Goal: Task Accomplishment & Management: Manage account settings

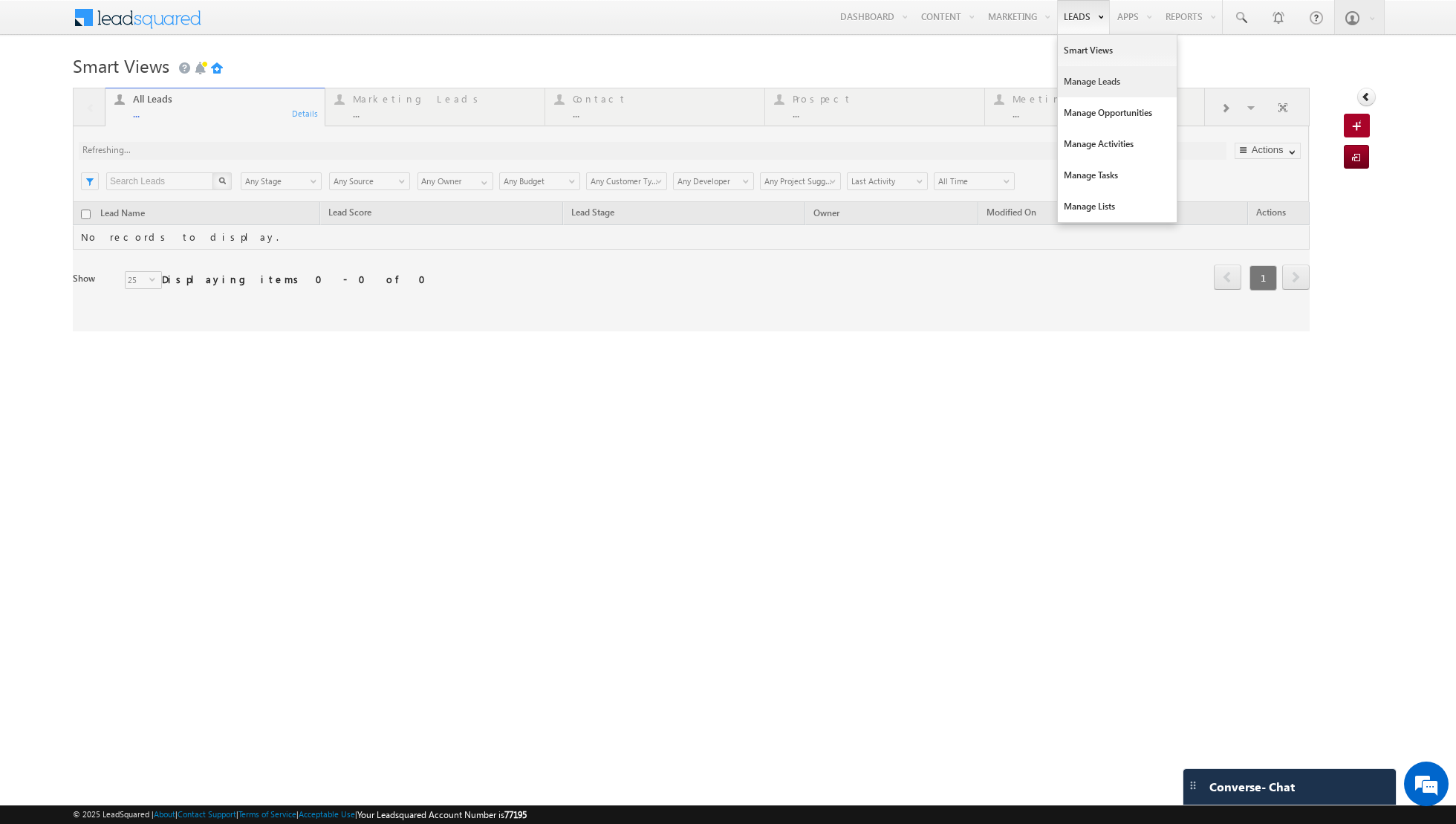
click at [1082, 84] on link "Manage Leads" at bounding box center [1117, 81] width 119 height 31
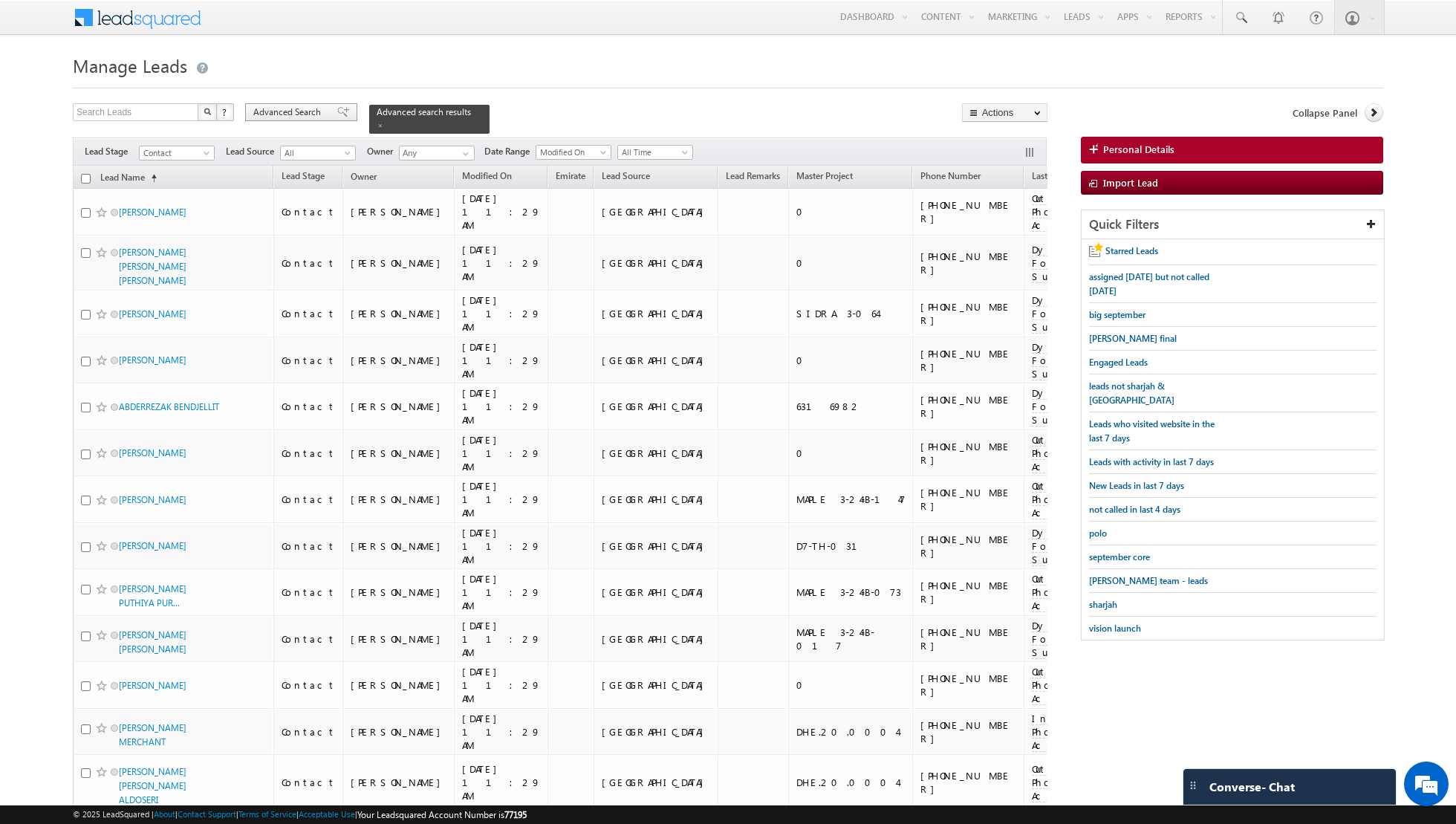
click at [337, 109] on span at bounding box center [342, 112] width 12 height 11
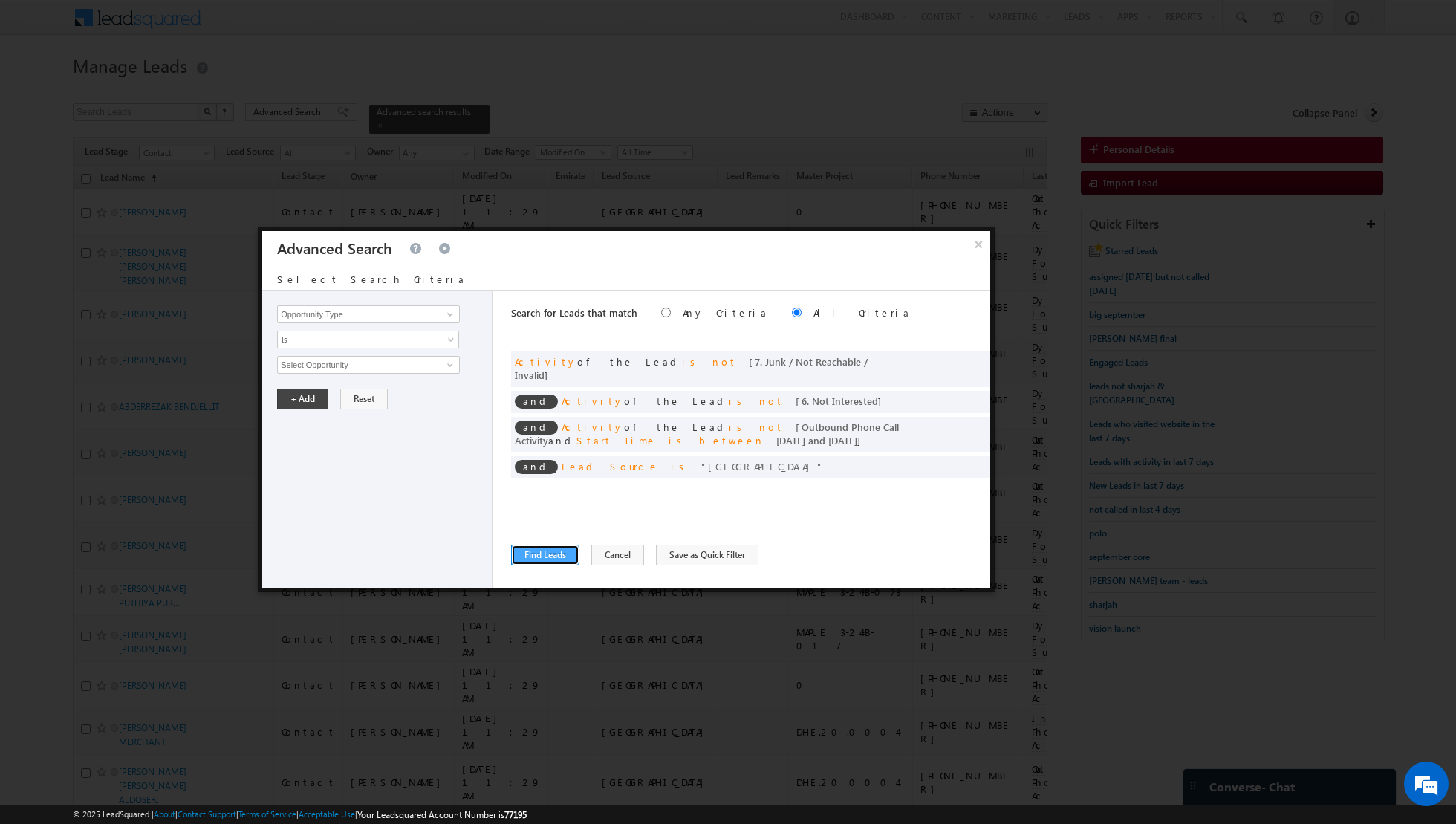
click at [545, 561] on button "Find Leads" at bounding box center [544, 554] width 68 height 20
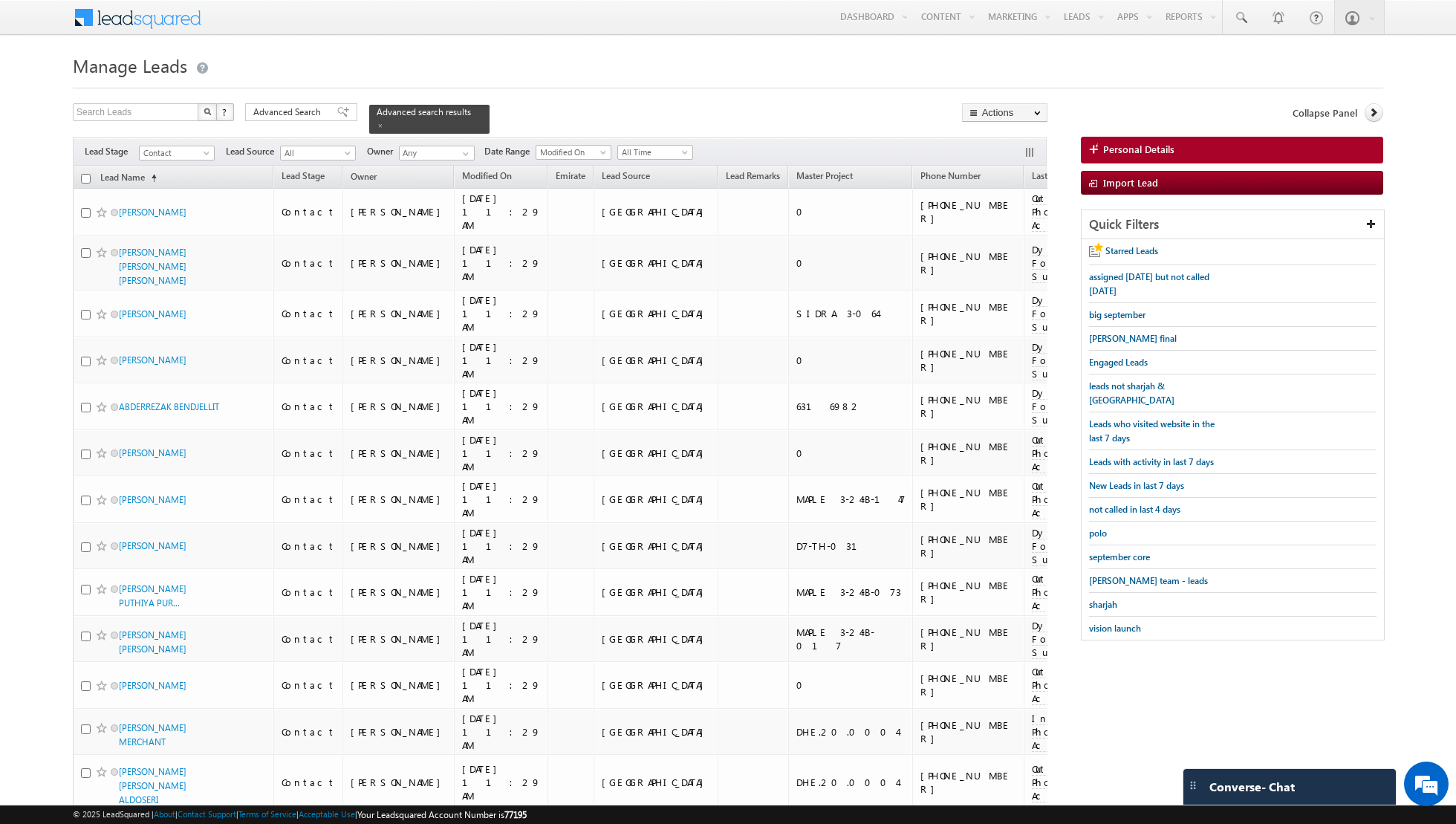
click at [86, 177] on input "checkbox" at bounding box center [85, 178] width 10 height 10
checkbox input "true"
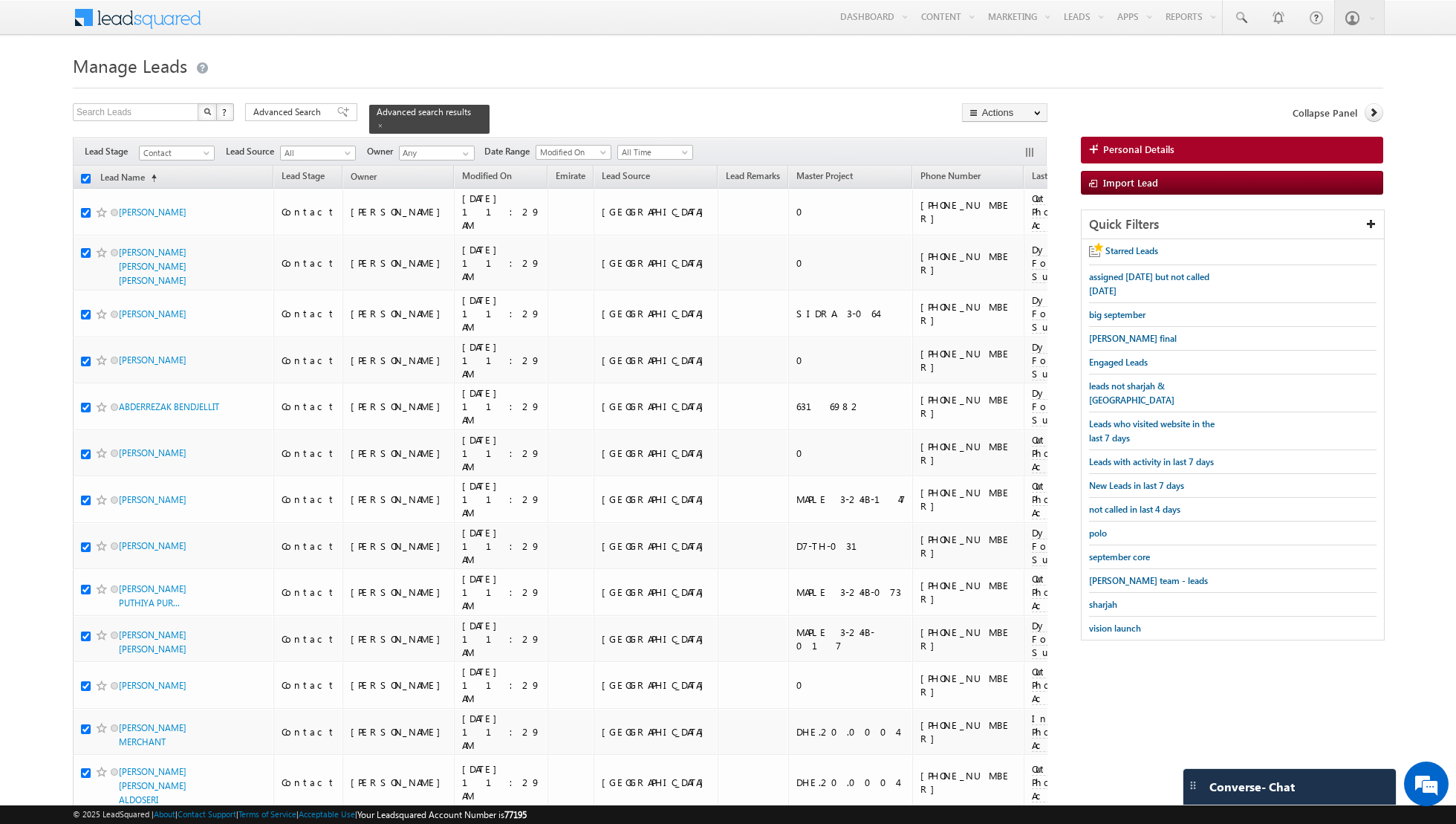
checkbox input "true"
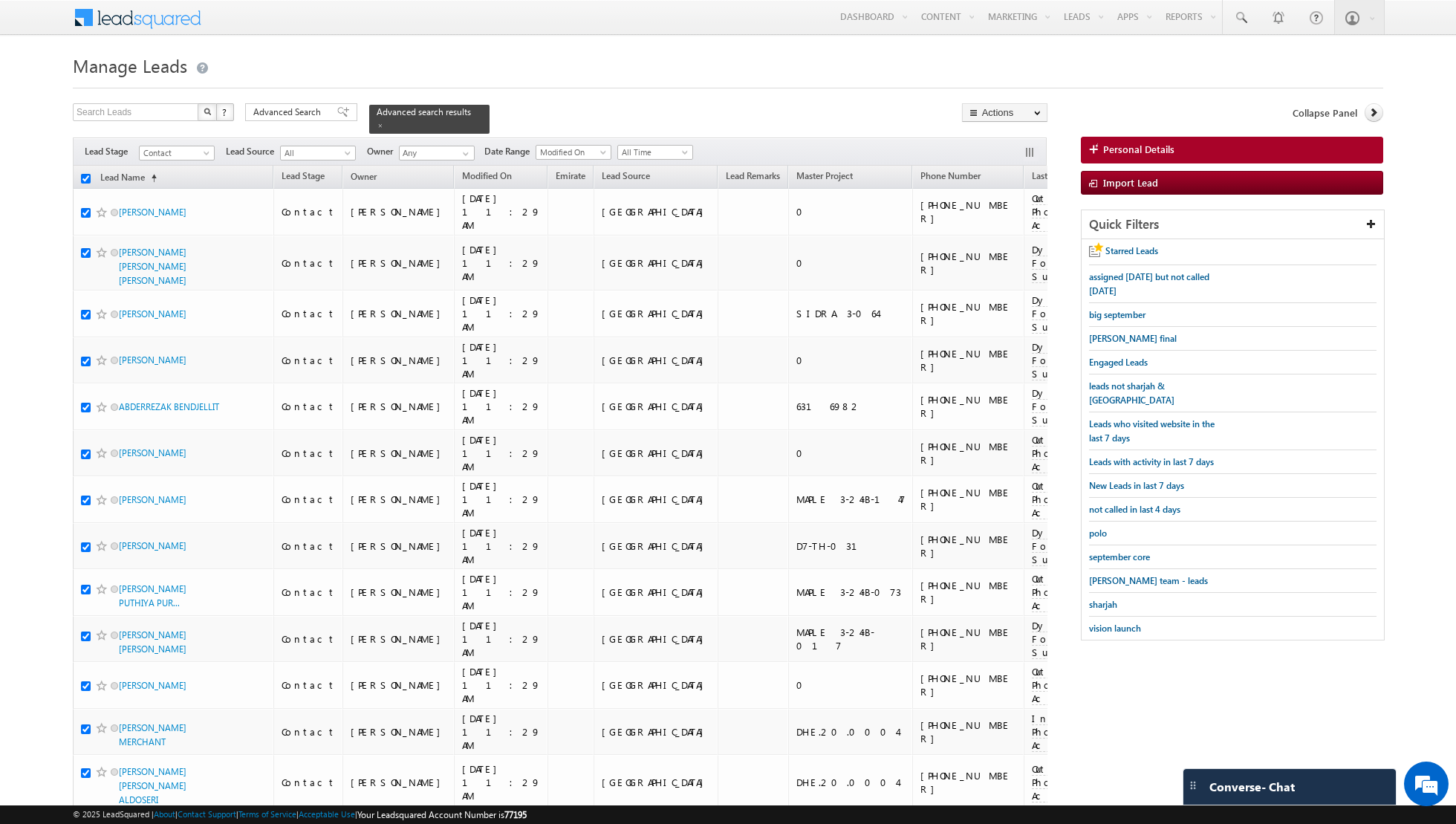
checkbox input "true"
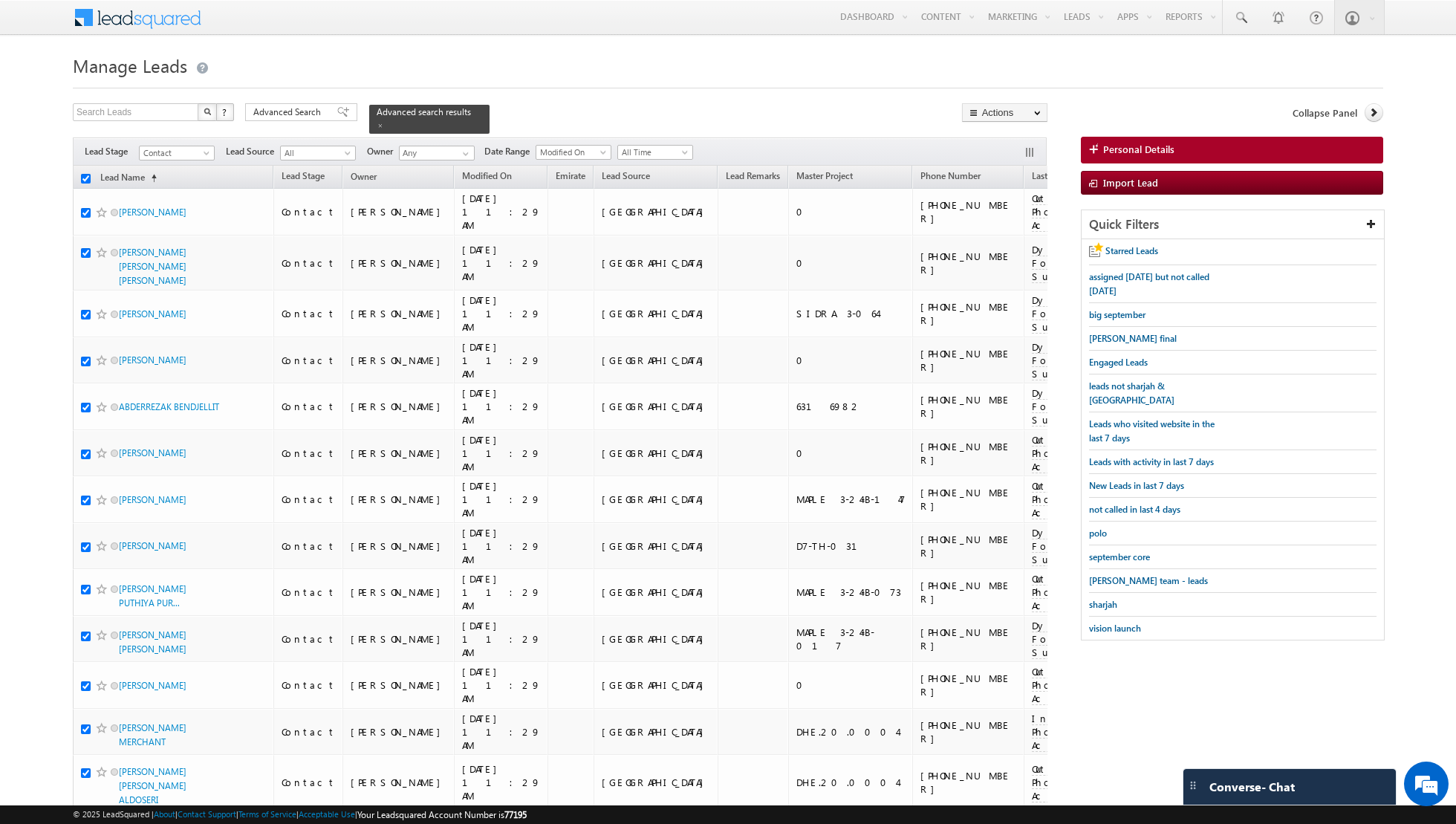
checkbox input "true"
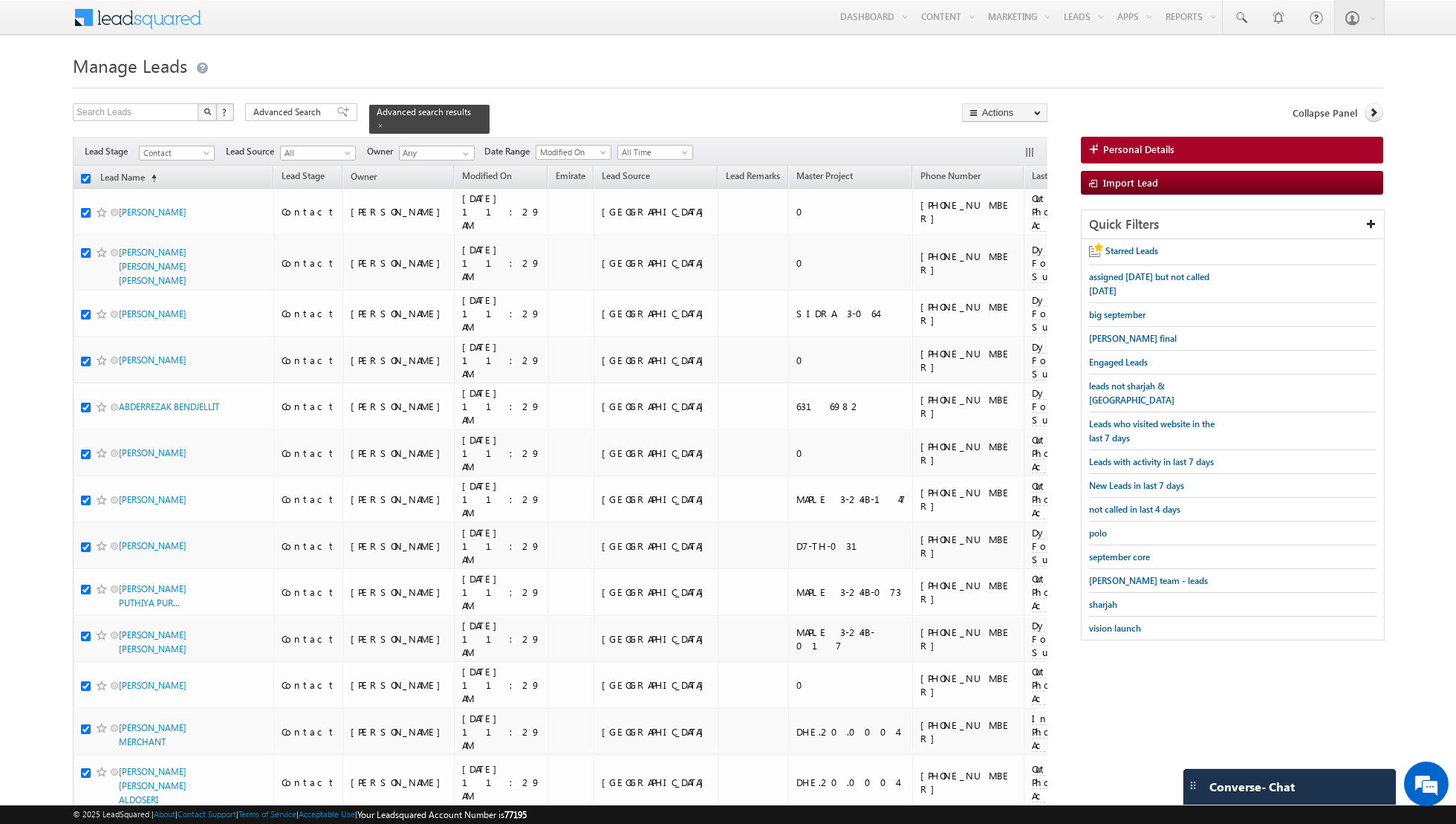
checkbox input "true"
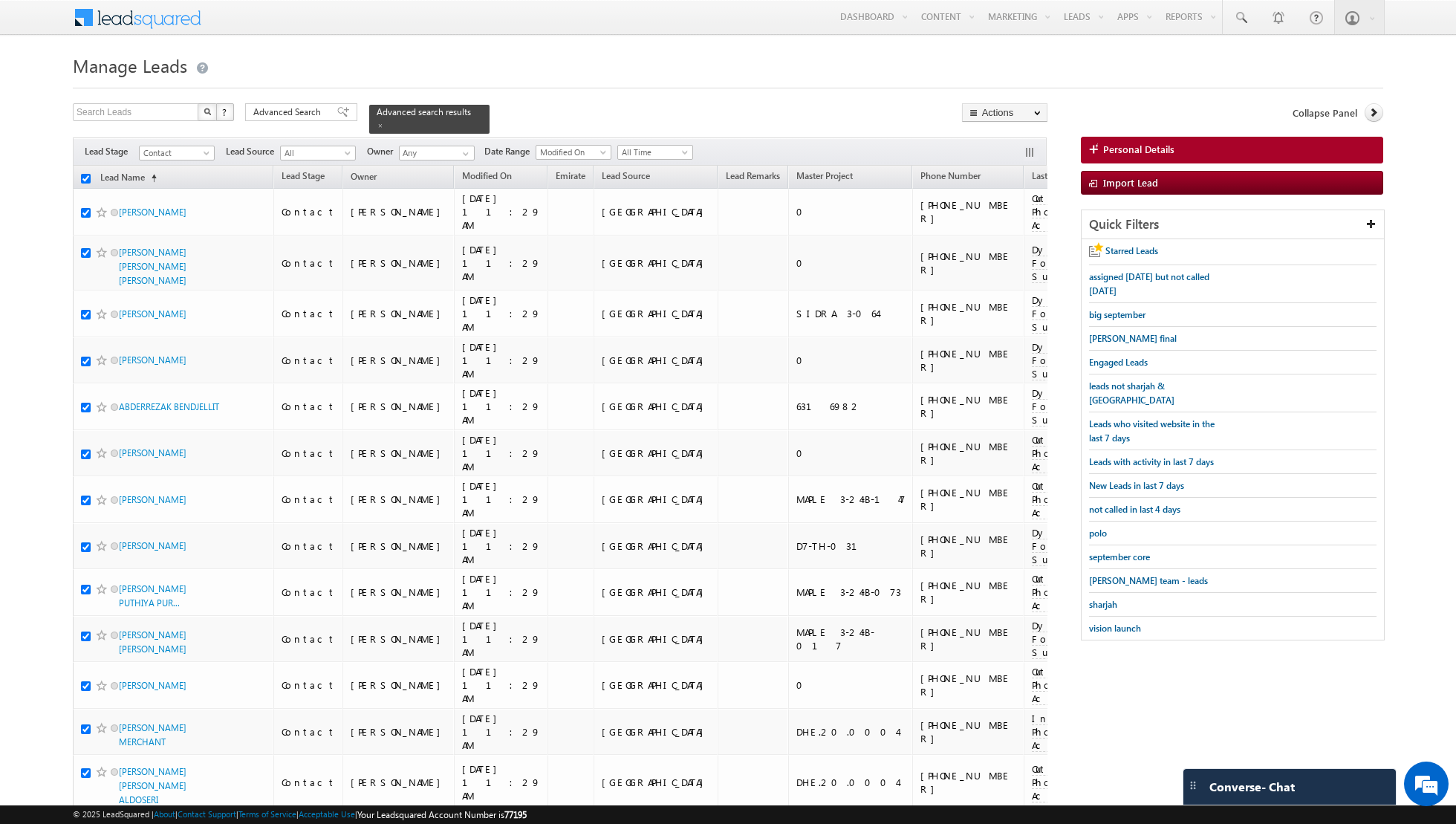
checkbox input "true"
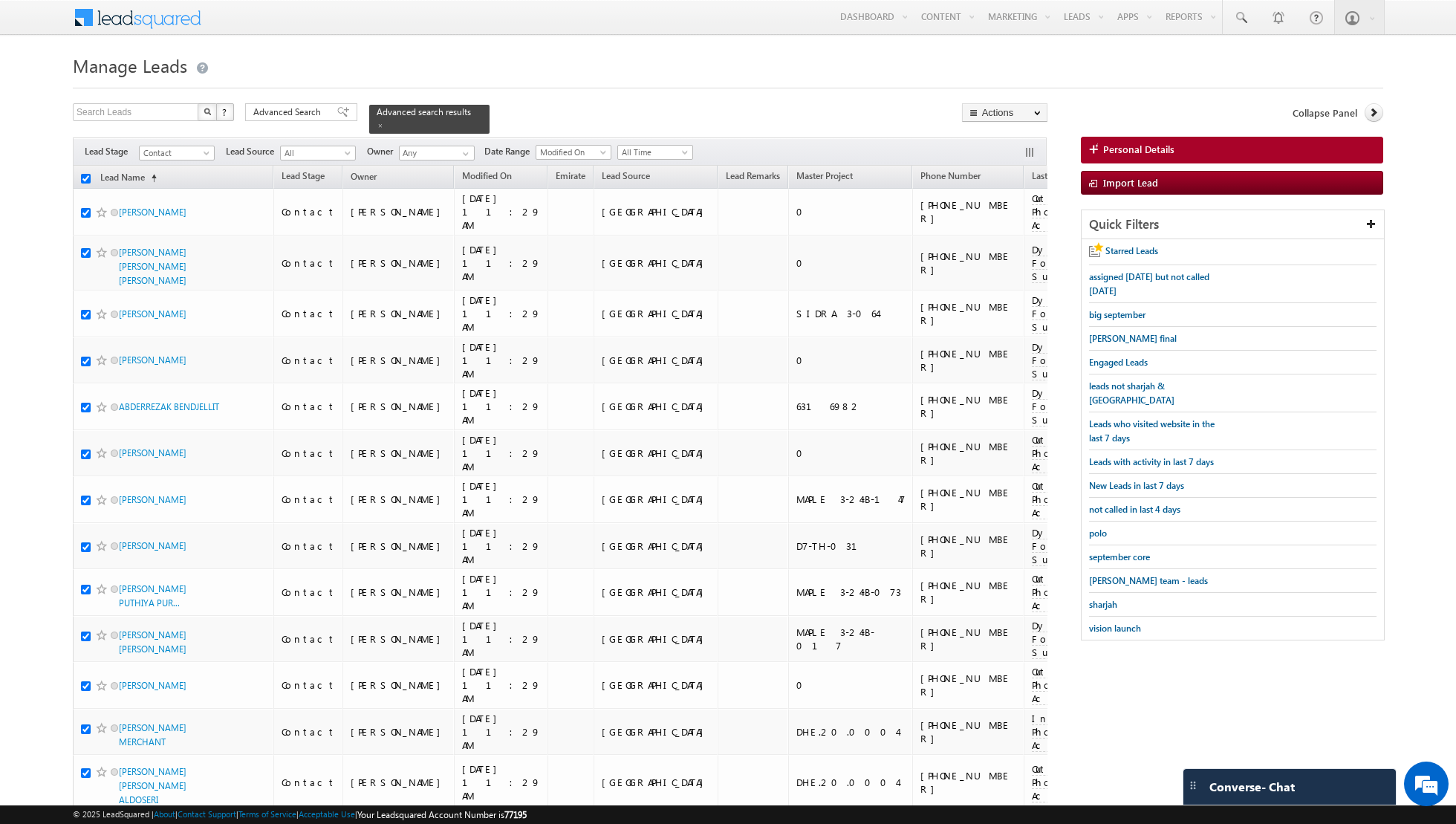
checkbox input "true"
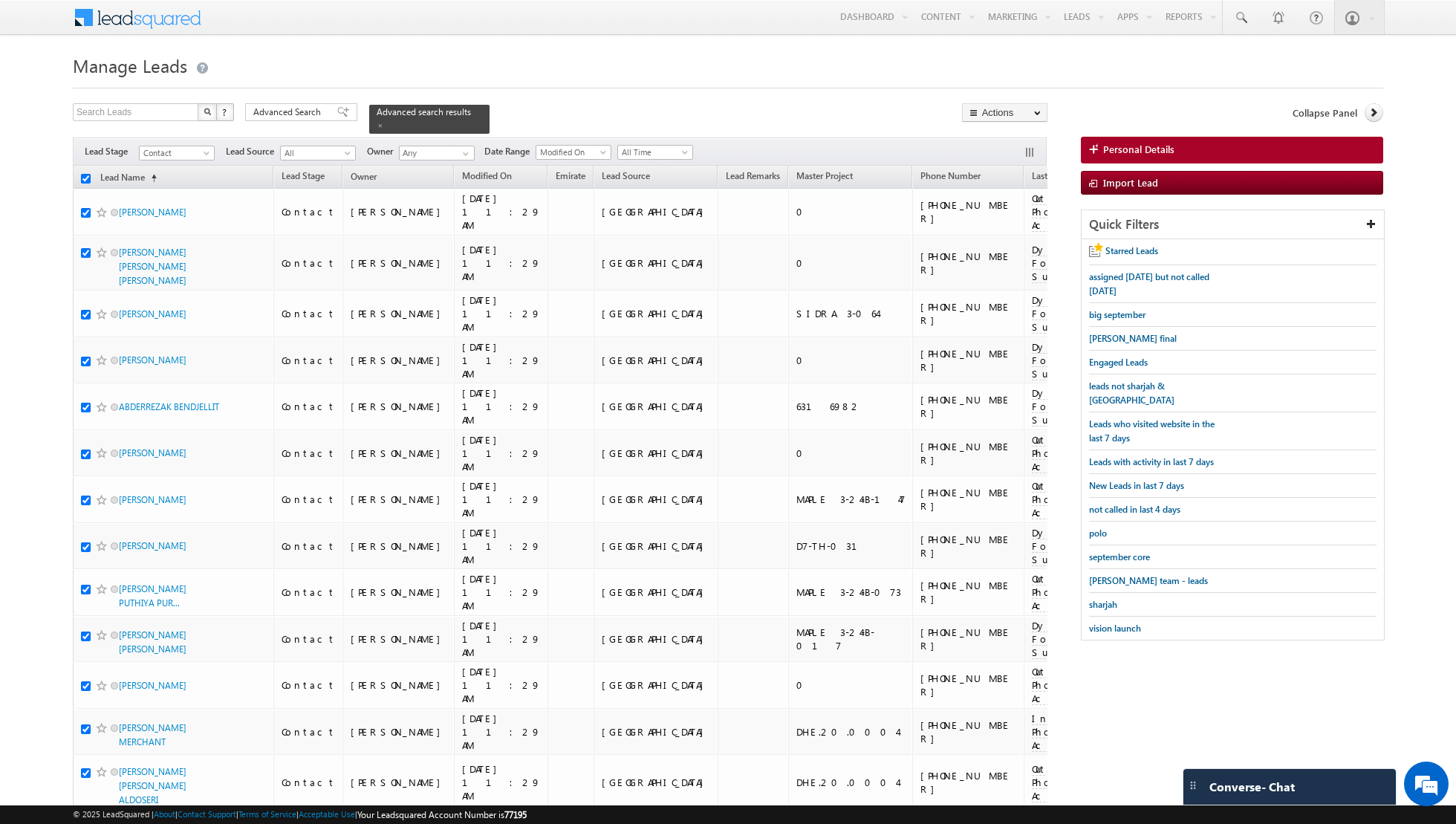
checkbox input "true"
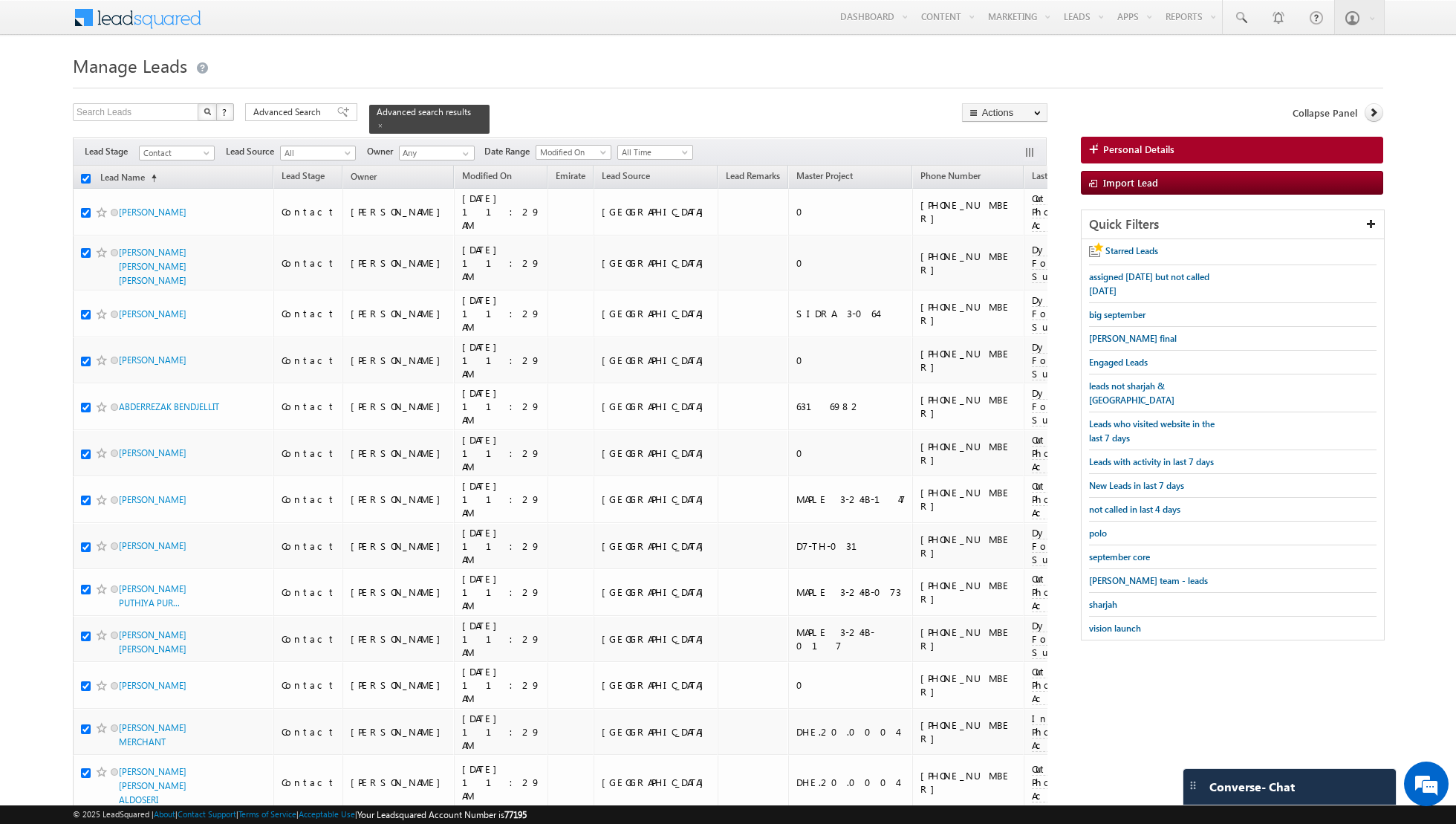
checkbox input "true"
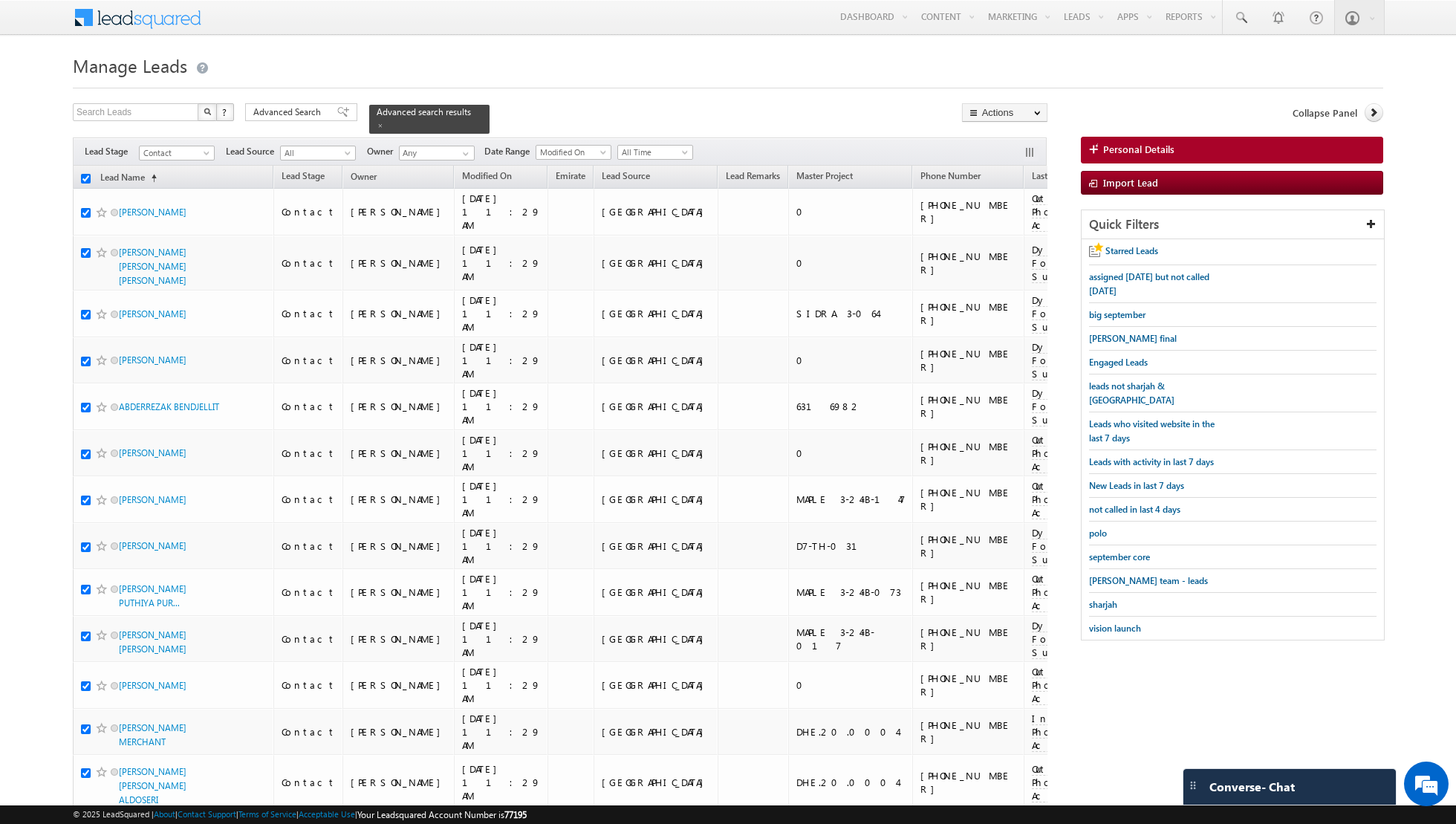
checkbox input "true"
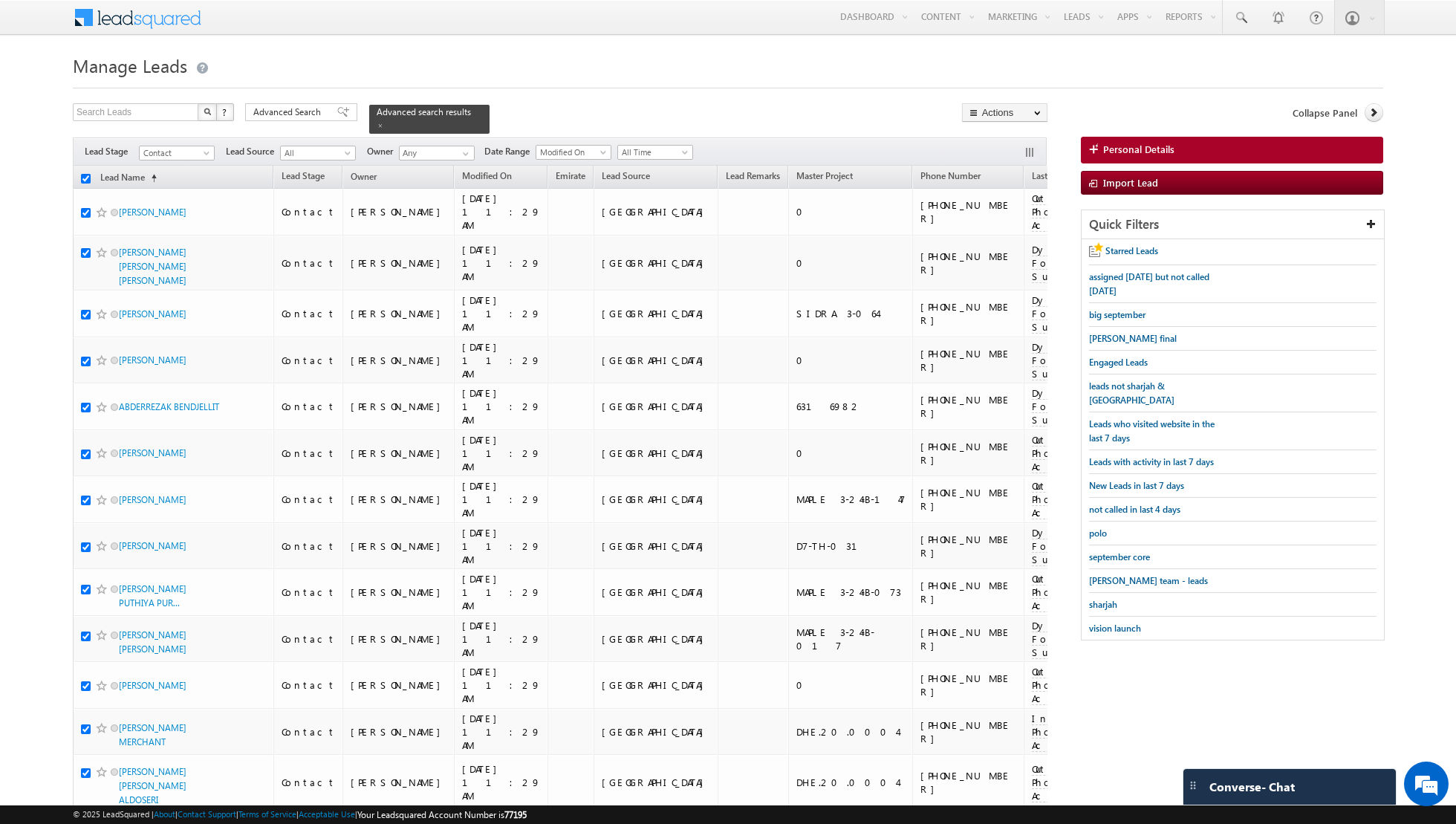
checkbox input "true"
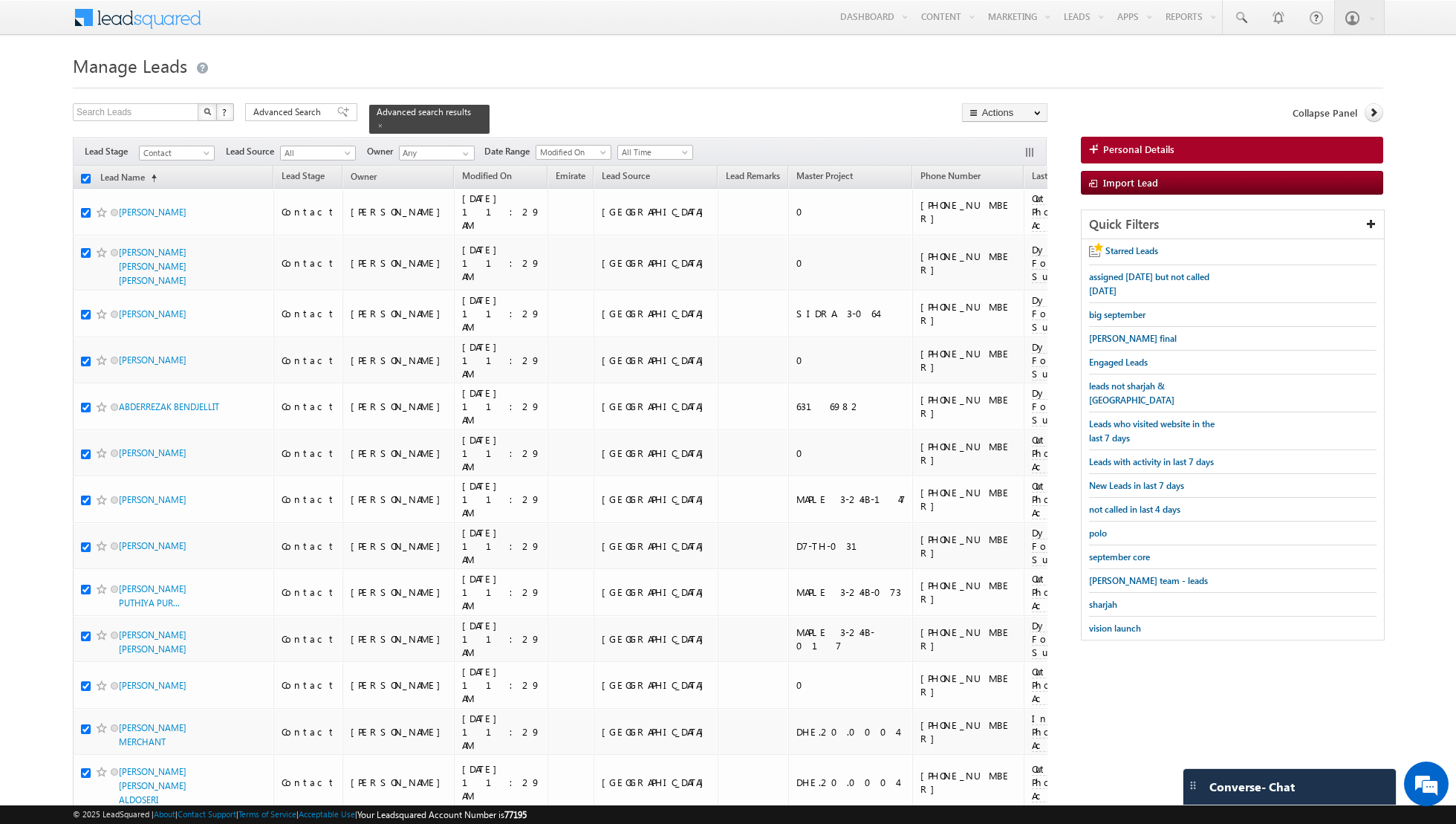
checkbox input "true"
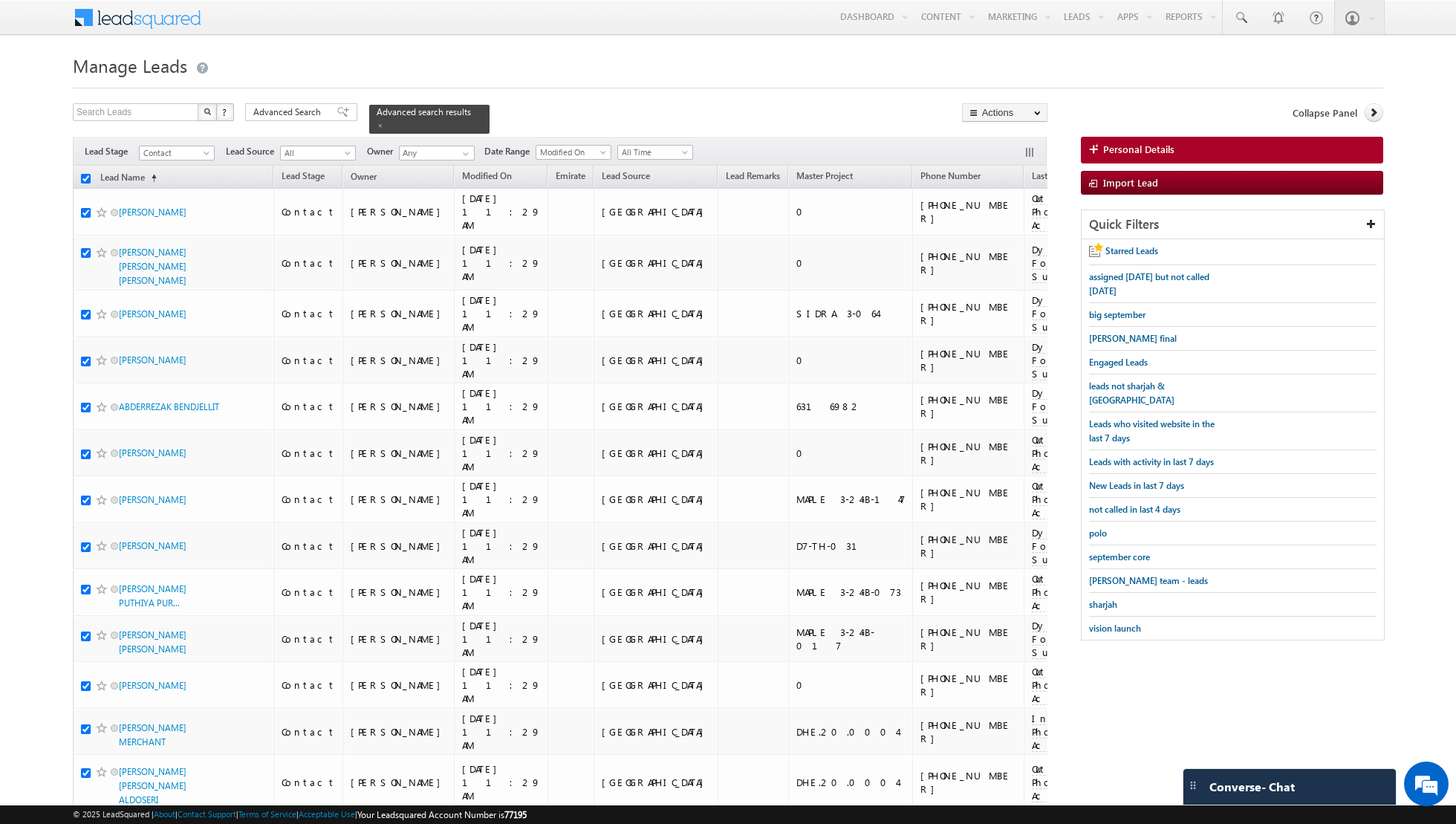
checkbox input "true"
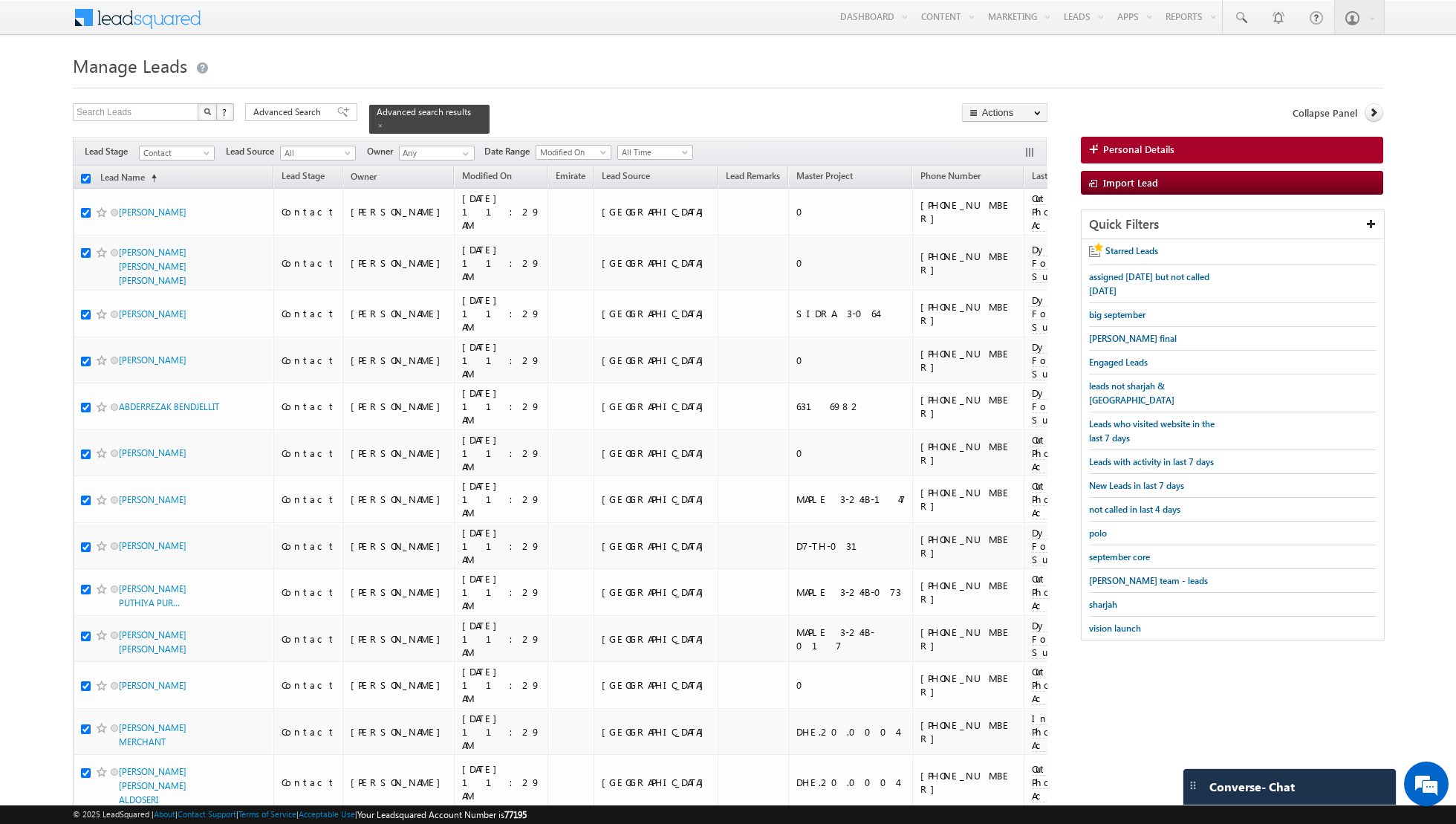
checkbox input "true"
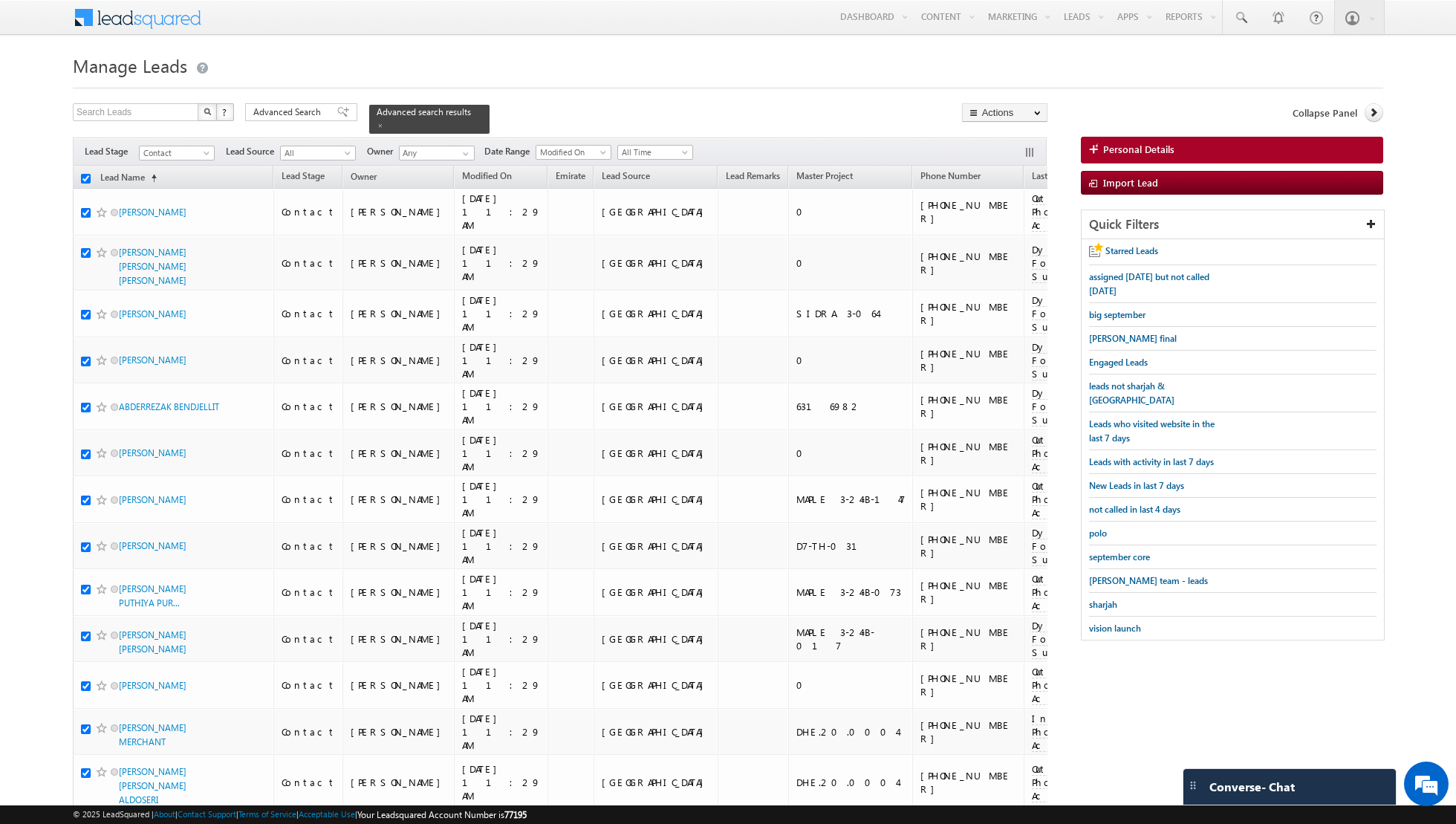
checkbox input "true"
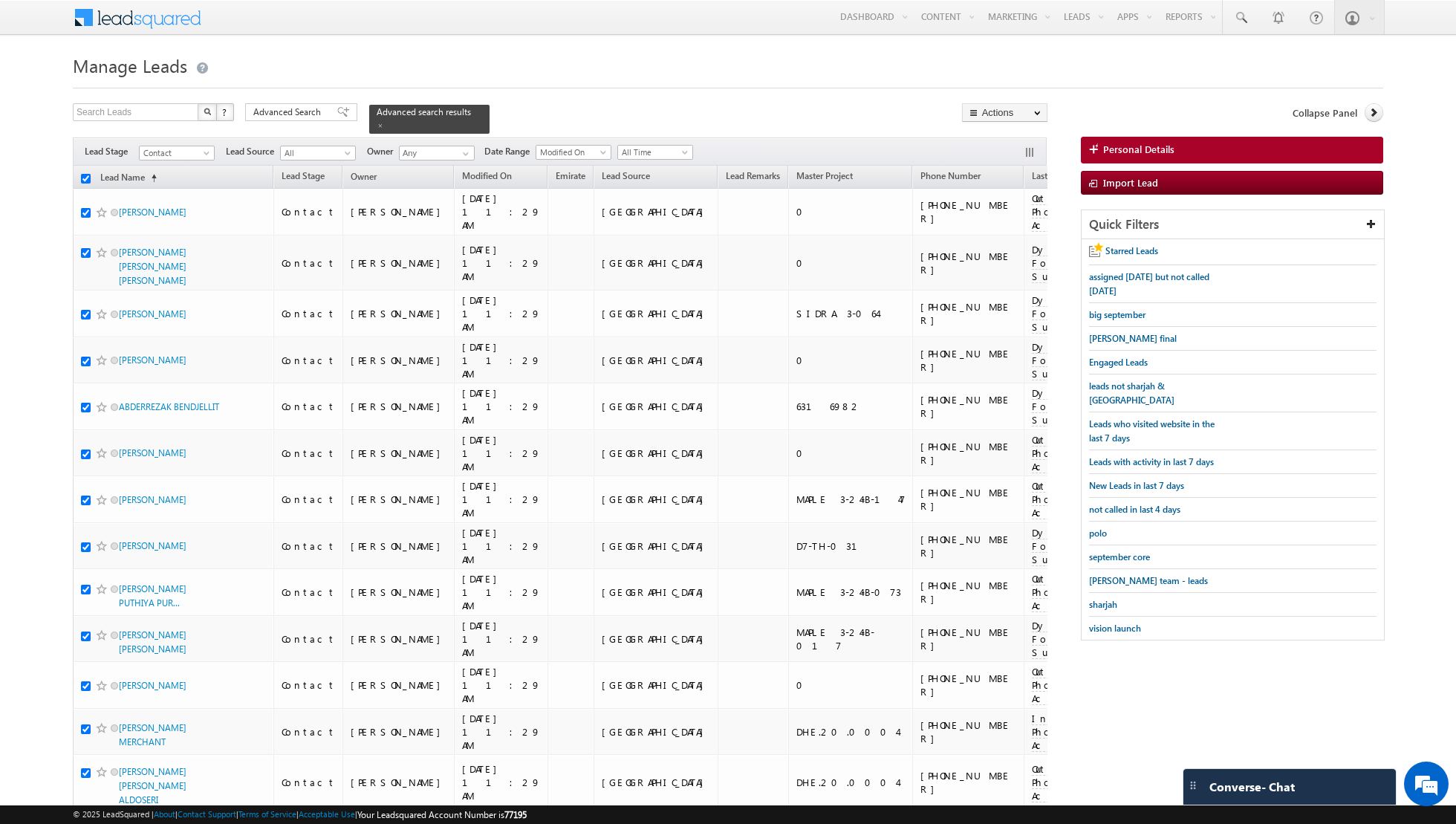
checkbox input "true"
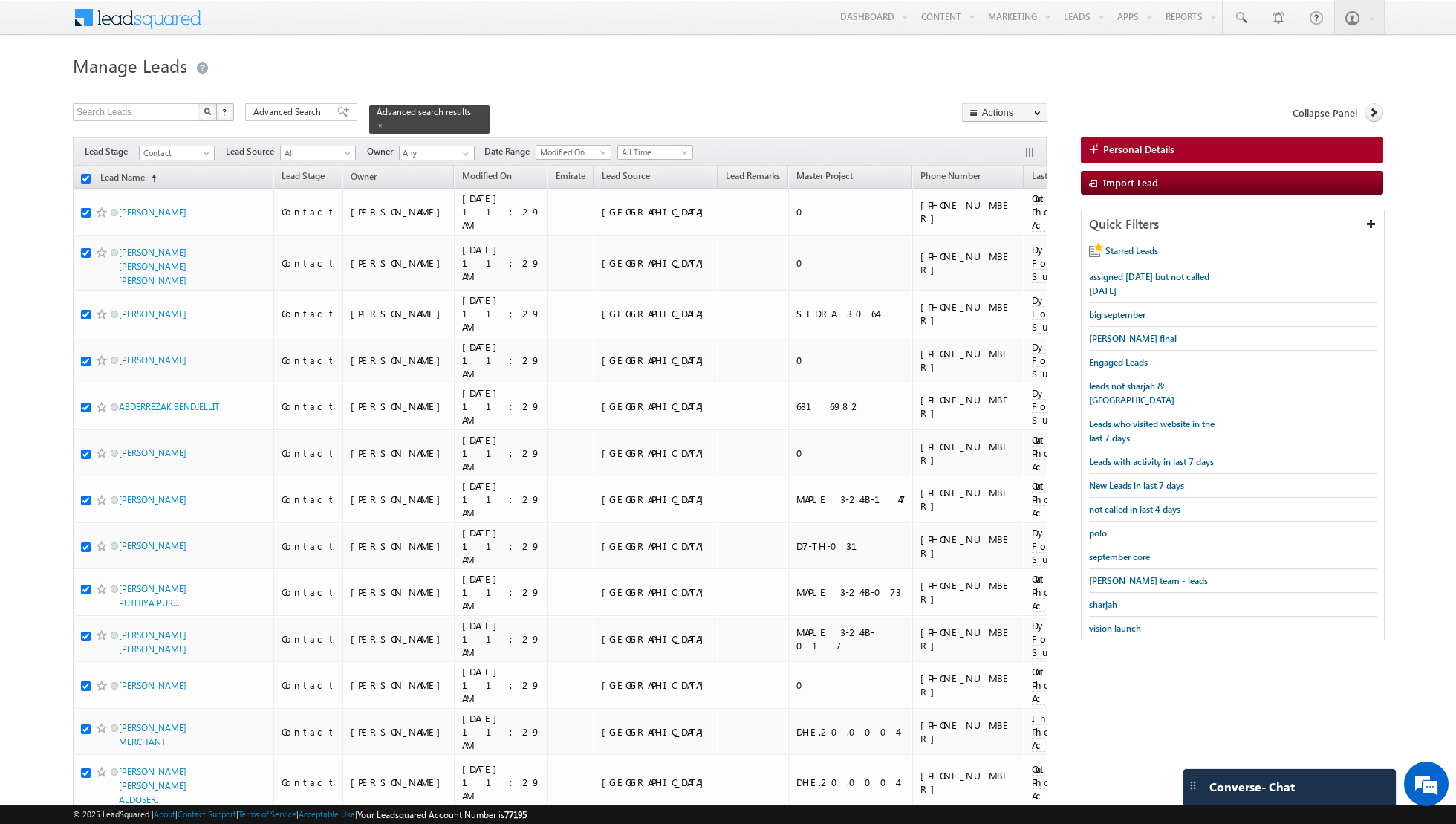
checkbox input "true"
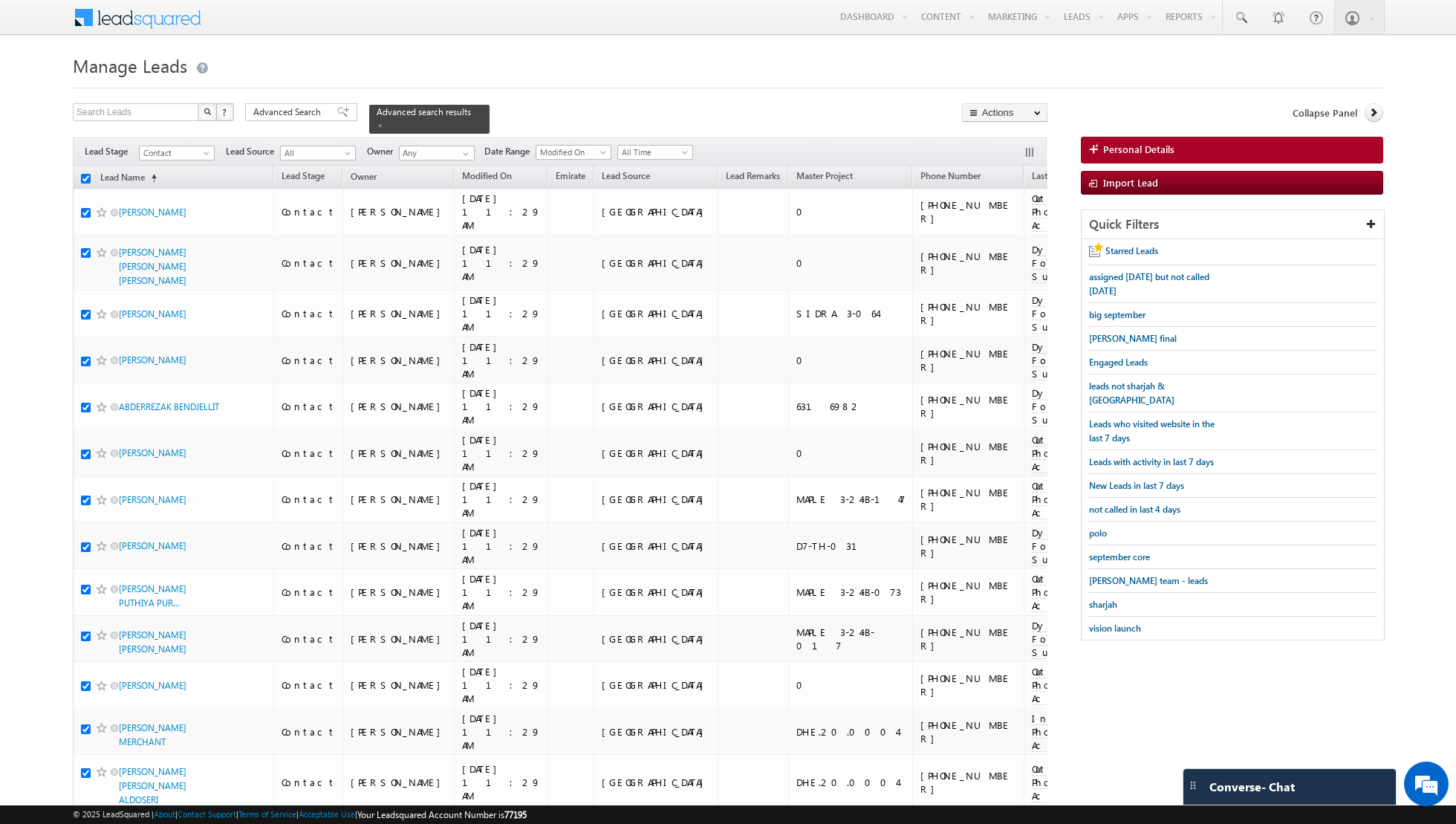
checkbox input "true"
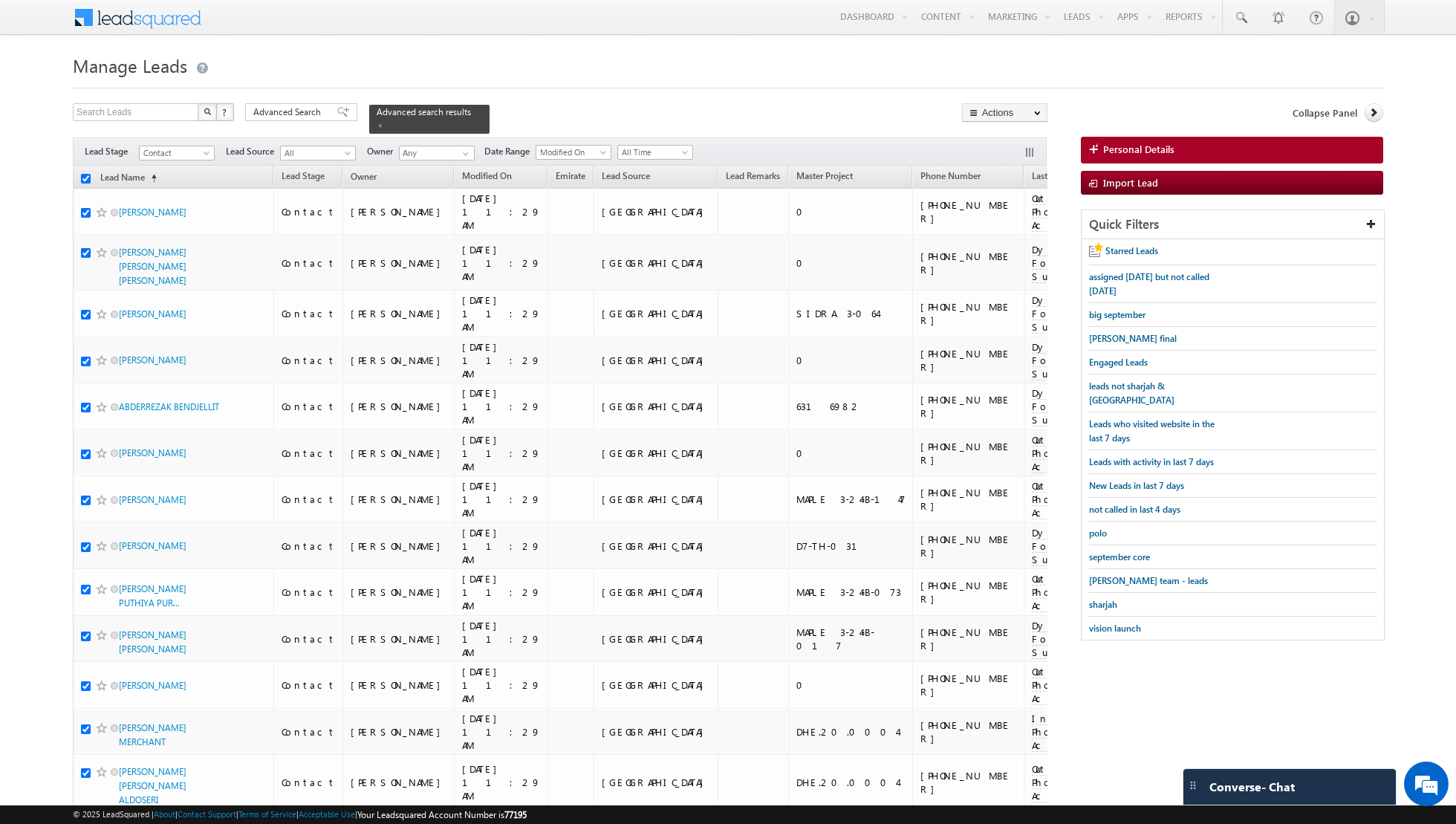
checkbox input "true"
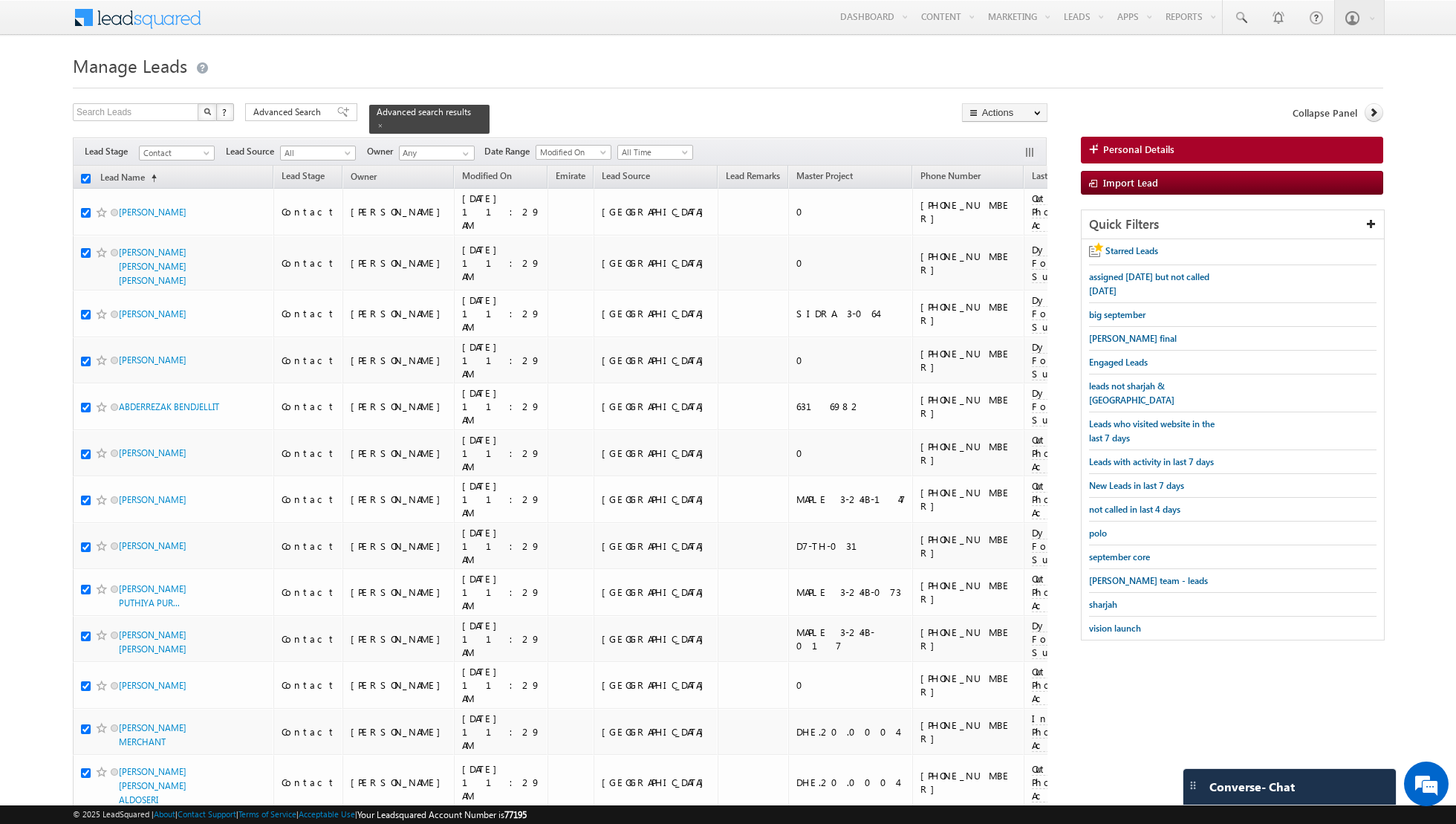
checkbox input "true"
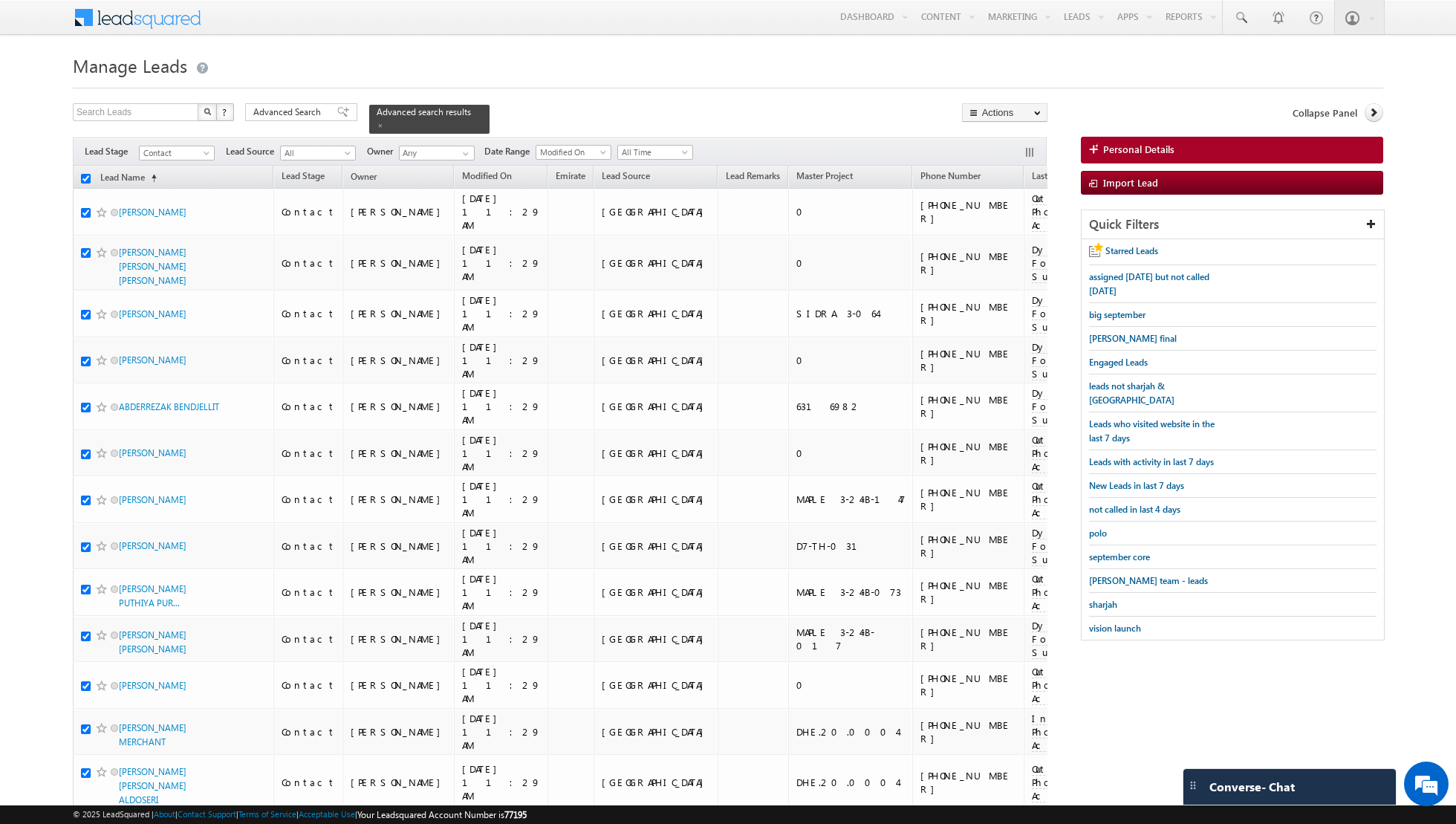
checkbox input "true"
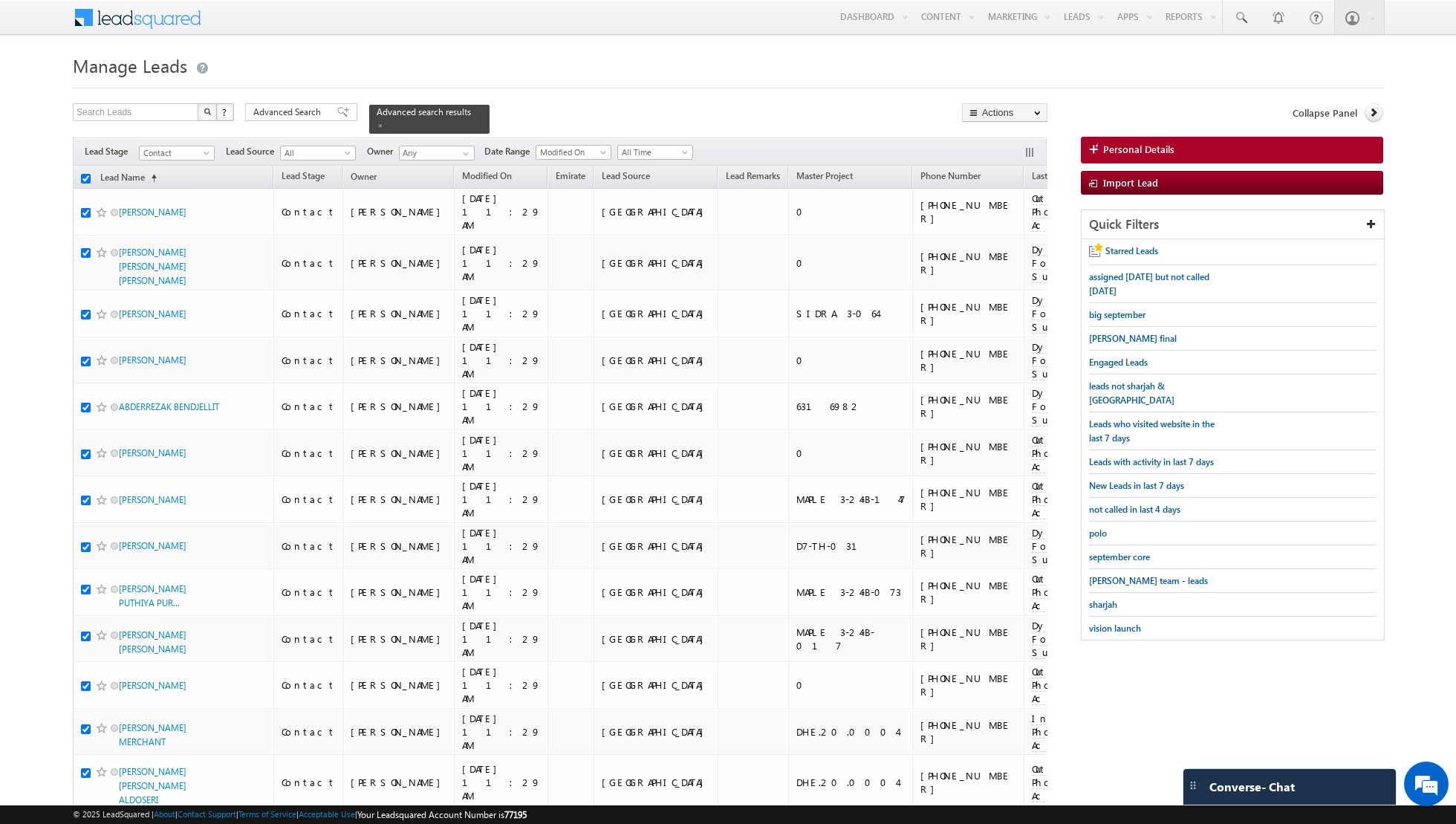
checkbox input "true"
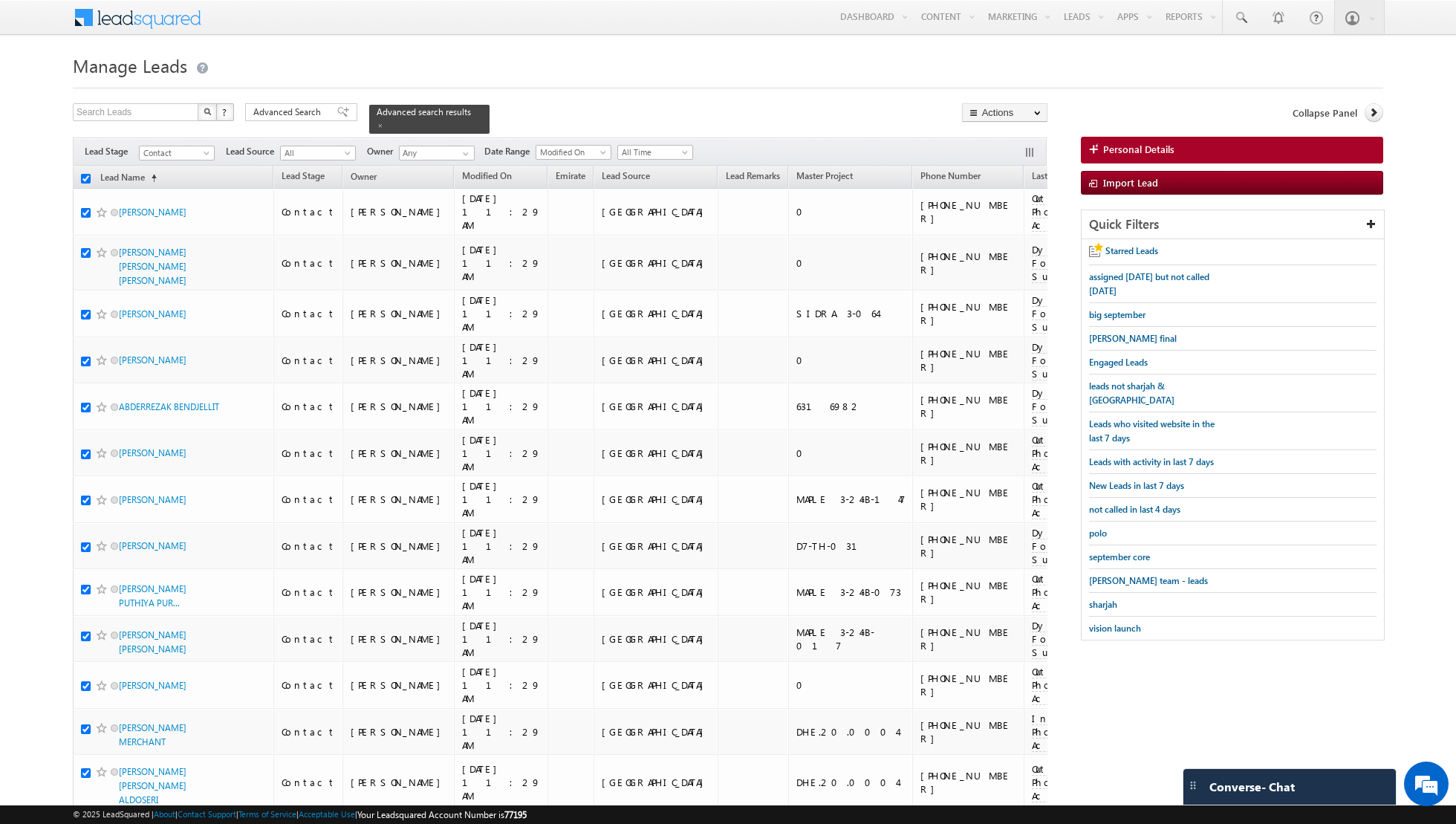
checkbox input "true"
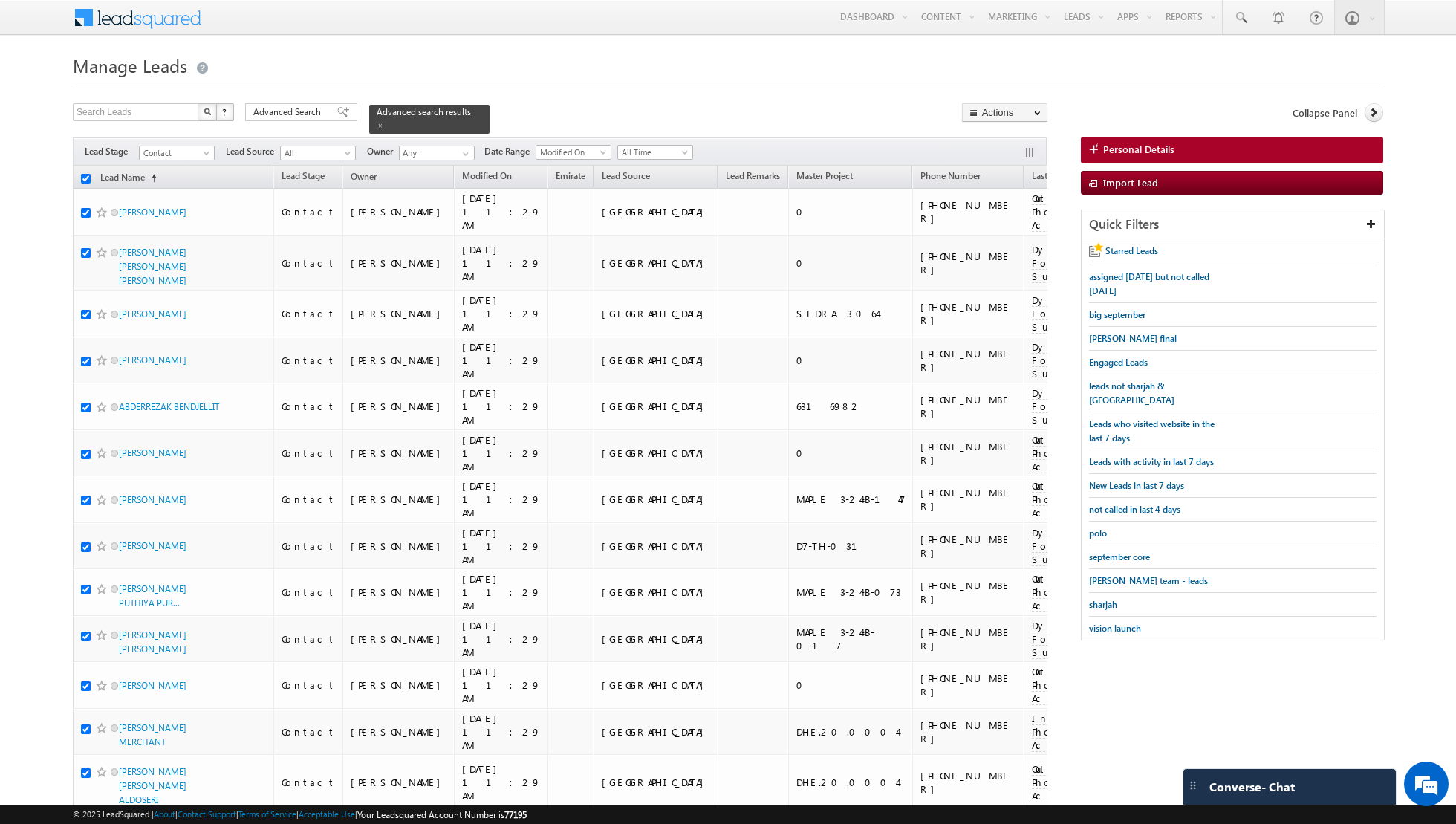
checkbox input "true"
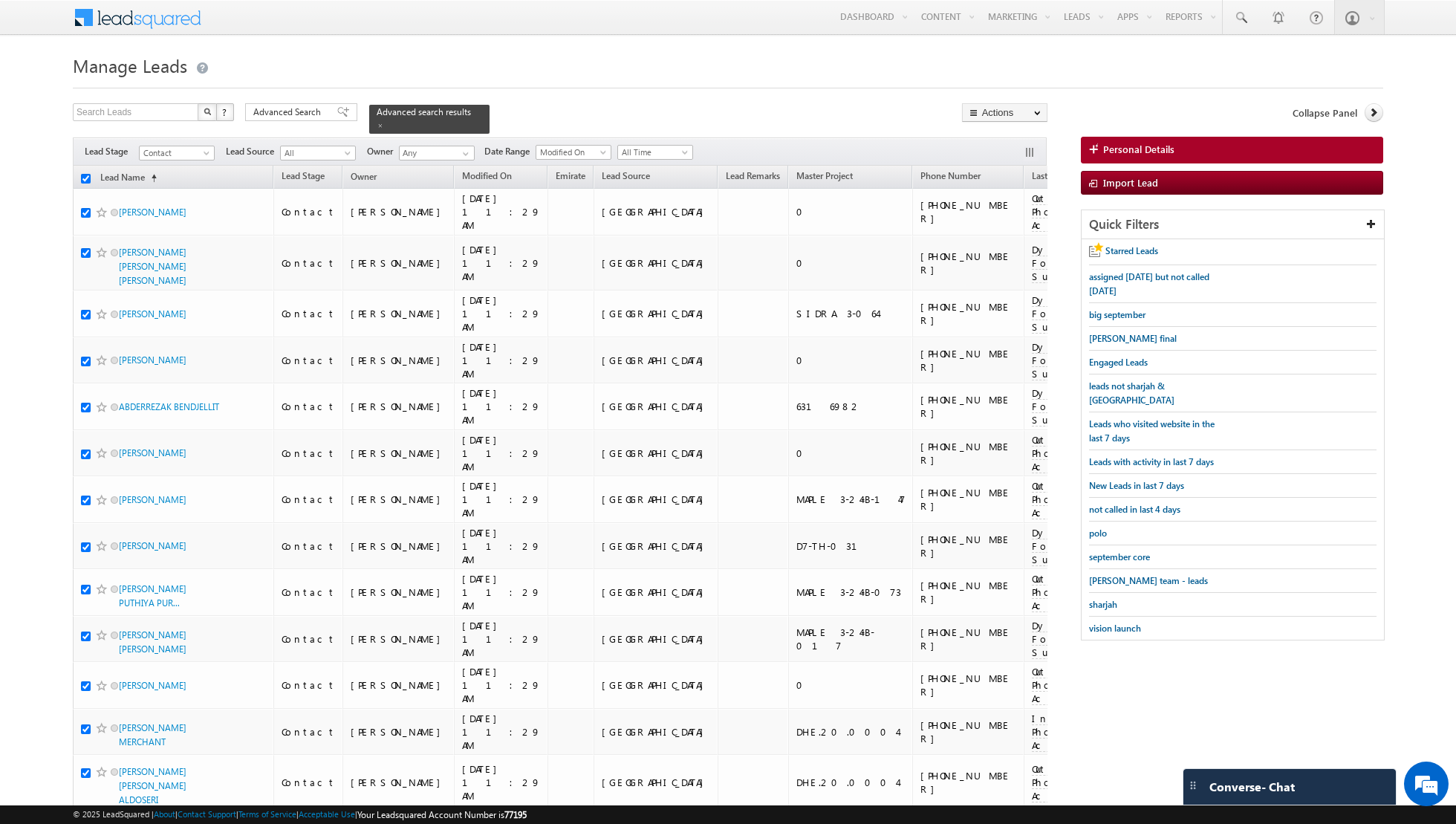
checkbox input "true"
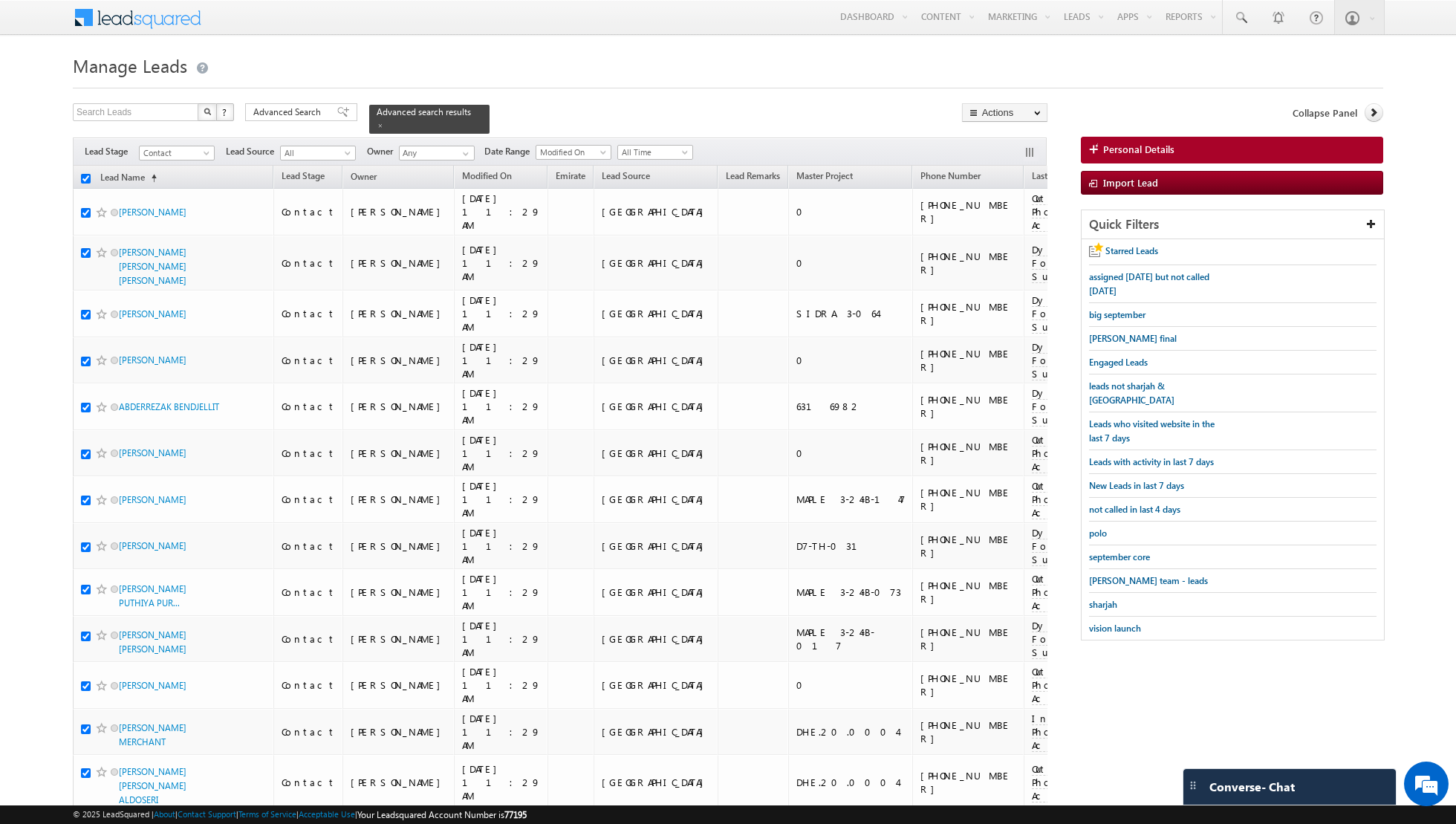
checkbox input "true"
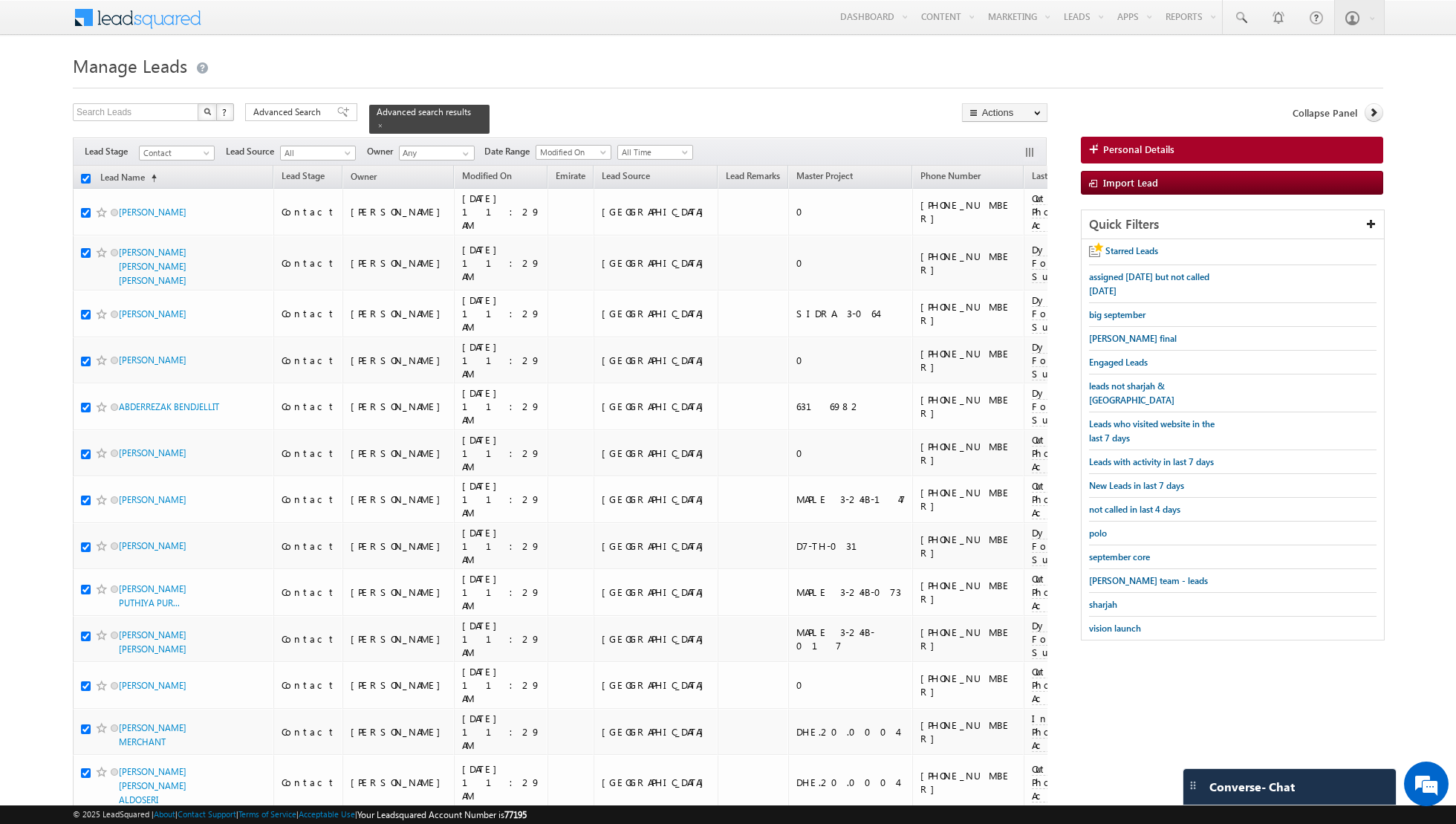
checkbox input "true"
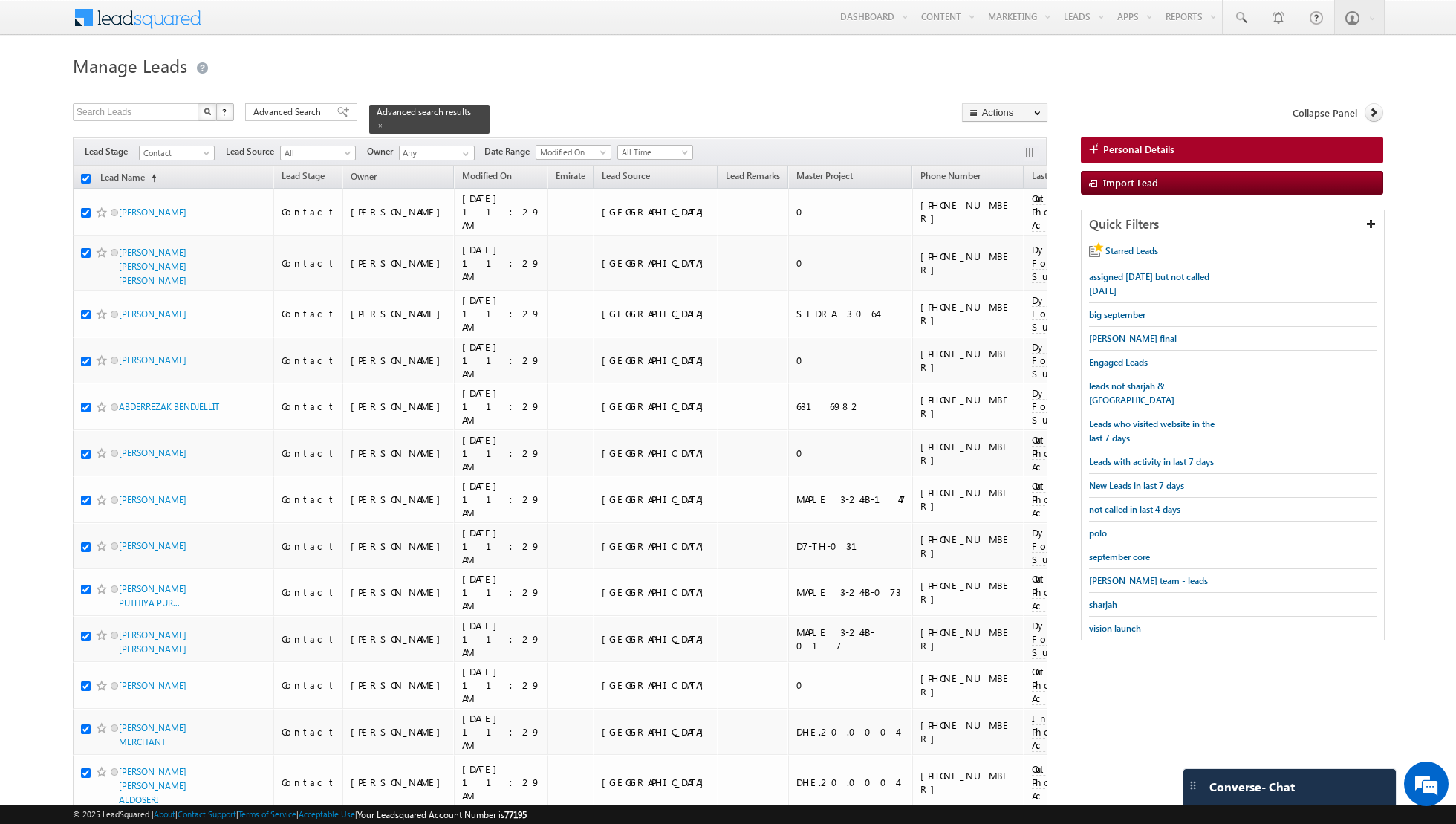
checkbox input "true"
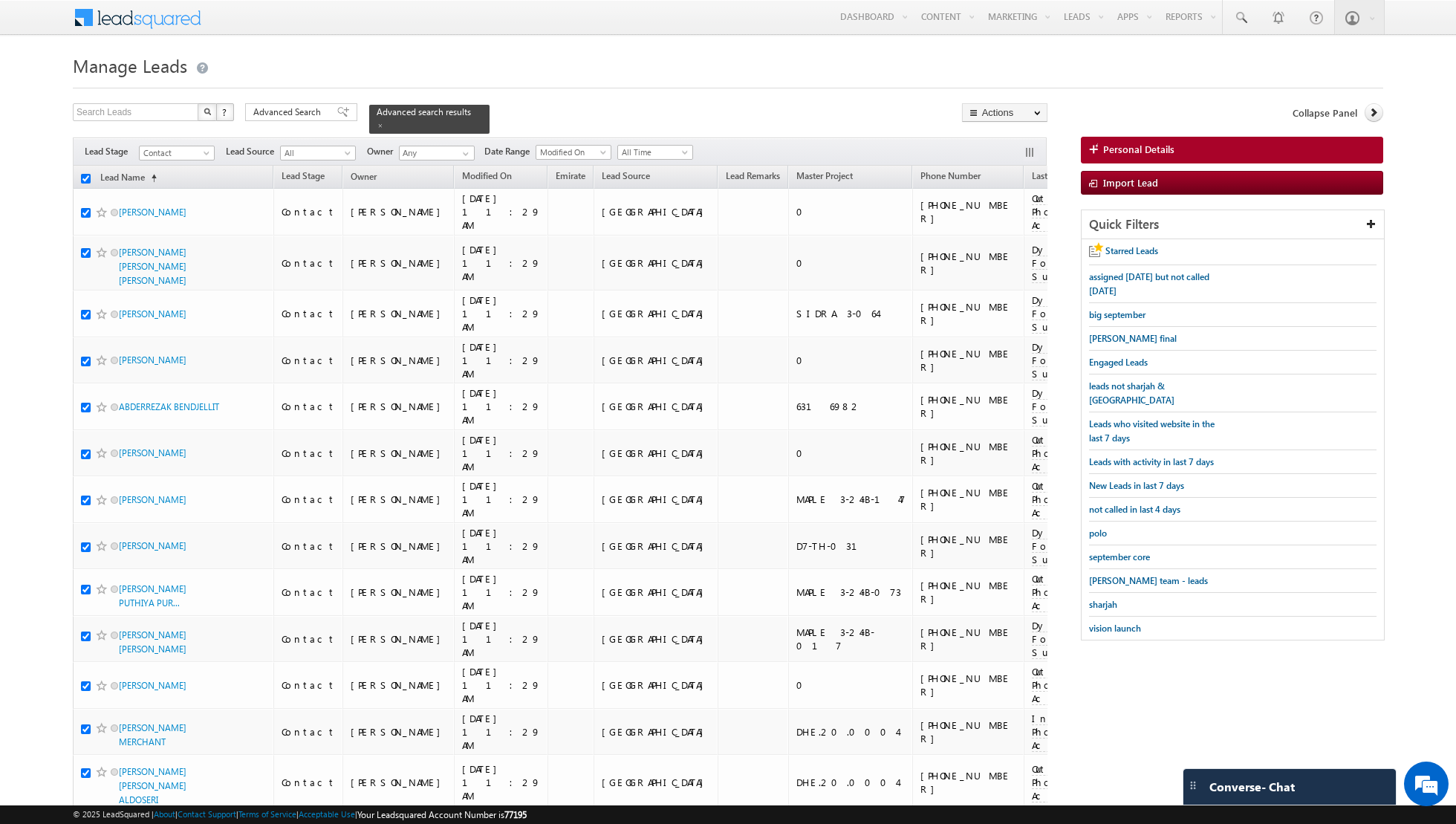
checkbox input "true"
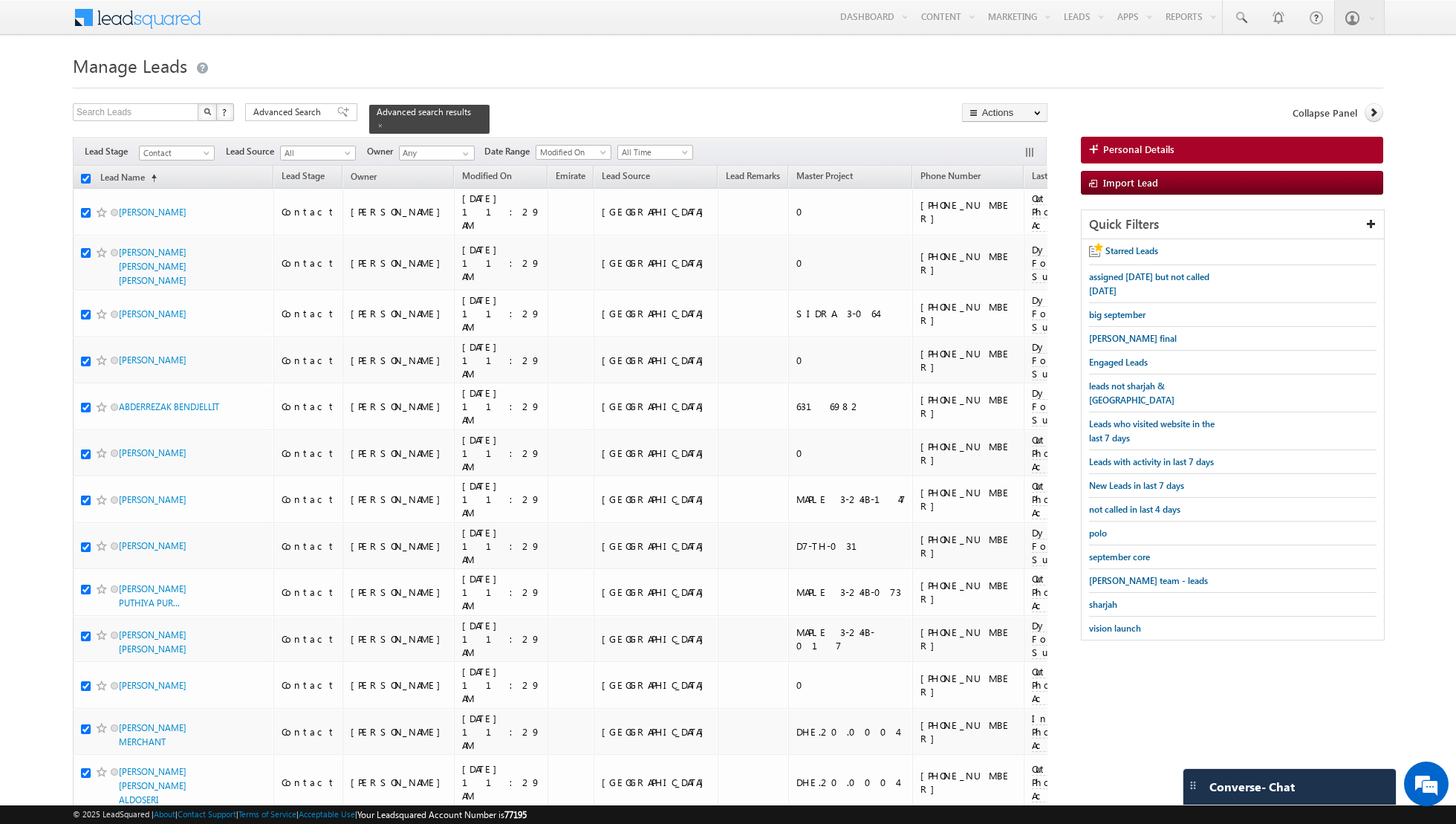
checkbox input "true"
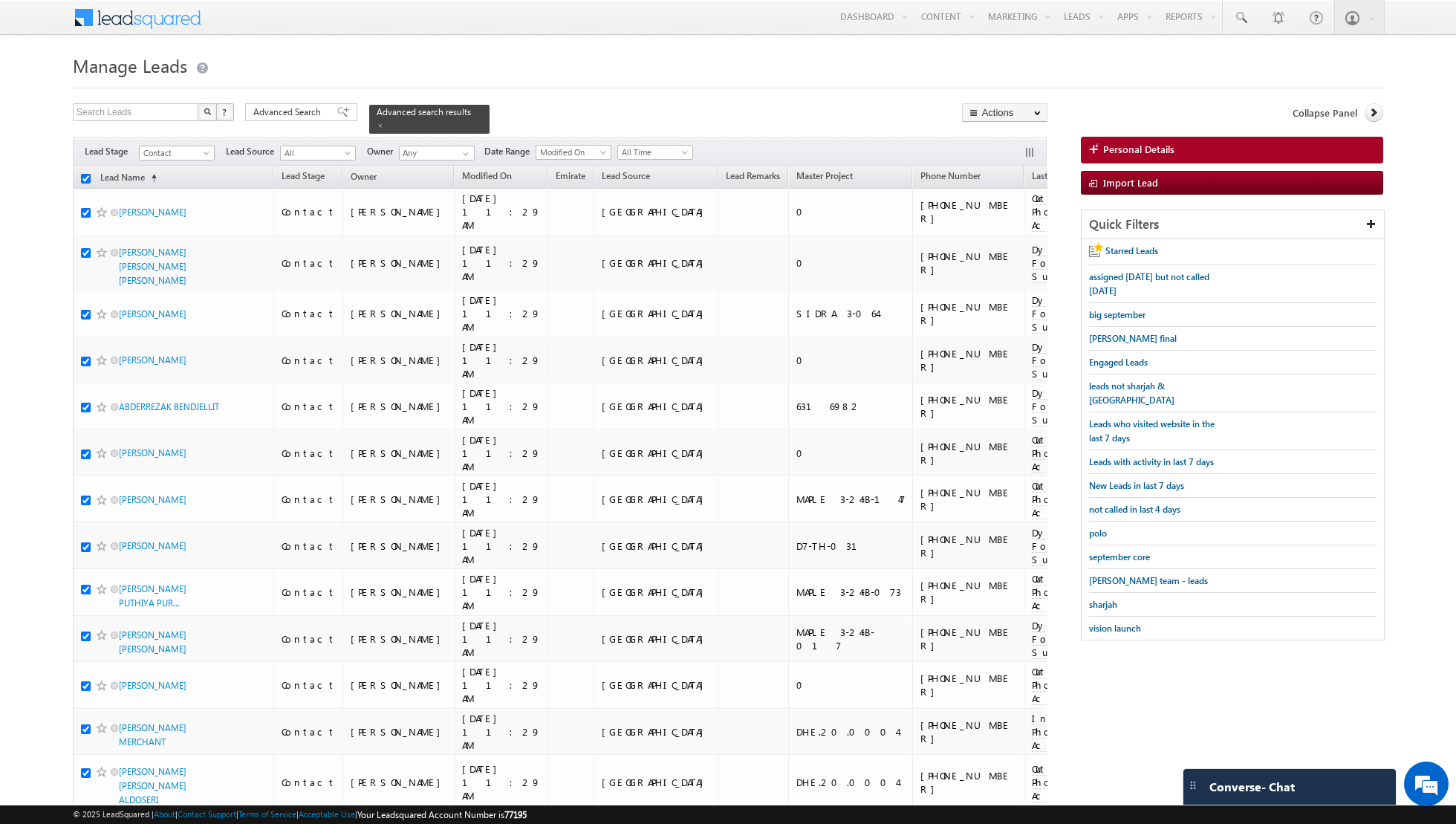
checkbox input "true"
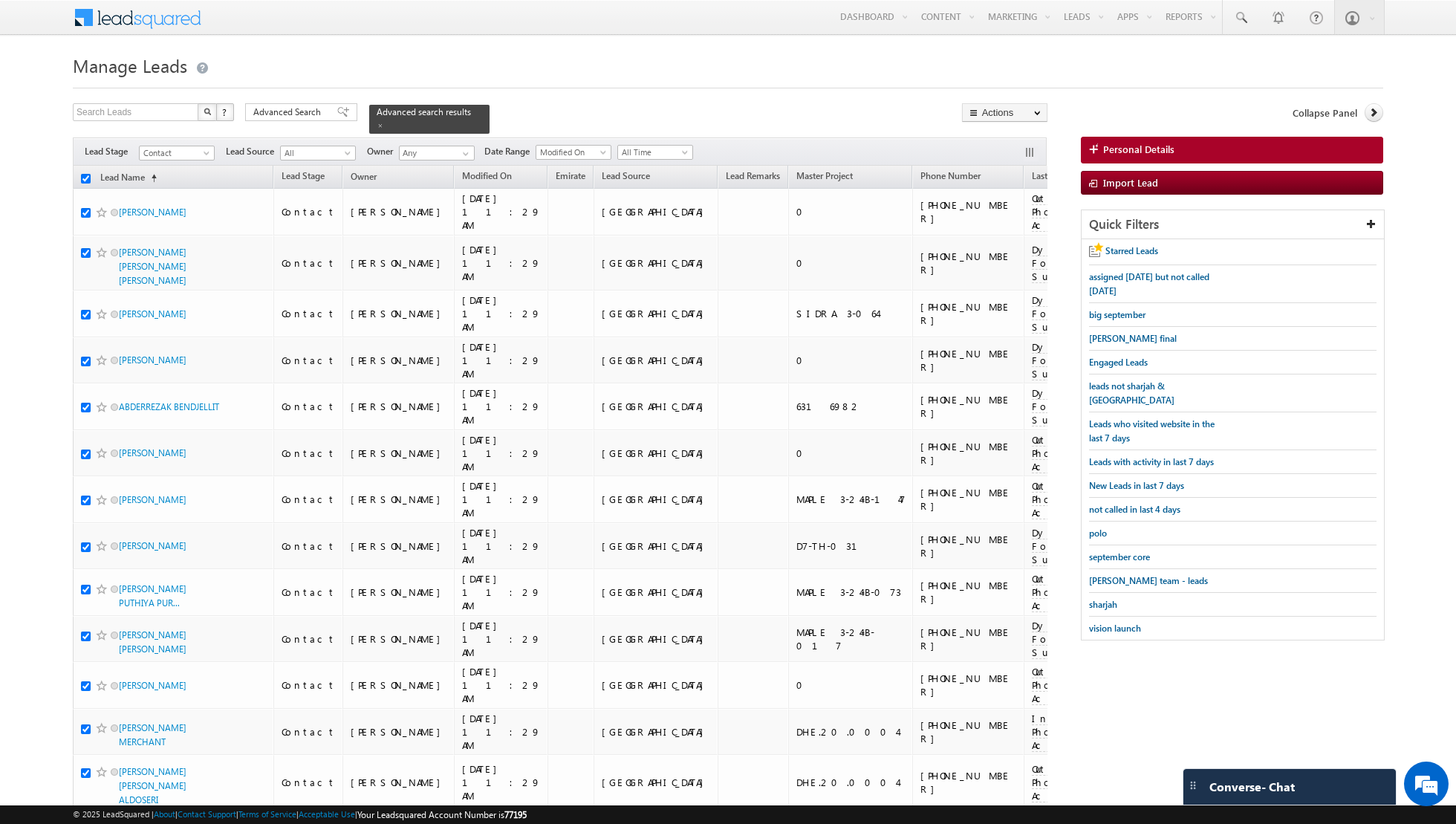
checkbox input "true"
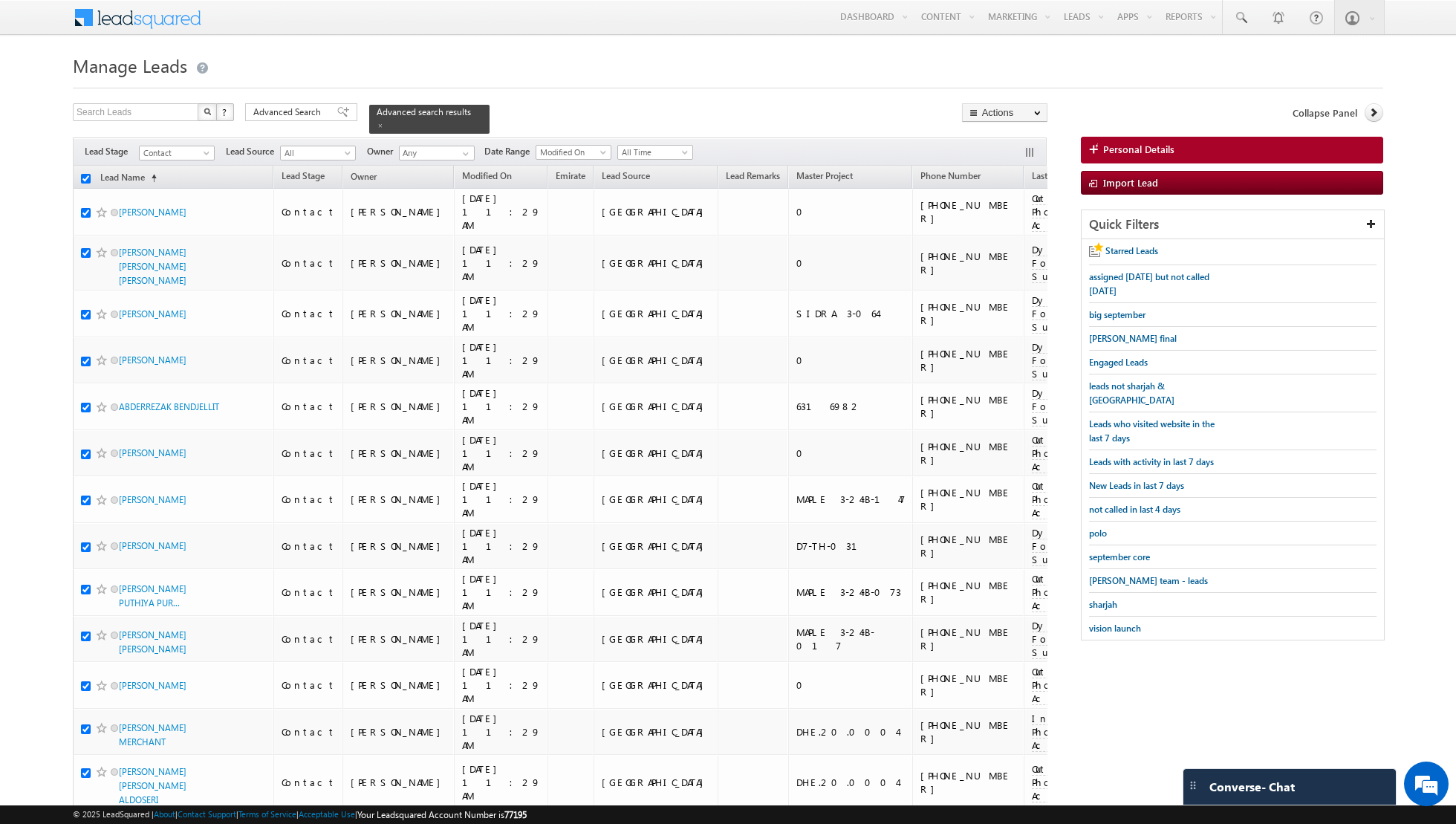
checkbox input "true"
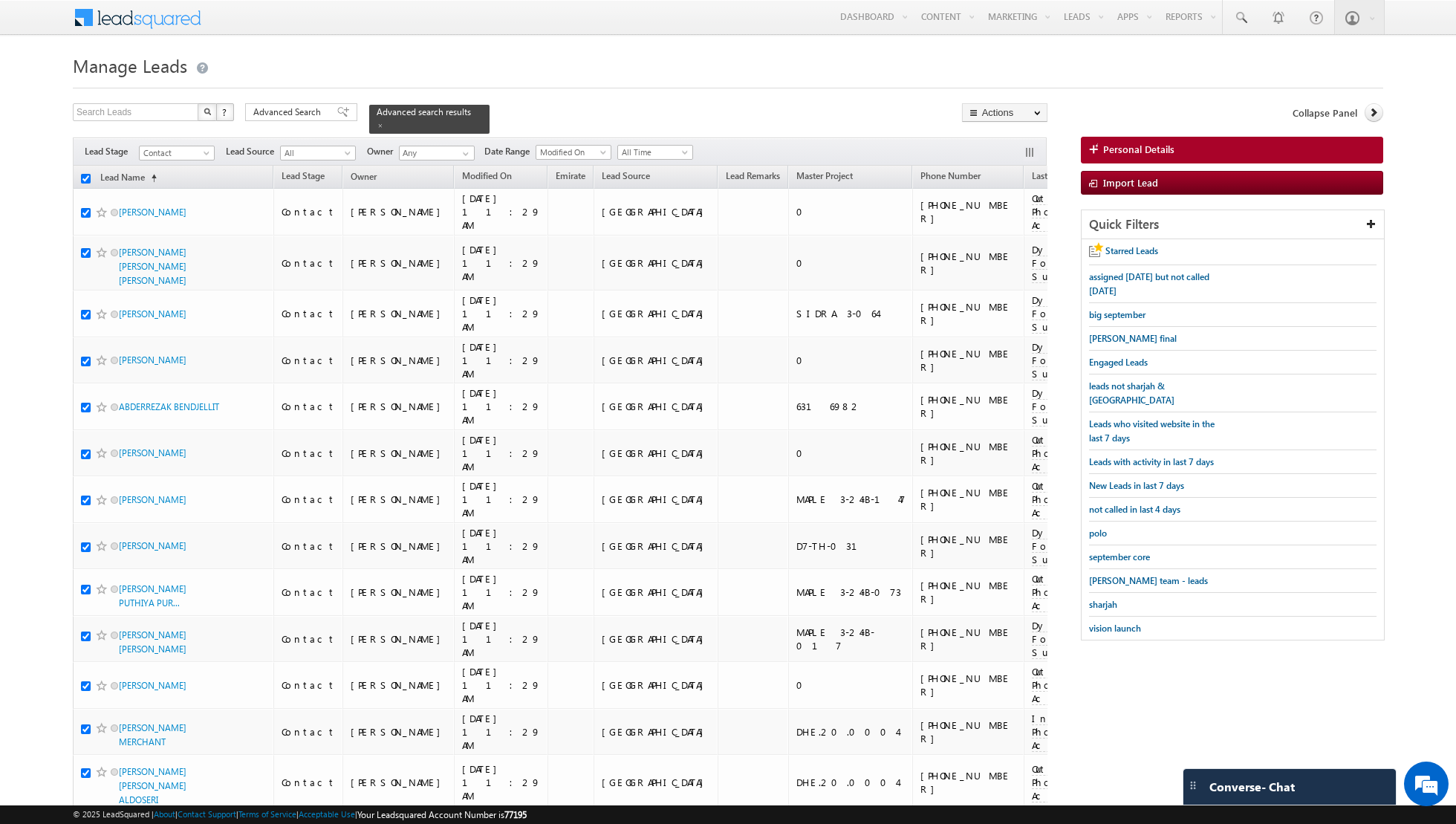
checkbox input "true"
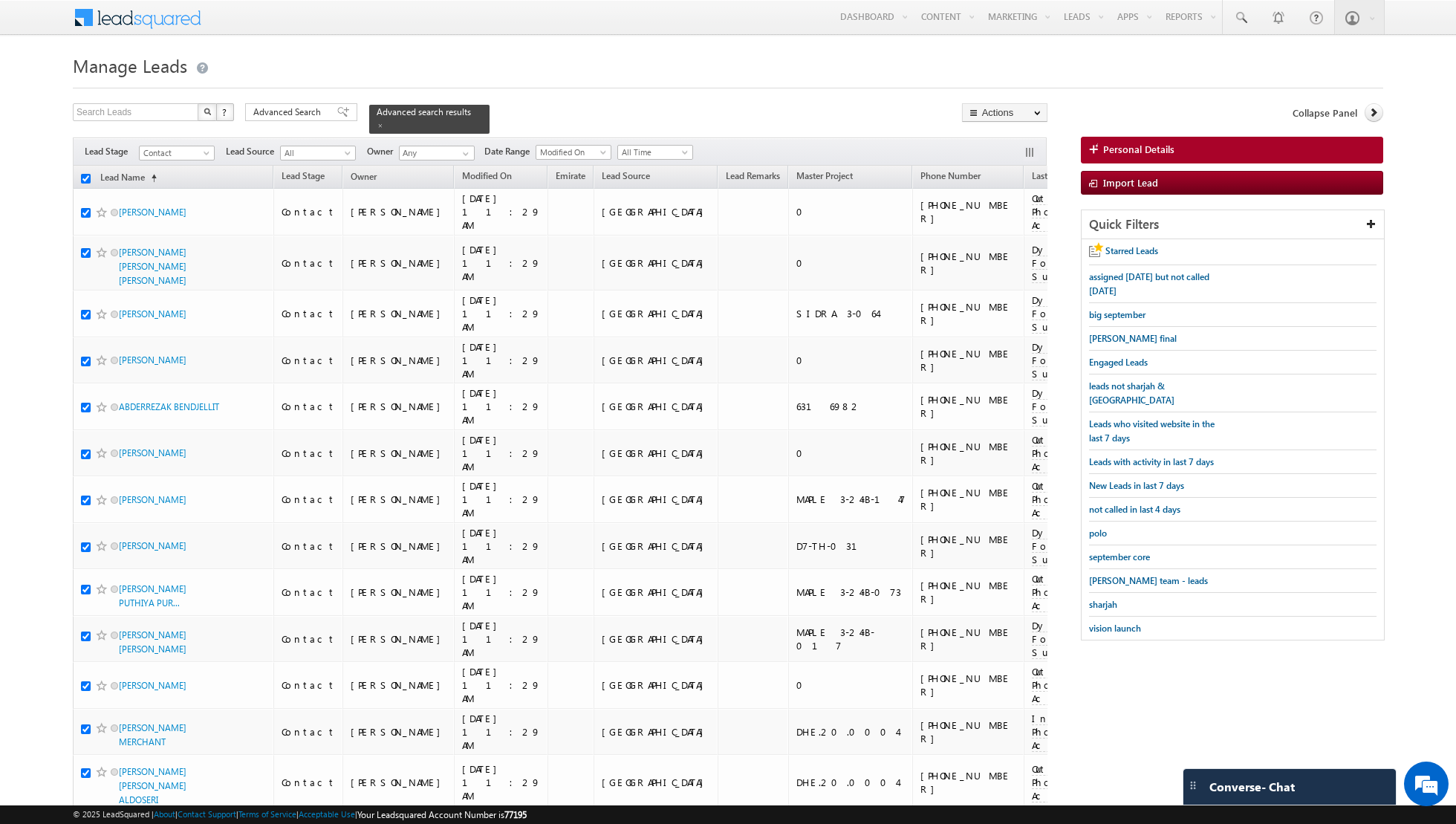
checkbox input "true"
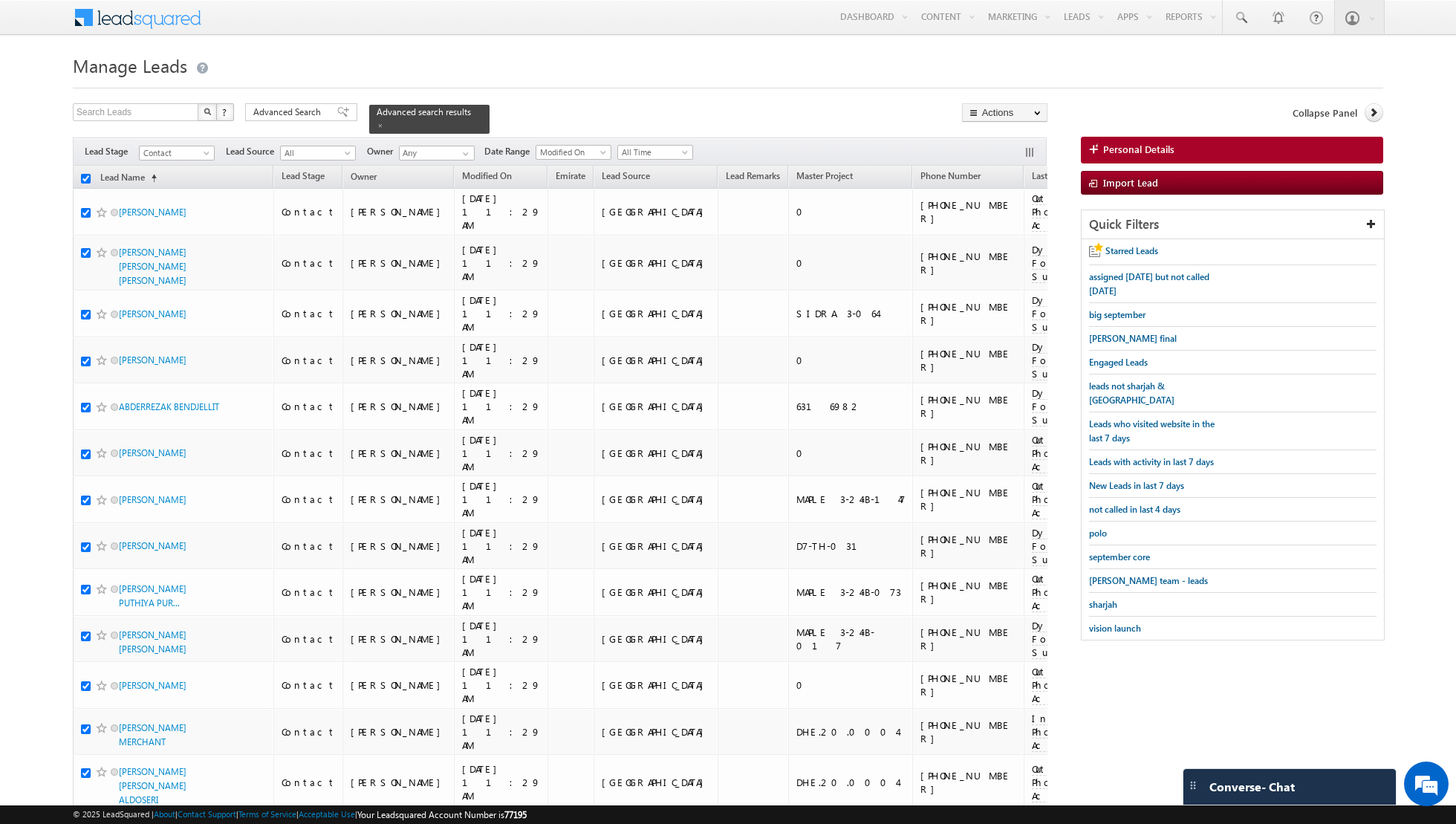
checkbox input "true"
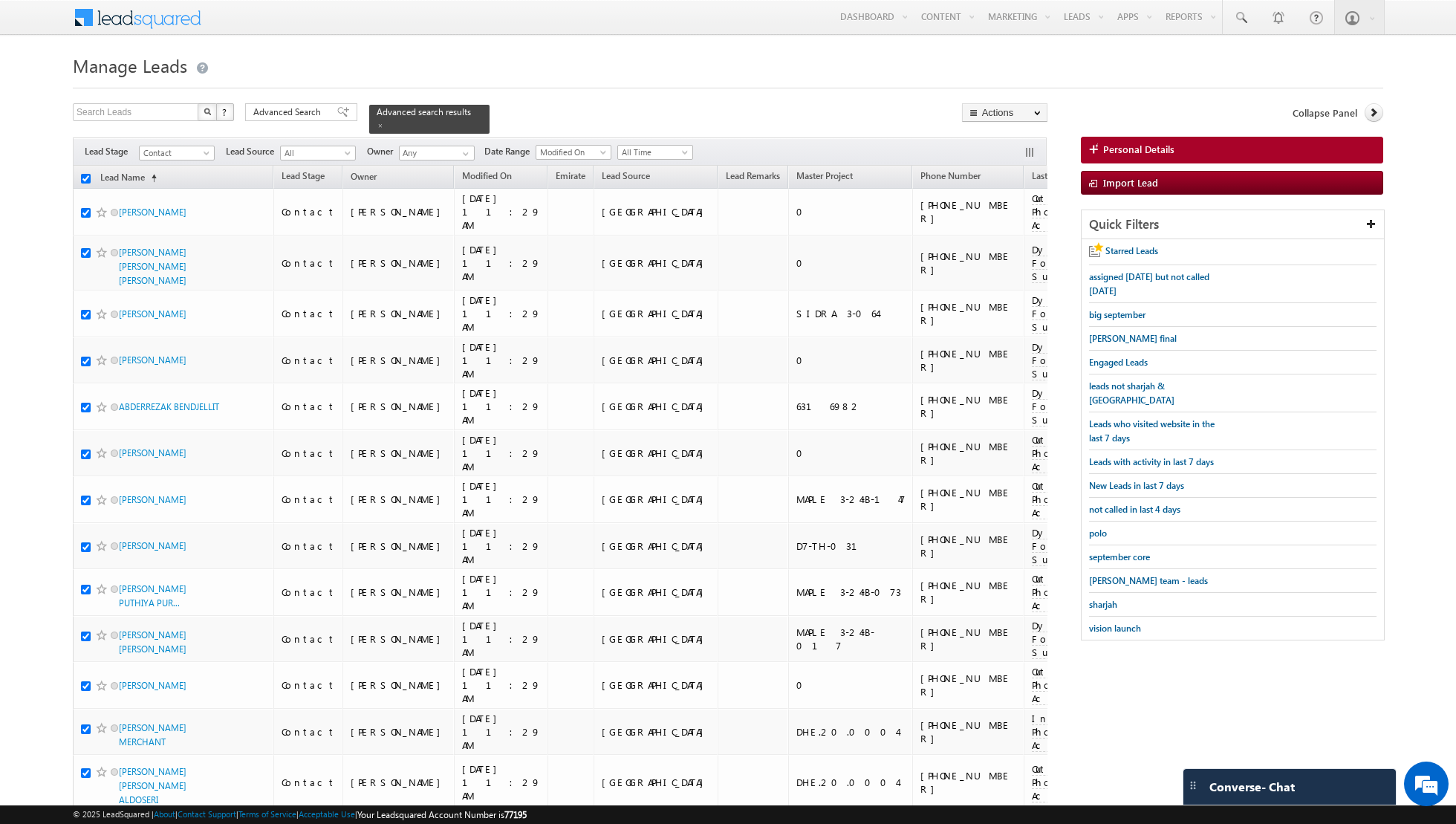
checkbox input "true"
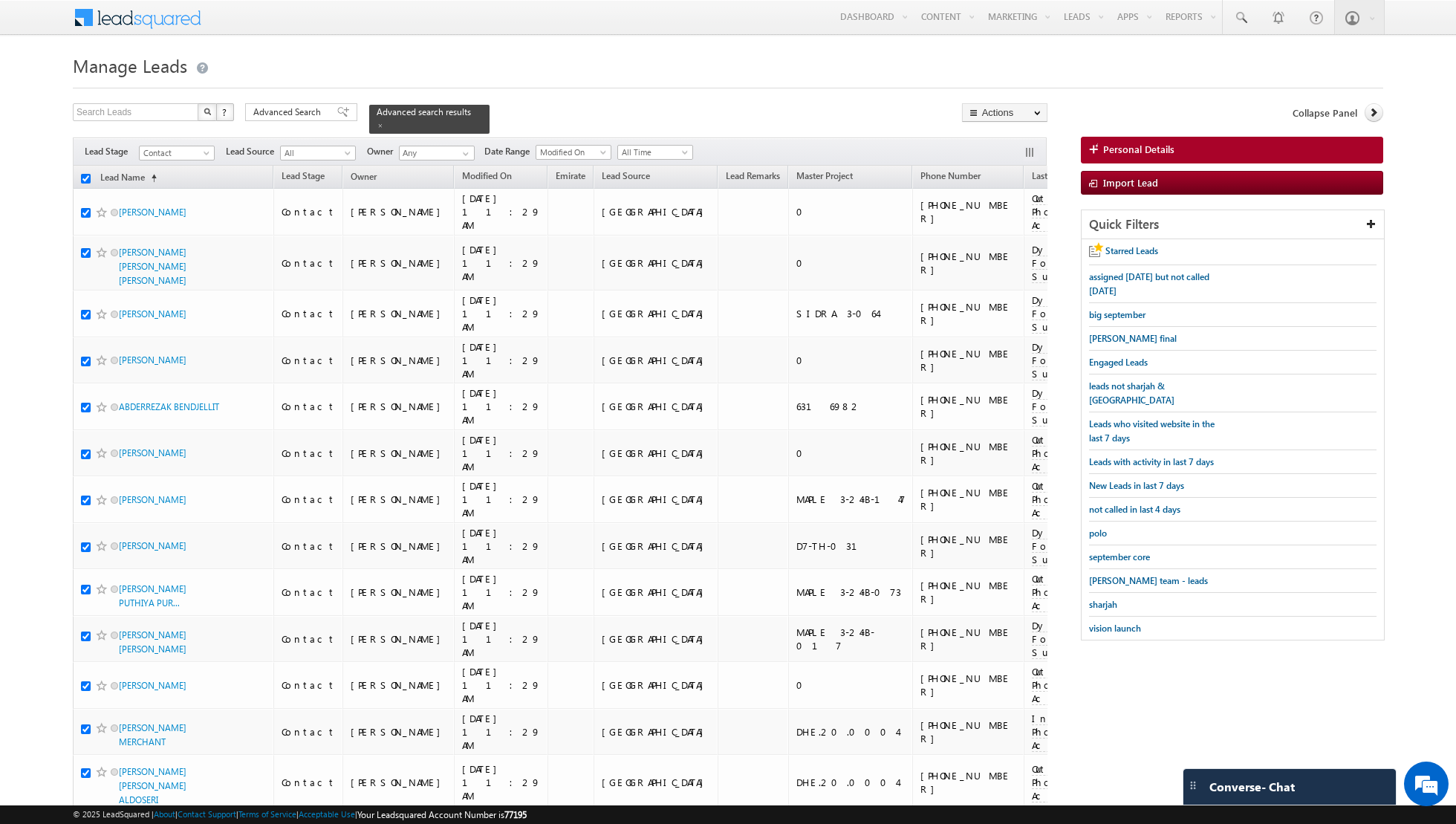
checkbox input "true"
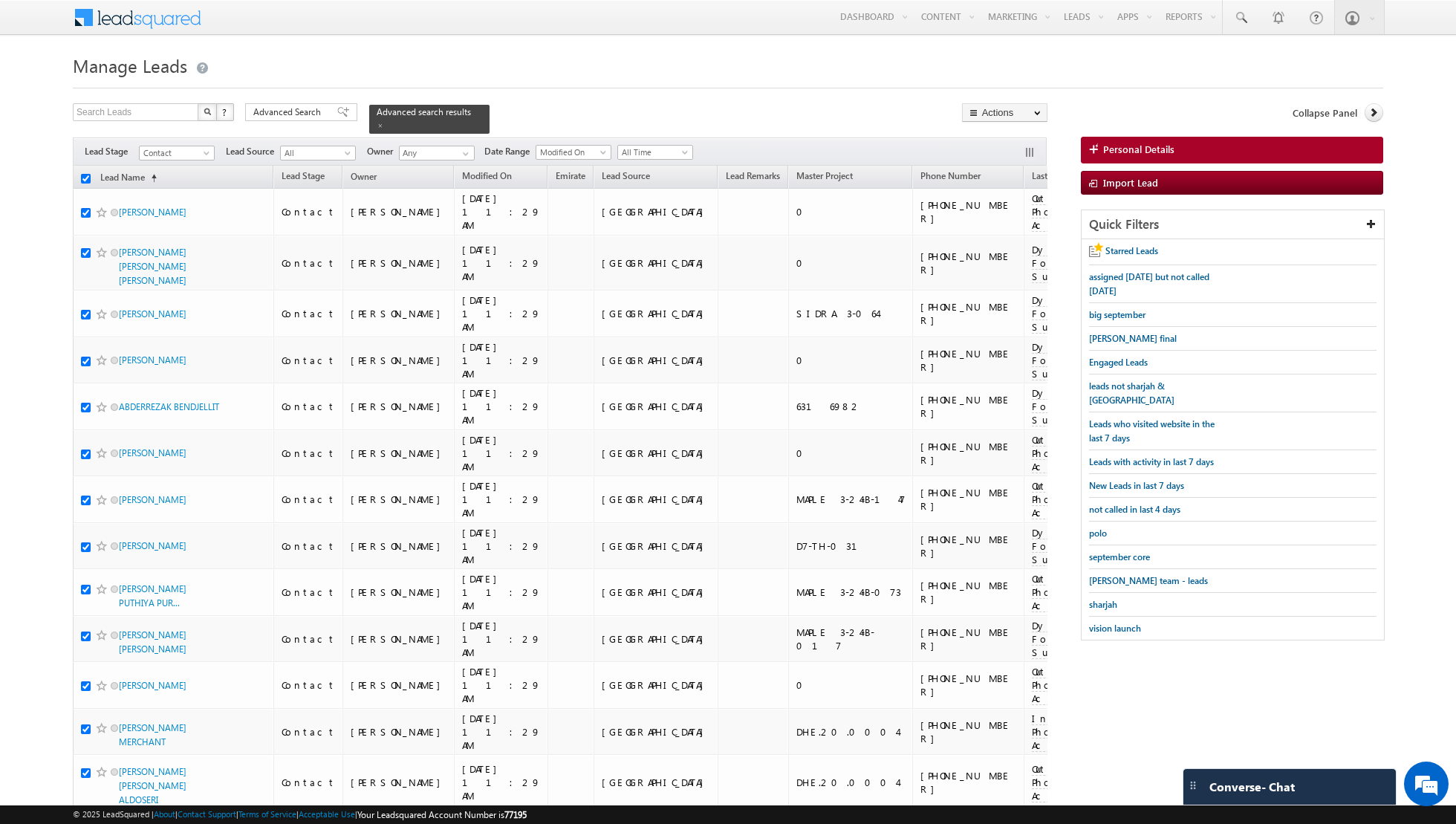
checkbox input "true"
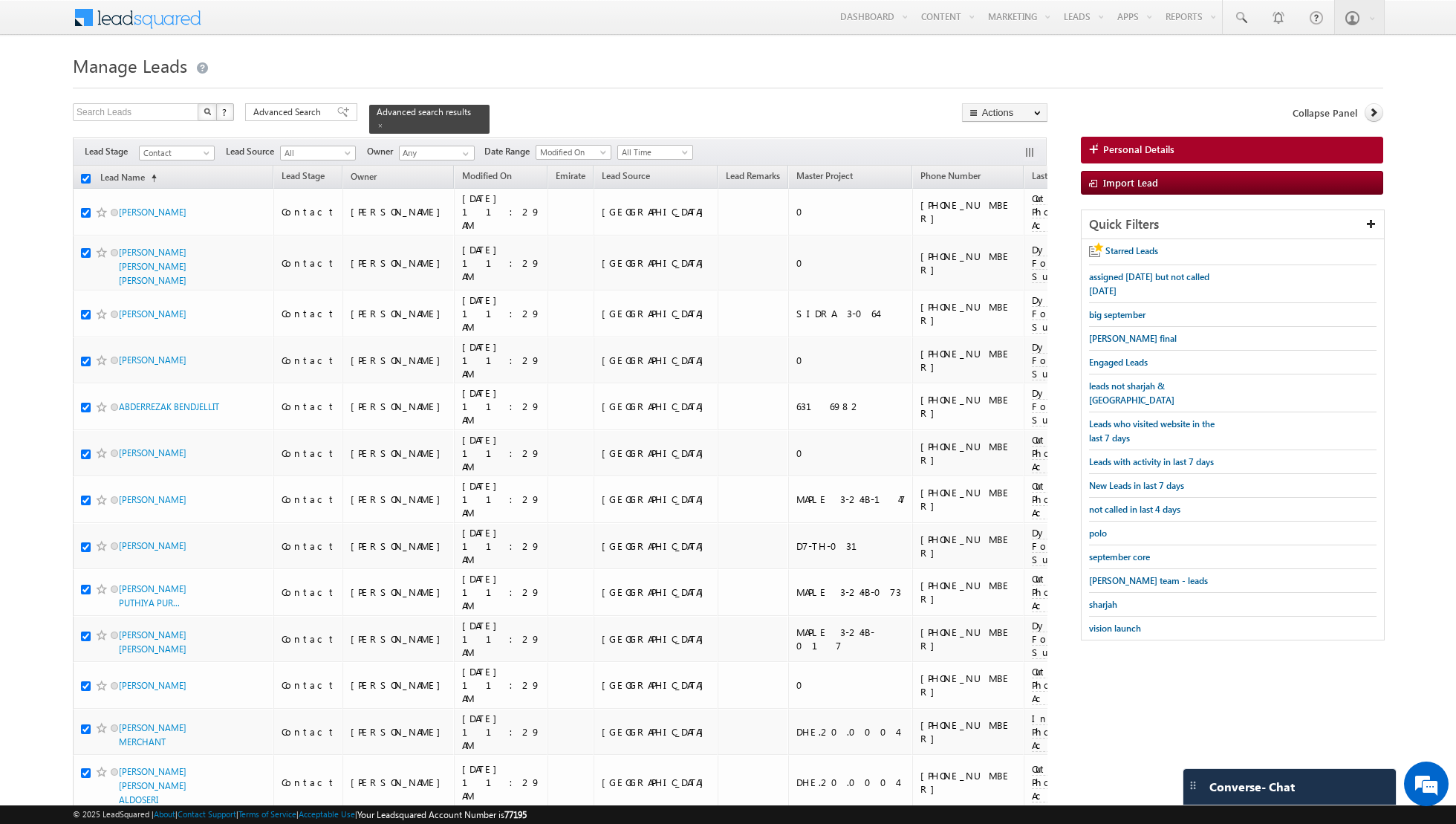
checkbox input "true"
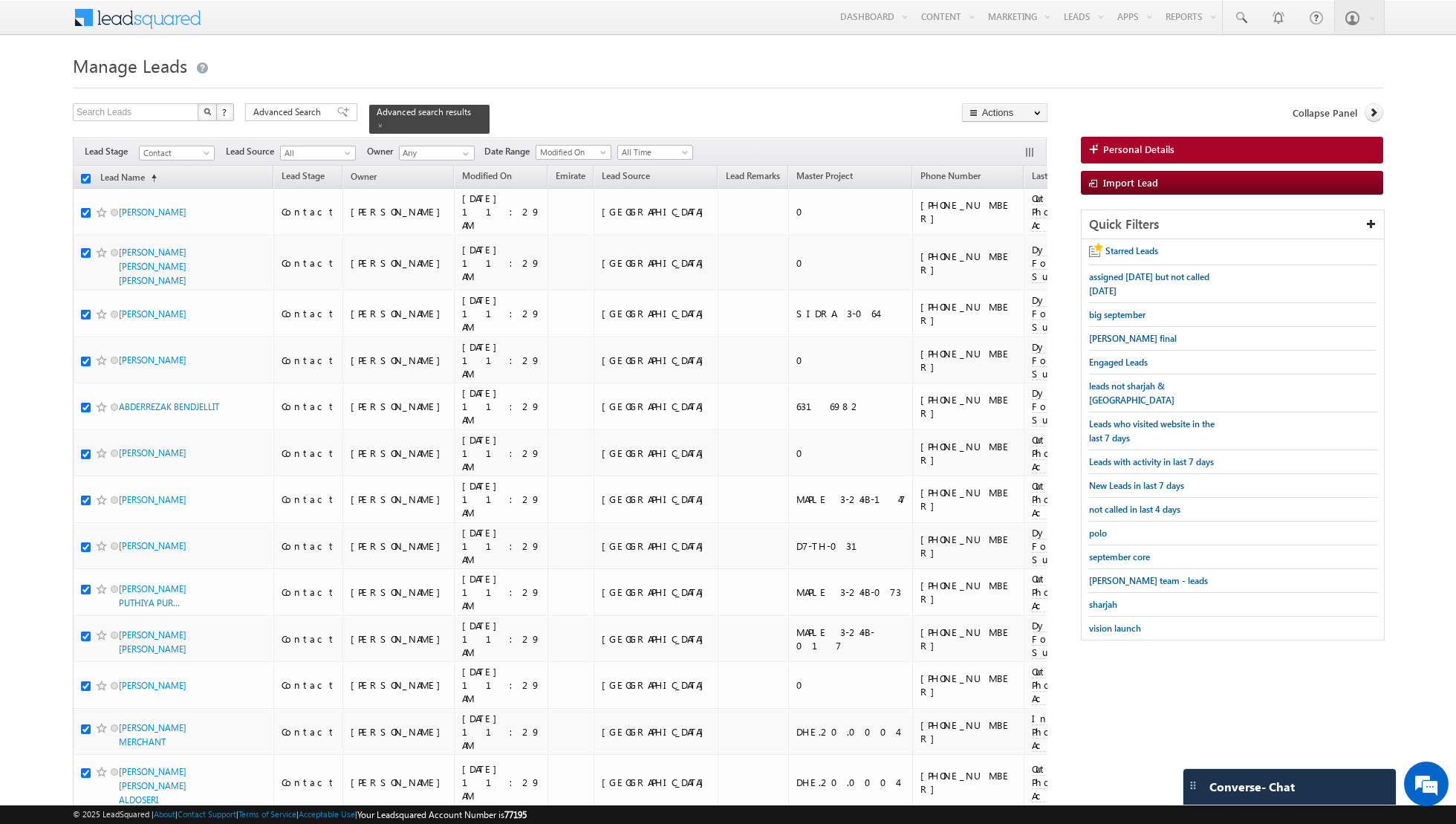
checkbox input "true"
click at [86, 177] on input "checkbox" at bounding box center [85, 178] width 10 height 10
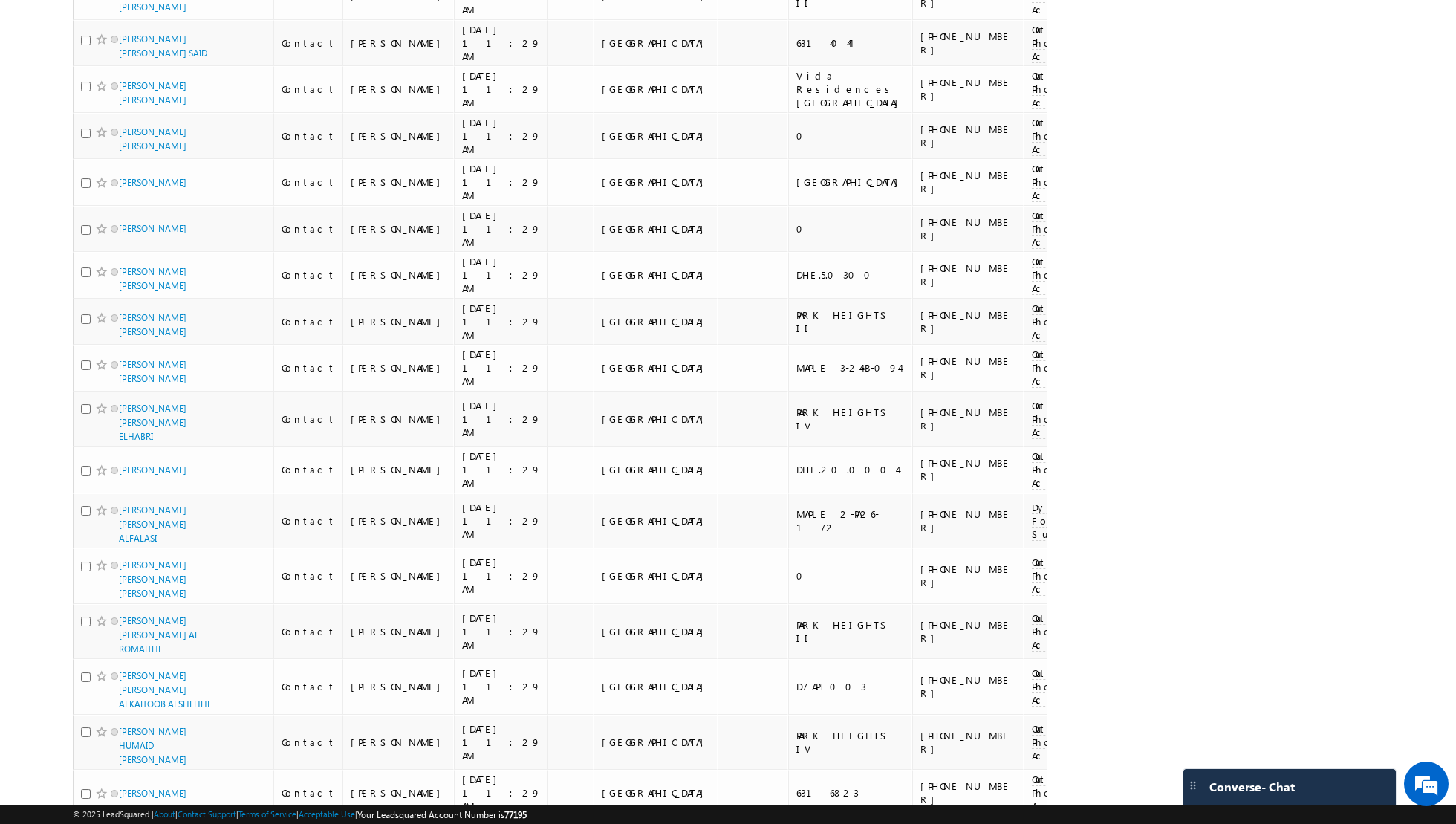
scroll to position [7273, 0]
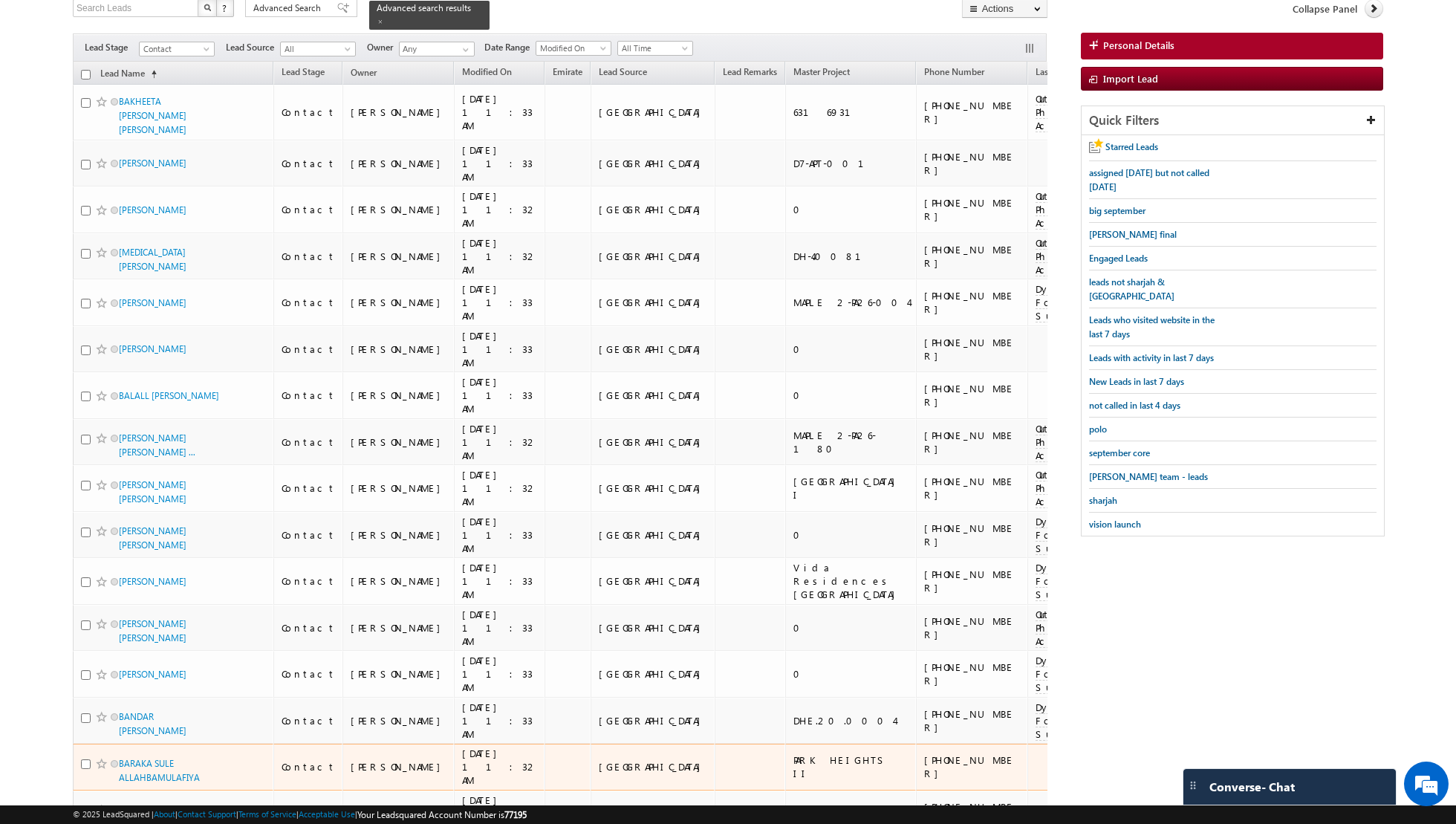
scroll to position [0, 0]
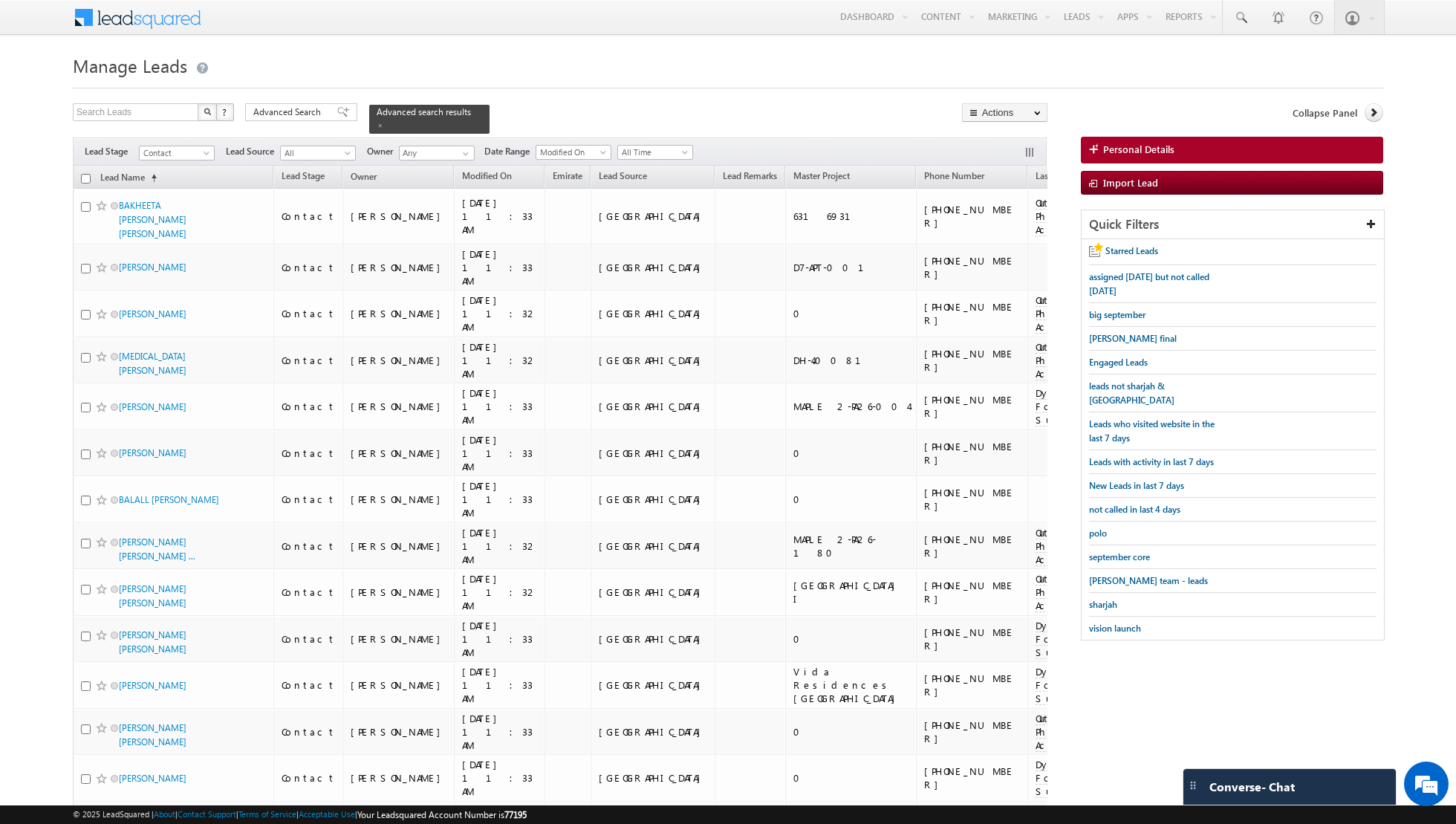
click at [84, 178] on input "checkbox" at bounding box center [85, 178] width 10 height 10
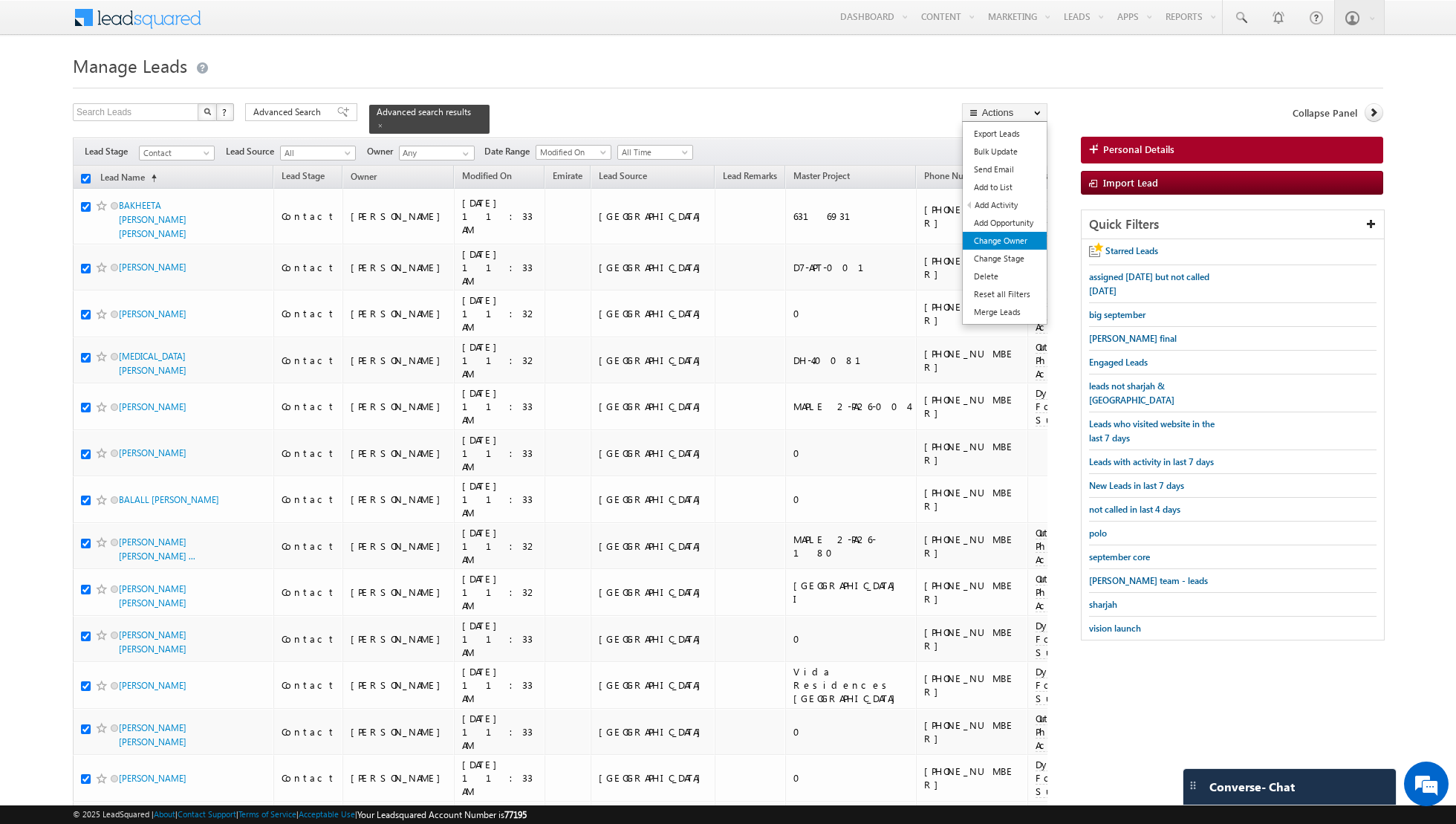
click at [1011, 235] on link "Change Owner" at bounding box center [1004, 241] width 84 height 18
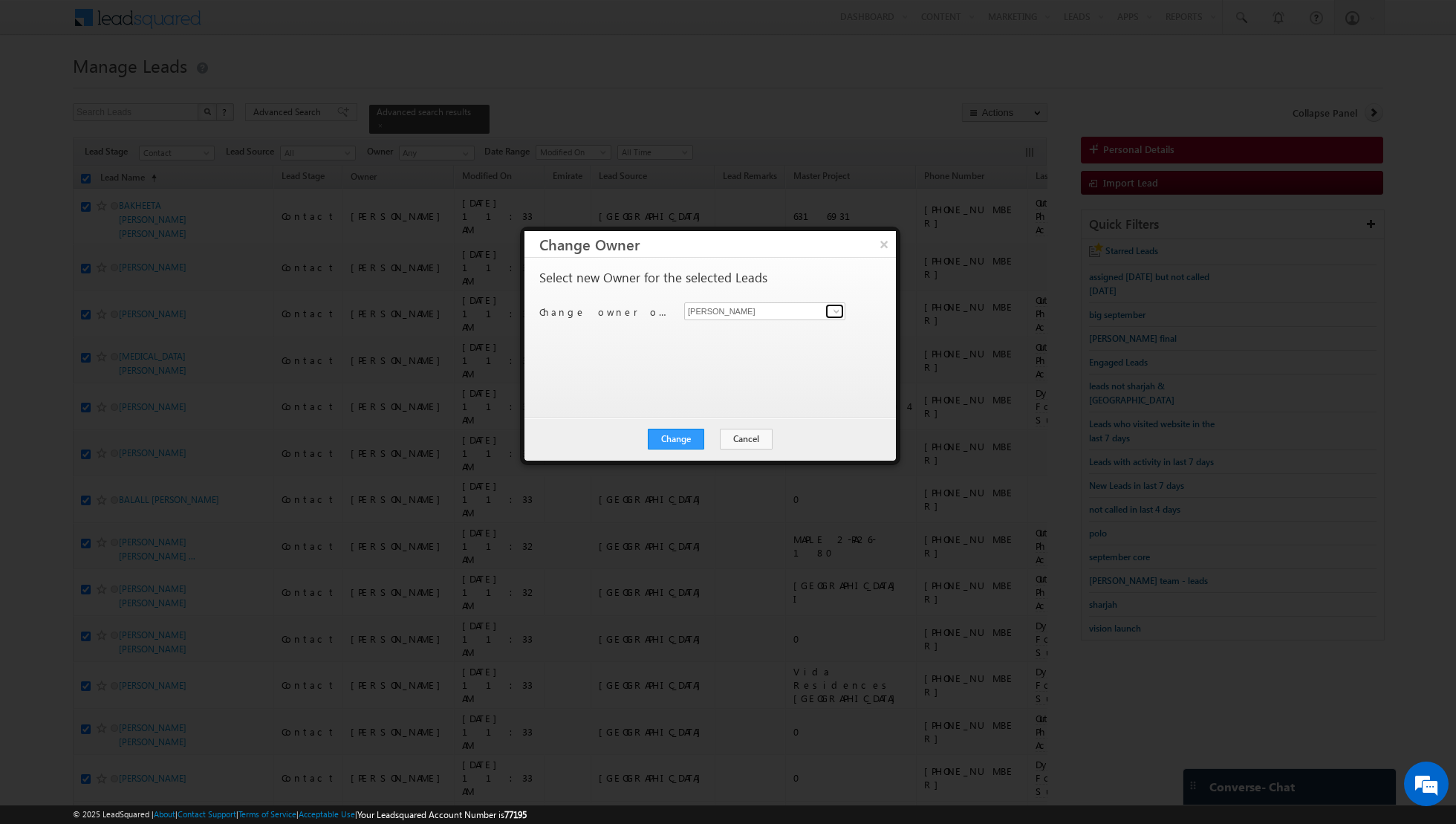
click at [833, 309] on span at bounding box center [835, 311] width 12 height 12
click at [746, 335] on span "[EMAIL_ADDRESS][PERSON_NAME][DOMAIN_NAME]" at bounding box center [757, 339] width 133 height 12
click at [681, 435] on button "Change" at bounding box center [675, 439] width 56 height 20
click at [714, 437] on button "Close" at bounding box center [712, 439] width 47 height 20
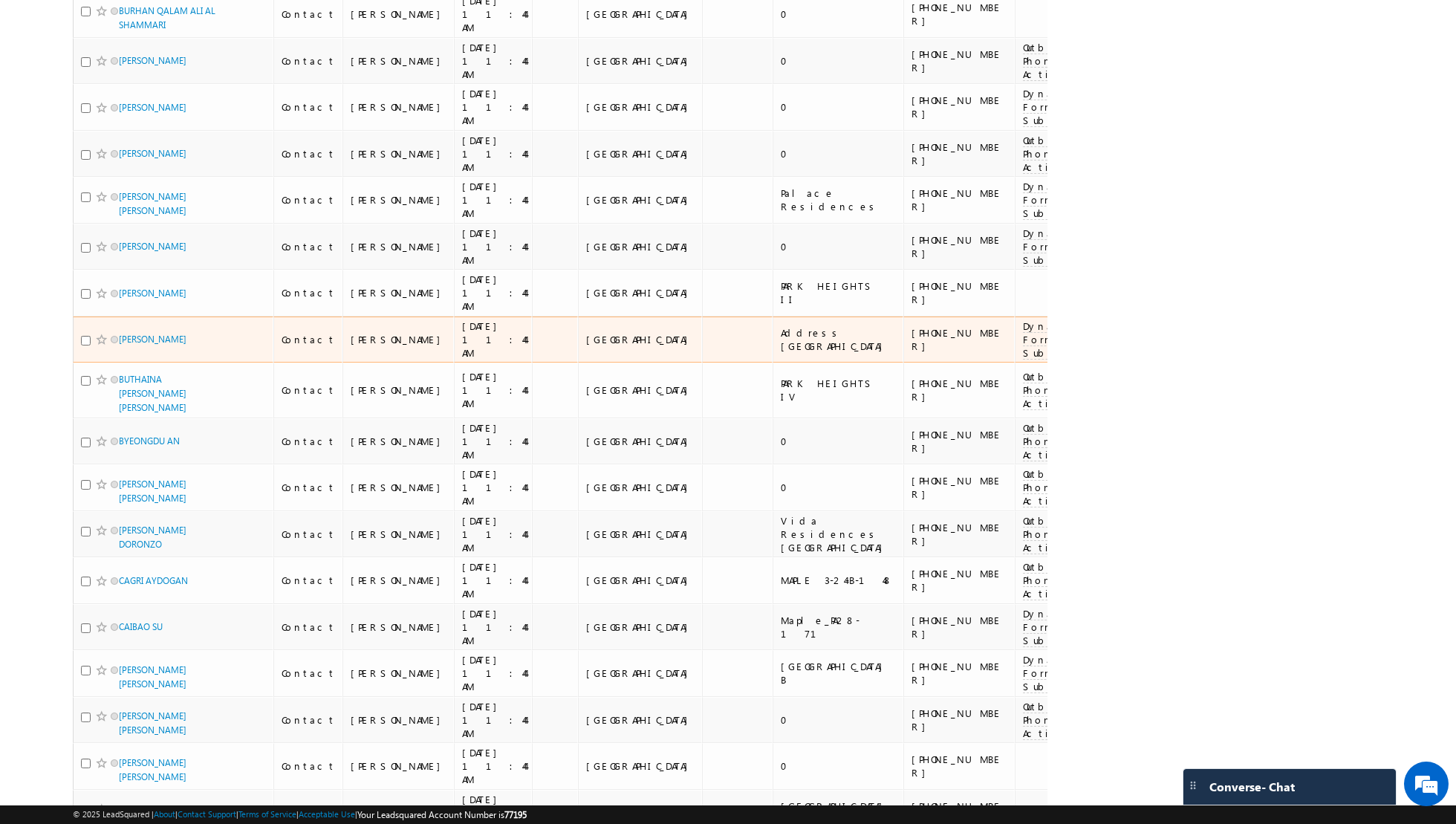
scroll to position [8088, 0]
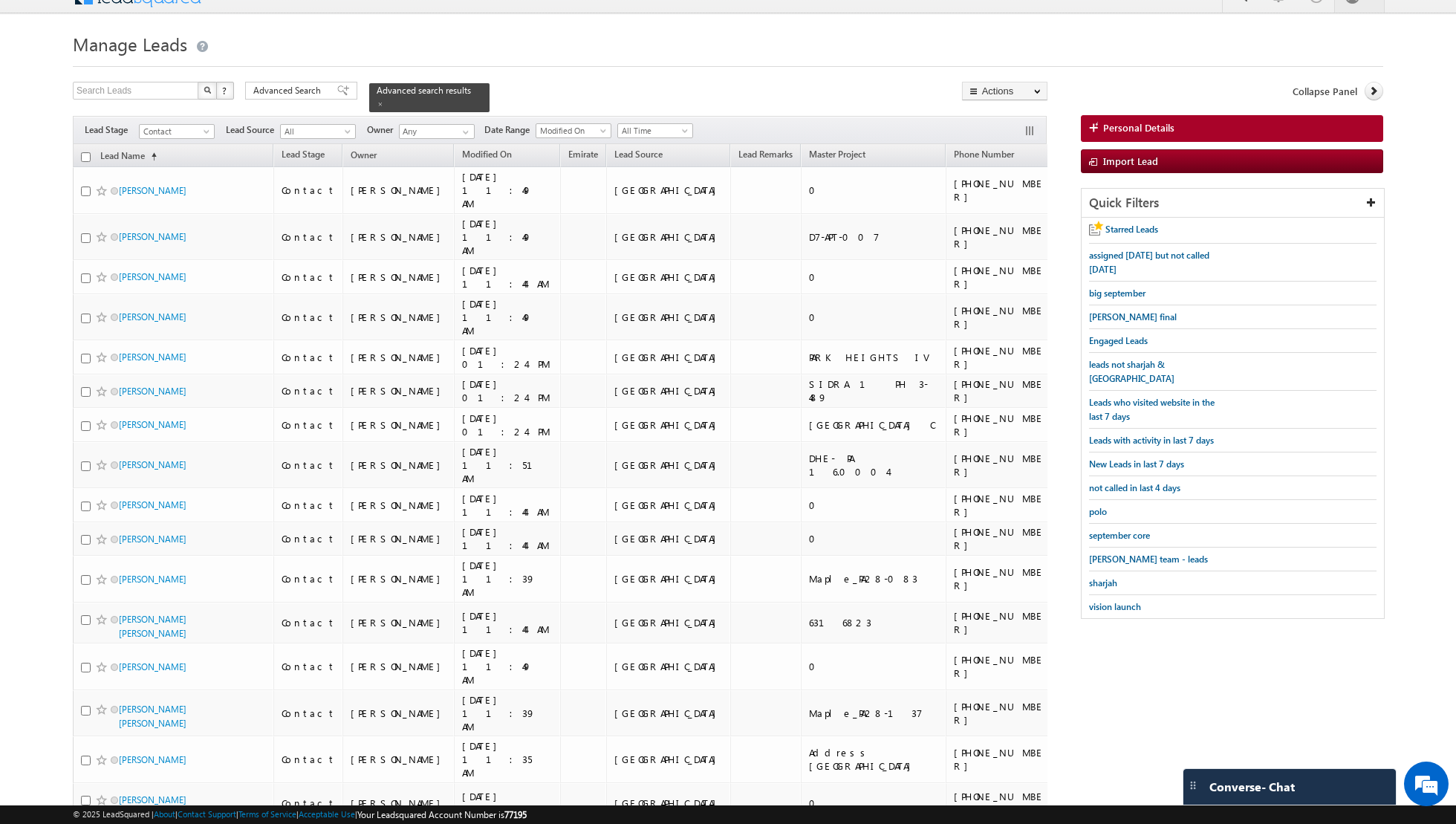
scroll to position [0, 0]
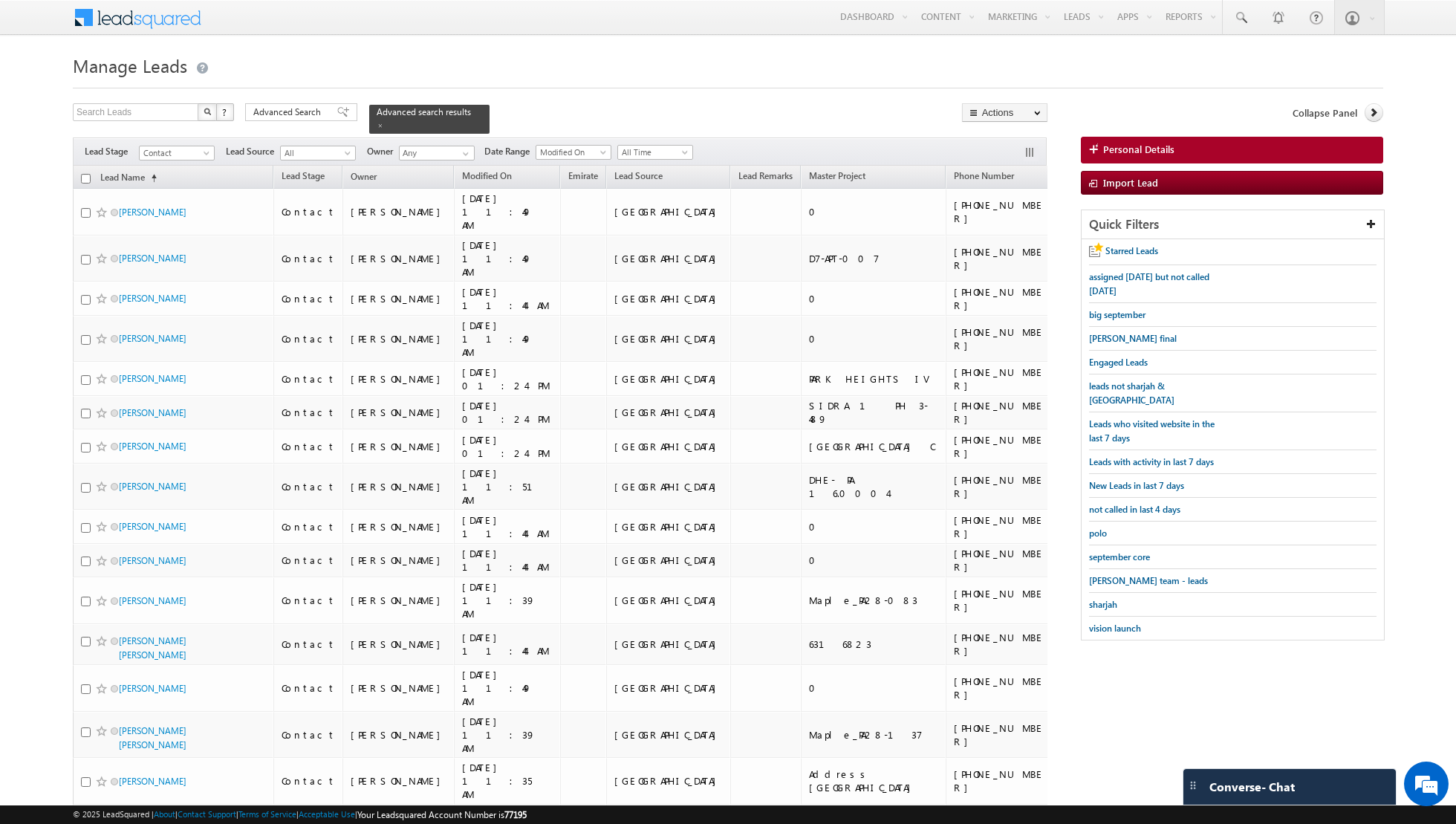
click at [84, 174] on input "checkbox" at bounding box center [85, 178] width 10 height 10
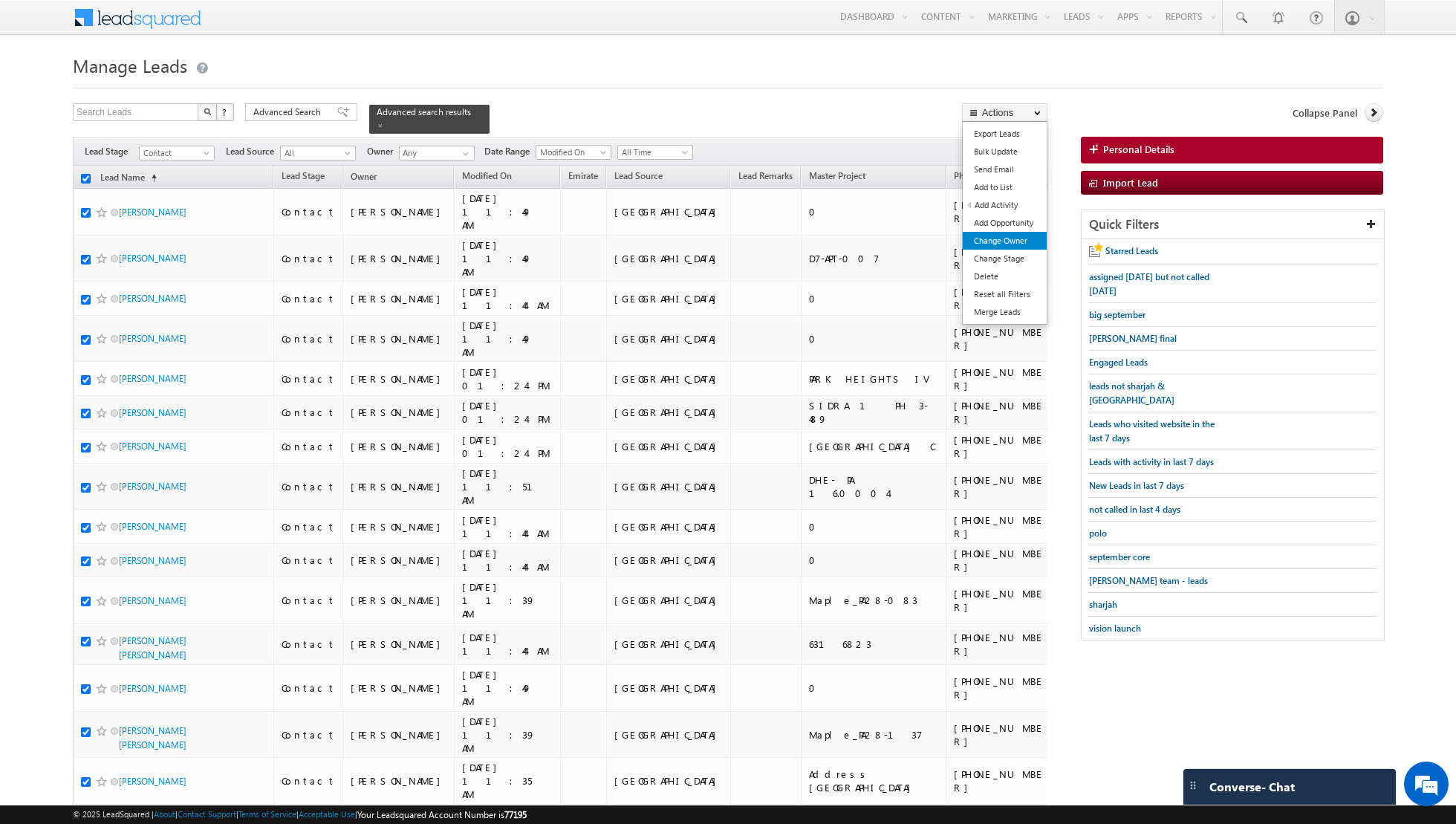
click at [1002, 246] on link "Change Owner" at bounding box center [1004, 241] width 84 height 18
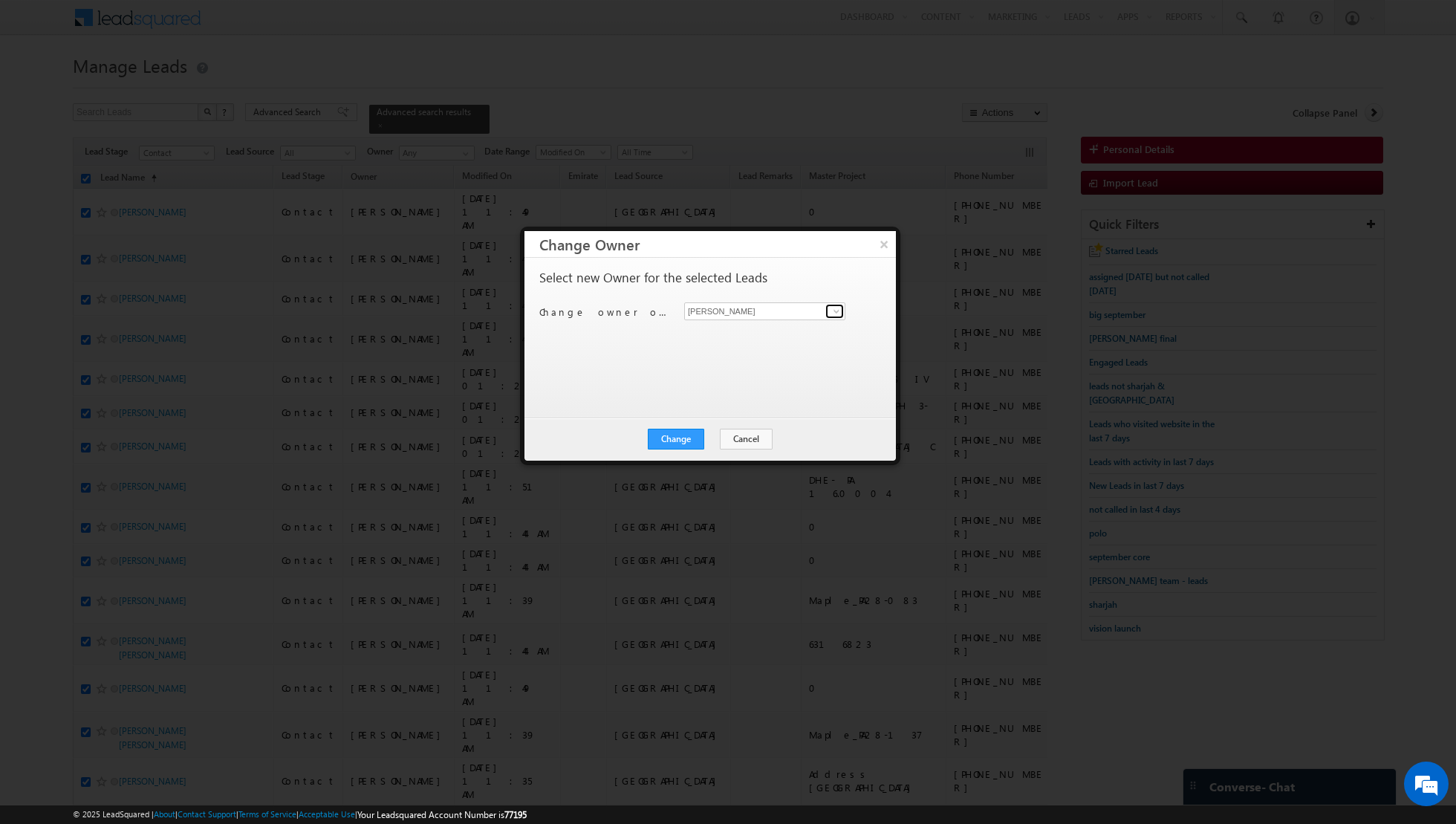
click at [837, 317] on span at bounding box center [835, 311] width 12 height 12
click at [774, 339] on span "[EMAIL_ADDRESS][PERSON_NAME][DOMAIN_NAME]" at bounding box center [757, 339] width 133 height 12
click at [679, 434] on button "Change" at bounding box center [675, 439] width 56 height 20
click at [719, 438] on button "Close" at bounding box center [712, 439] width 47 height 20
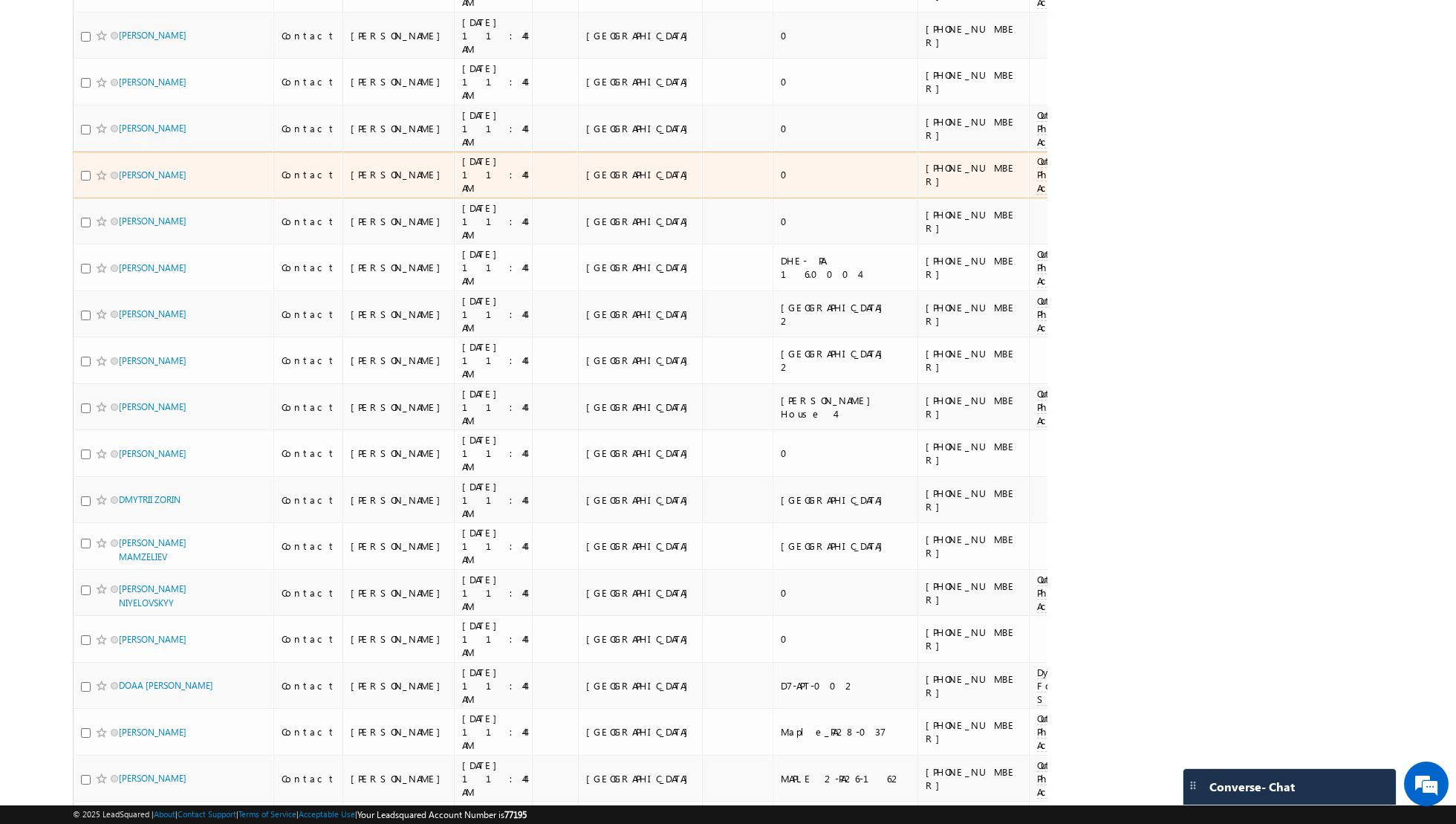
scroll to position [7934, 0]
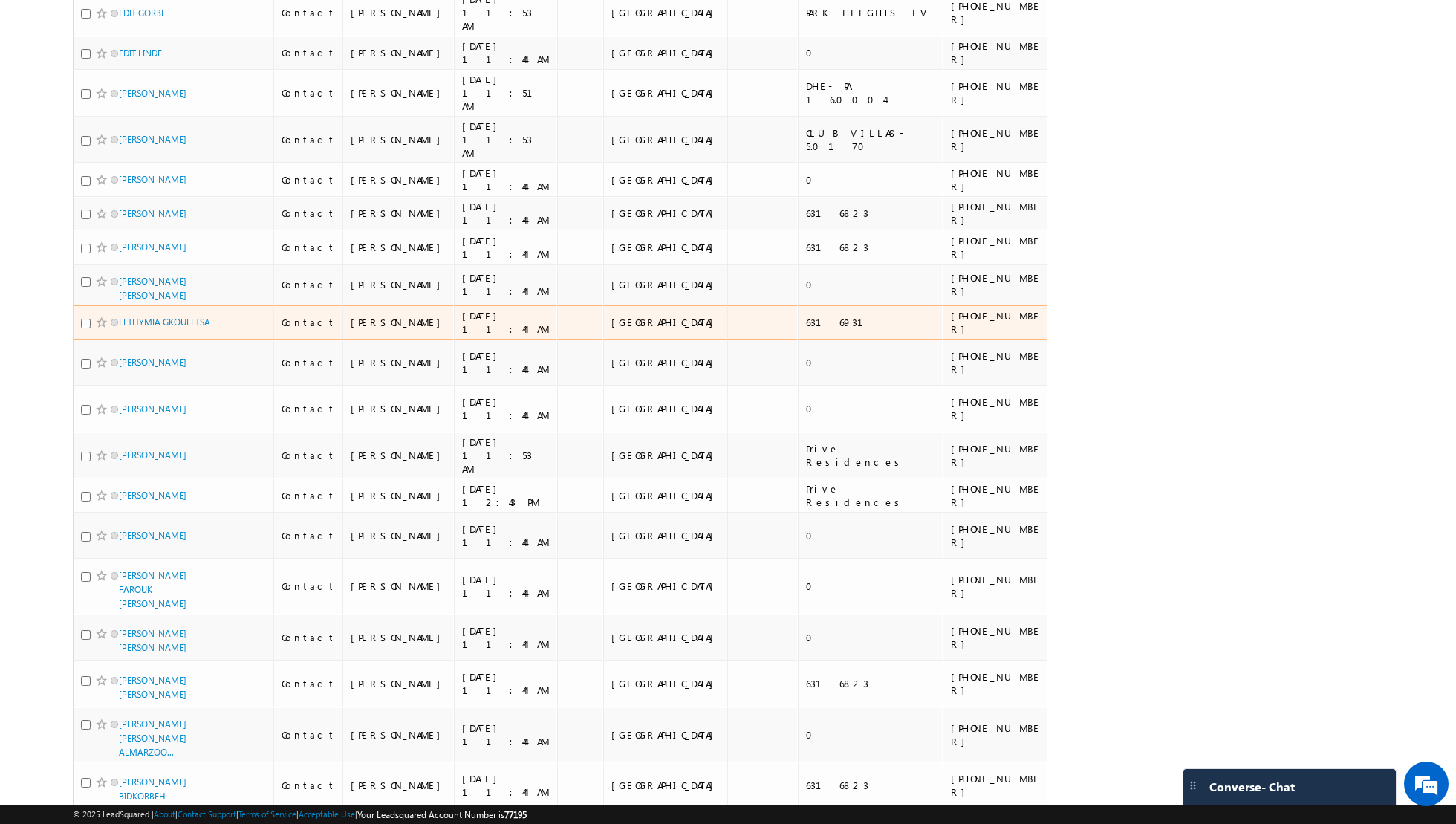
scroll to position [0, 0]
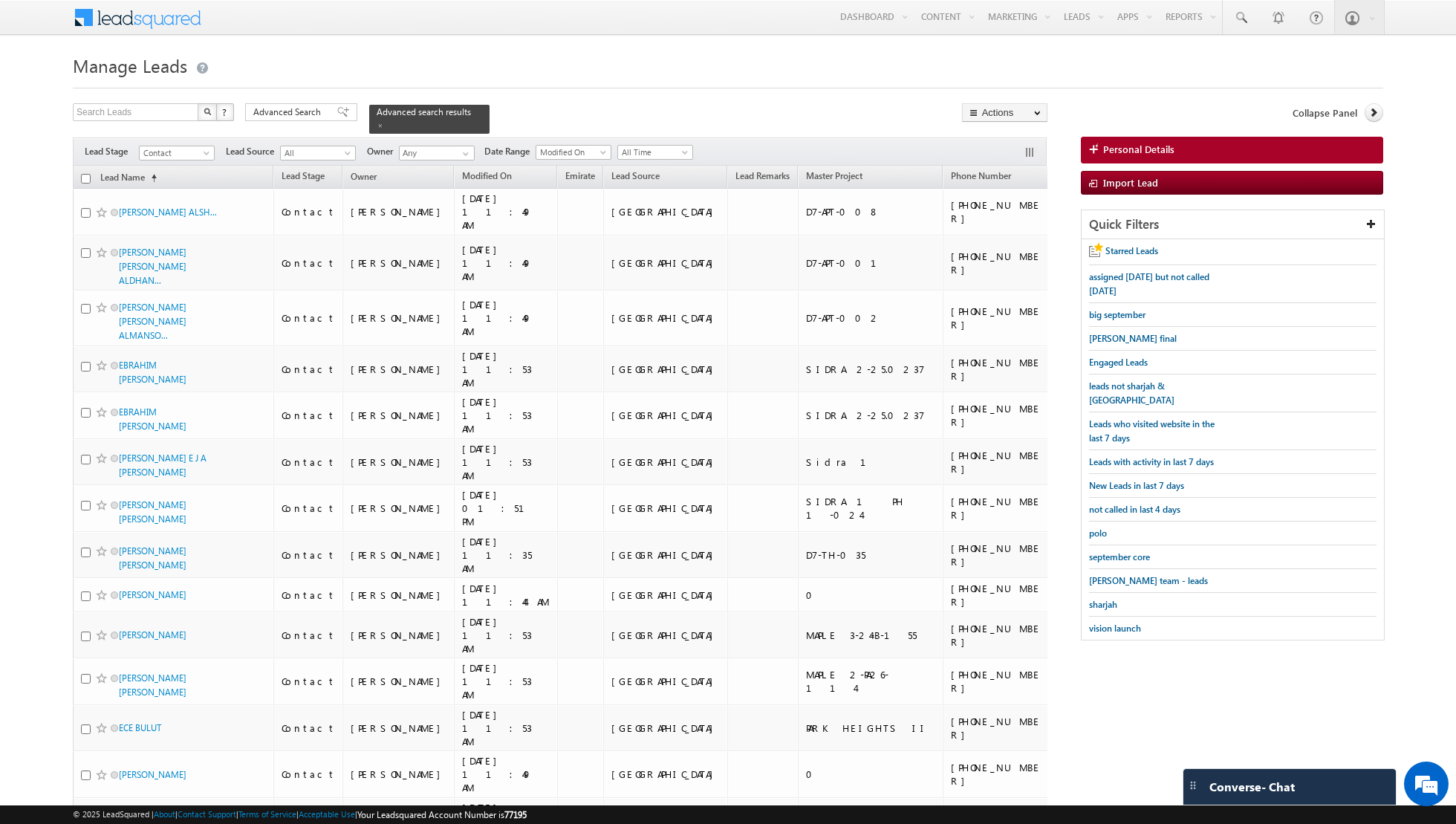
click at [88, 174] on input "checkbox" at bounding box center [85, 178] width 10 height 10
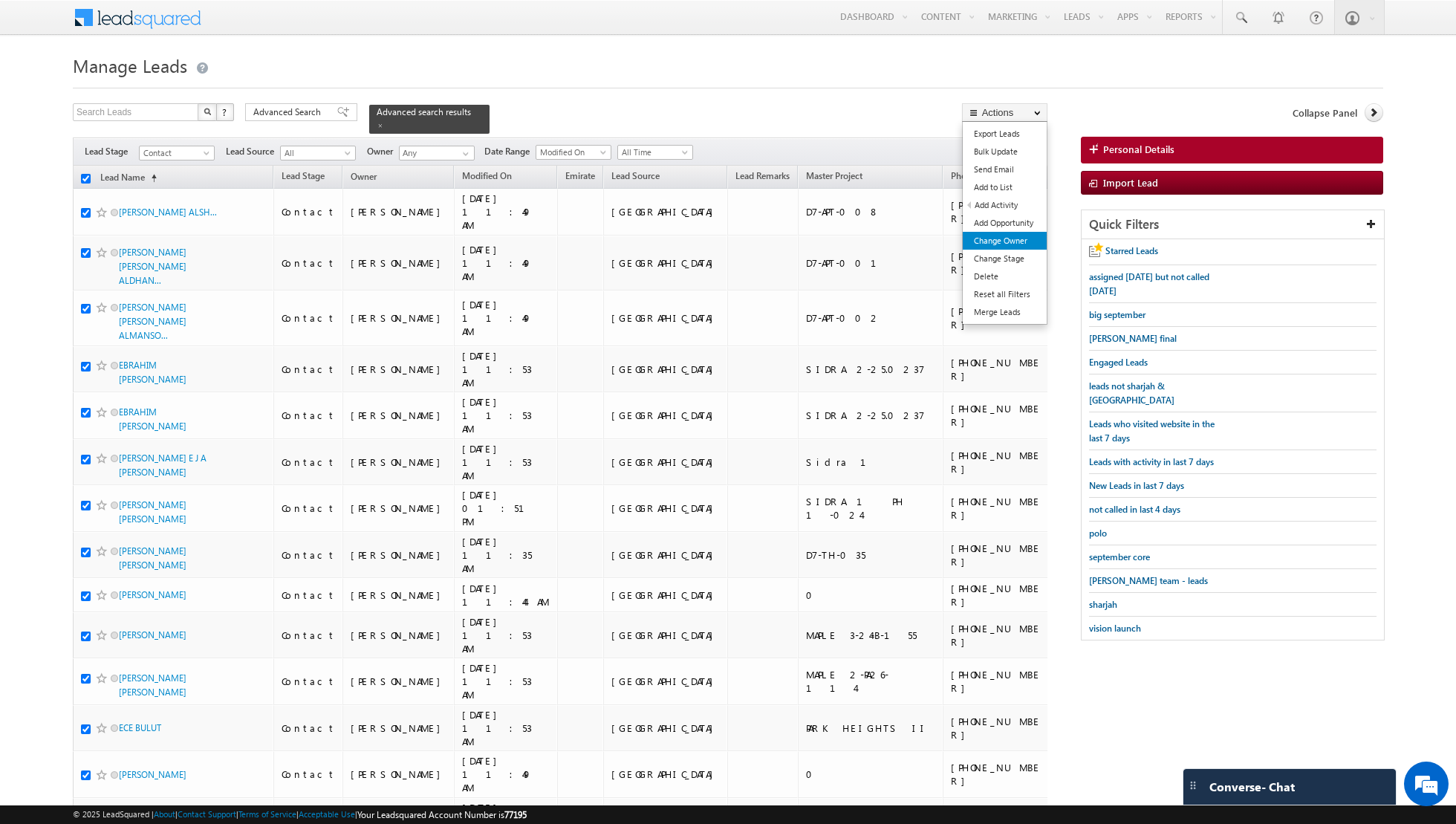
click at [991, 245] on link "Change Owner" at bounding box center [1004, 241] width 84 height 18
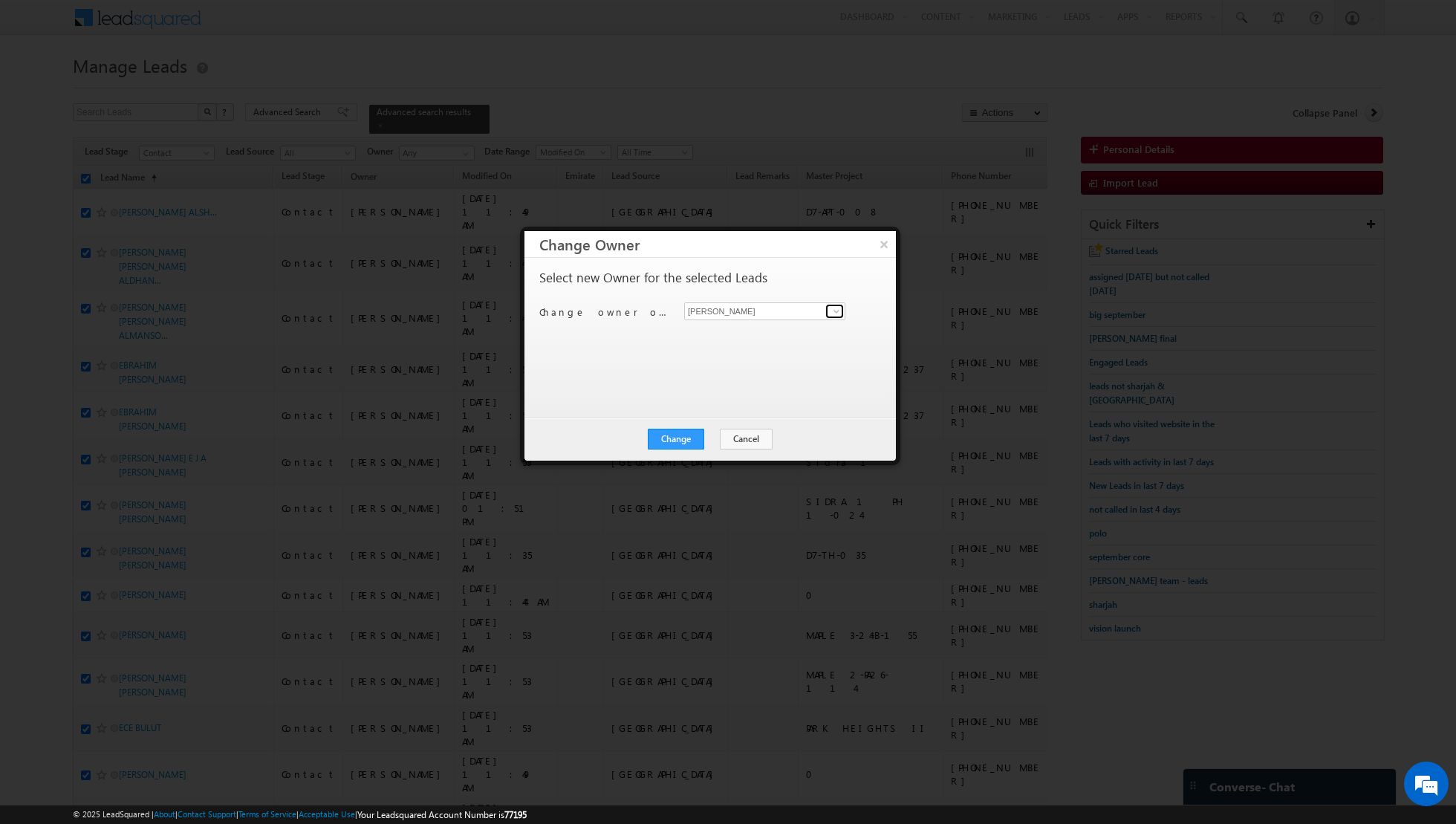
click at [830, 311] on span at bounding box center [835, 311] width 12 height 12
click at [758, 334] on span "[EMAIL_ADDRESS][PERSON_NAME][DOMAIN_NAME]" at bounding box center [757, 339] width 133 height 12
click at [670, 435] on button "Change" at bounding box center [675, 439] width 56 height 20
click at [711, 432] on button "Close" at bounding box center [712, 439] width 47 height 20
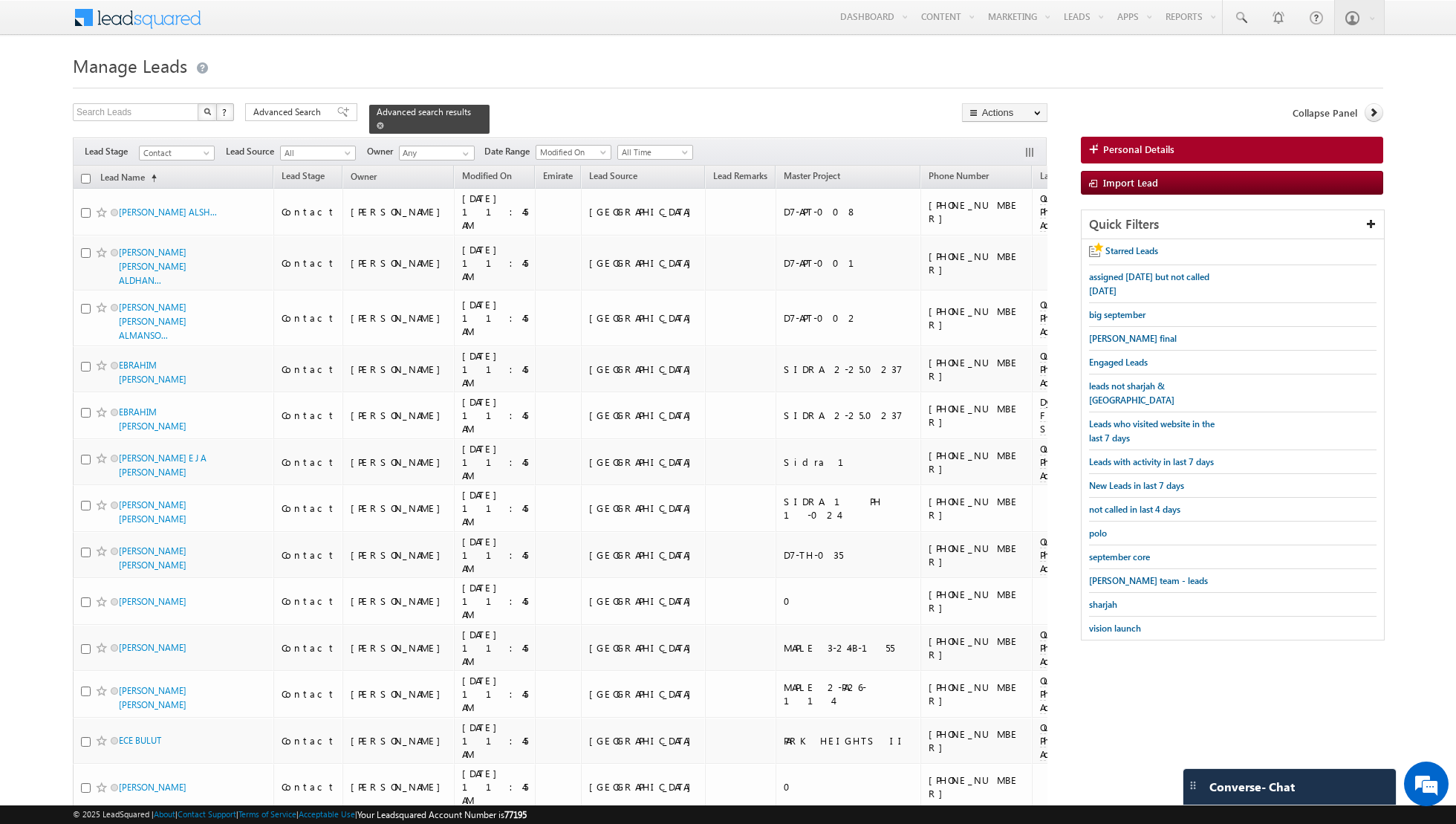
click at [376, 125] on span at bounding box center [380, 125] width 7 height 7
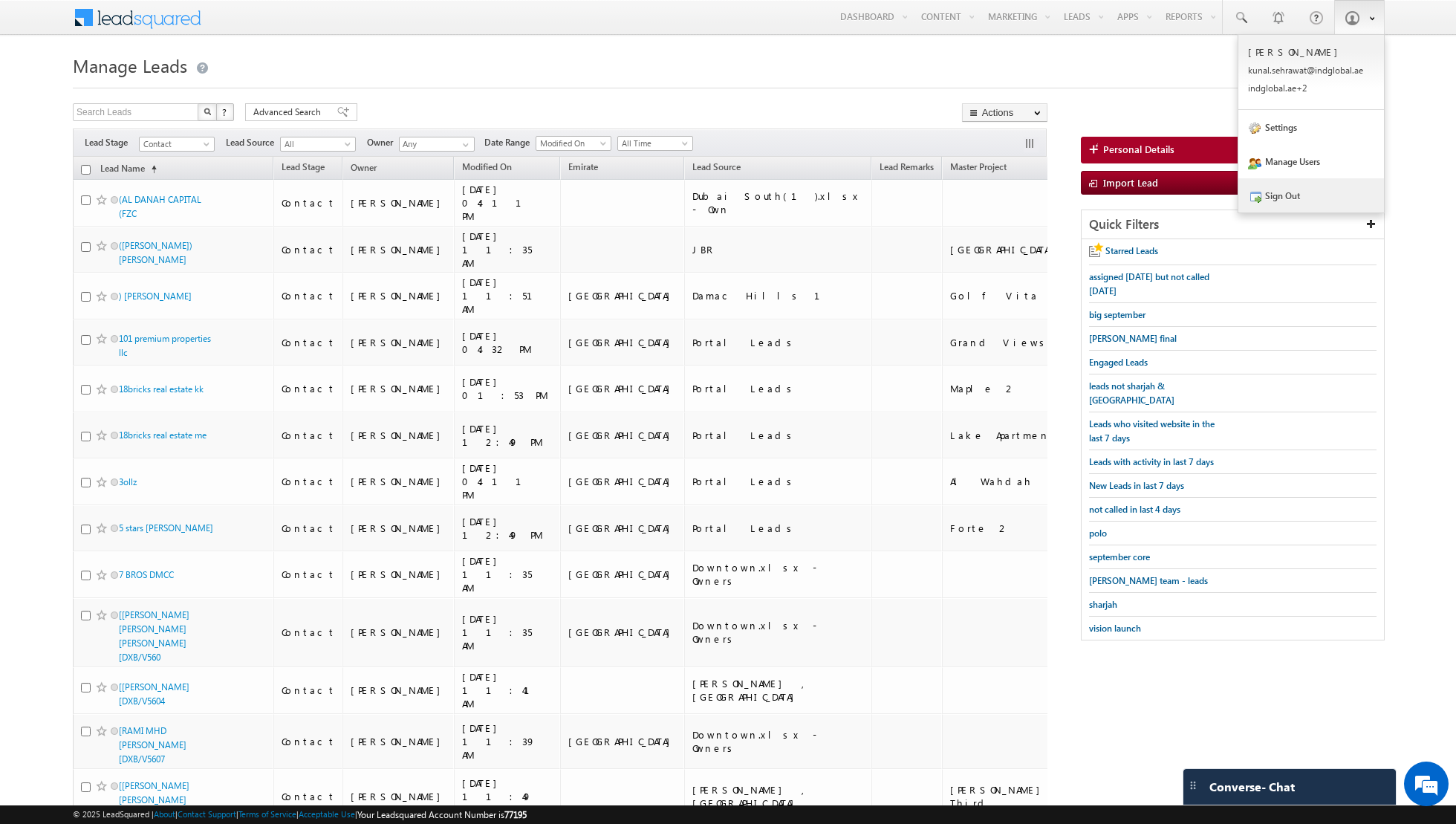
click at [1283, 190] on link "Sign Out" at bounding box center [1311, 195] width 146 height 34
